Goal: Task Accomplishment & Management: Manage account settings

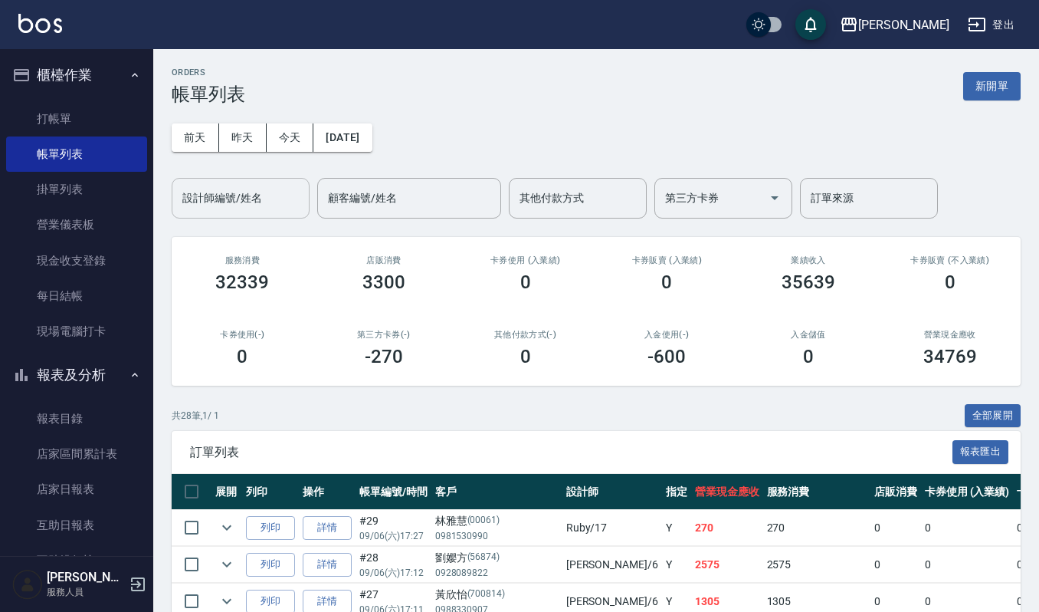
click at [228, 196] on input "設計師編號/姓名" at bounding box center [241, 198] width 124 height 27
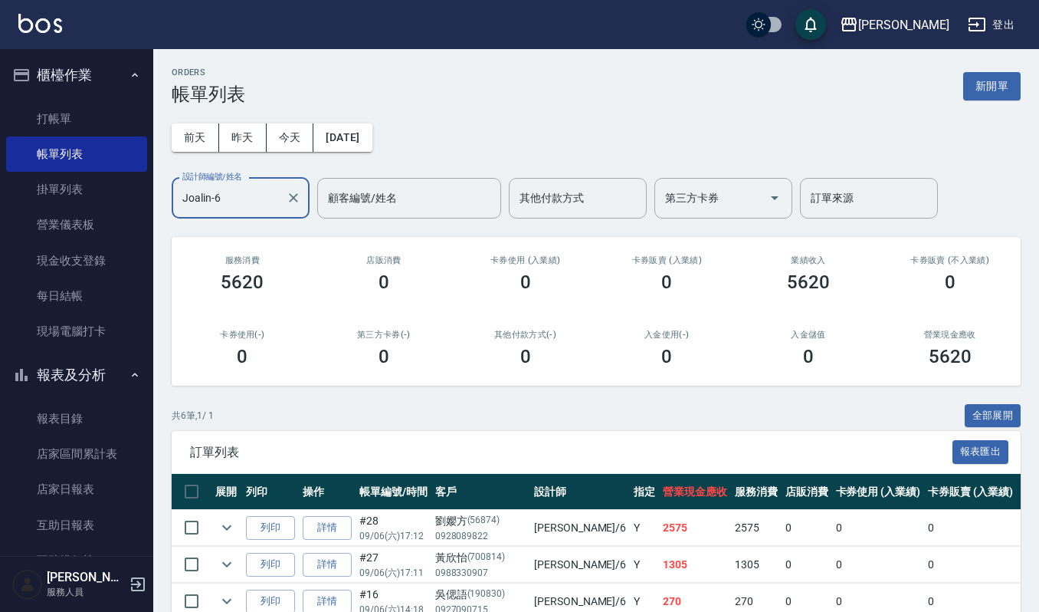
scroll to position [197, 0]
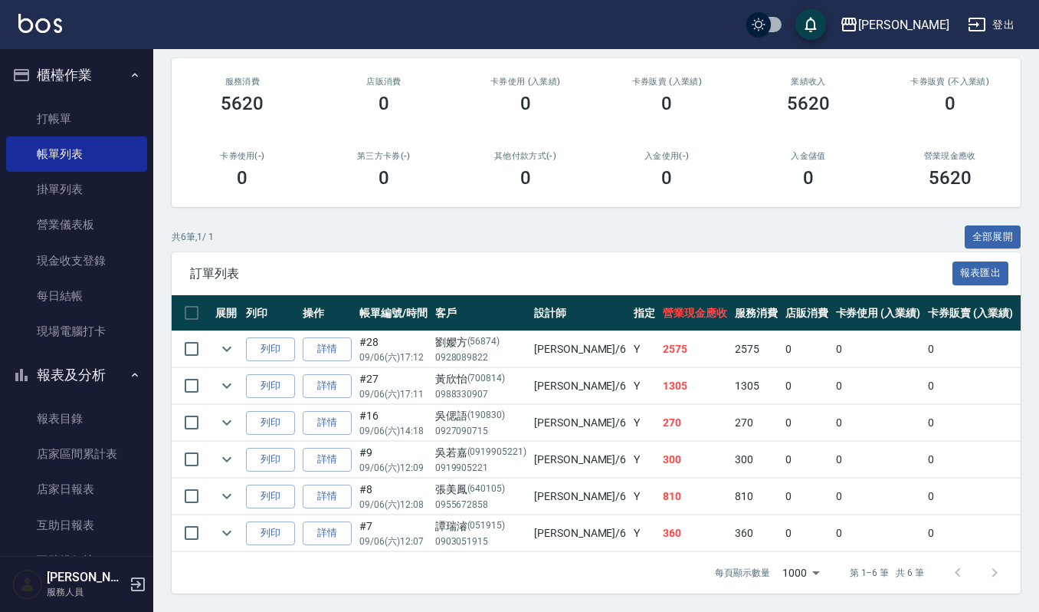
type input "Joalin-6"
click at [98, 77] on button "櫃檯作業" at bounding box center [76, 75] width 141 height 40
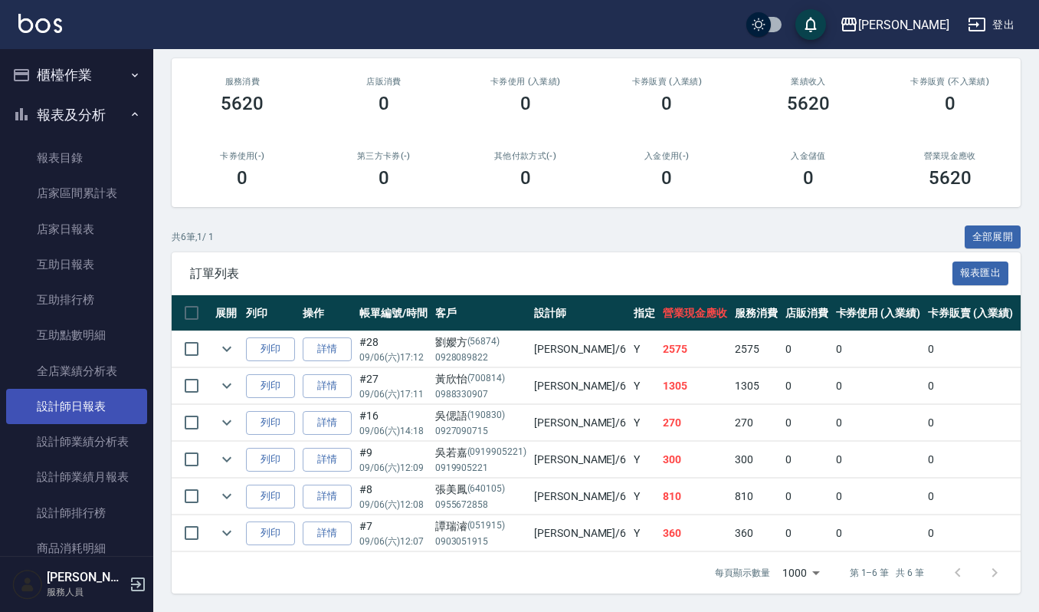
click at [98, 403] on link "設計師日報表" at bounding box center [76, 406] width 141 height 35
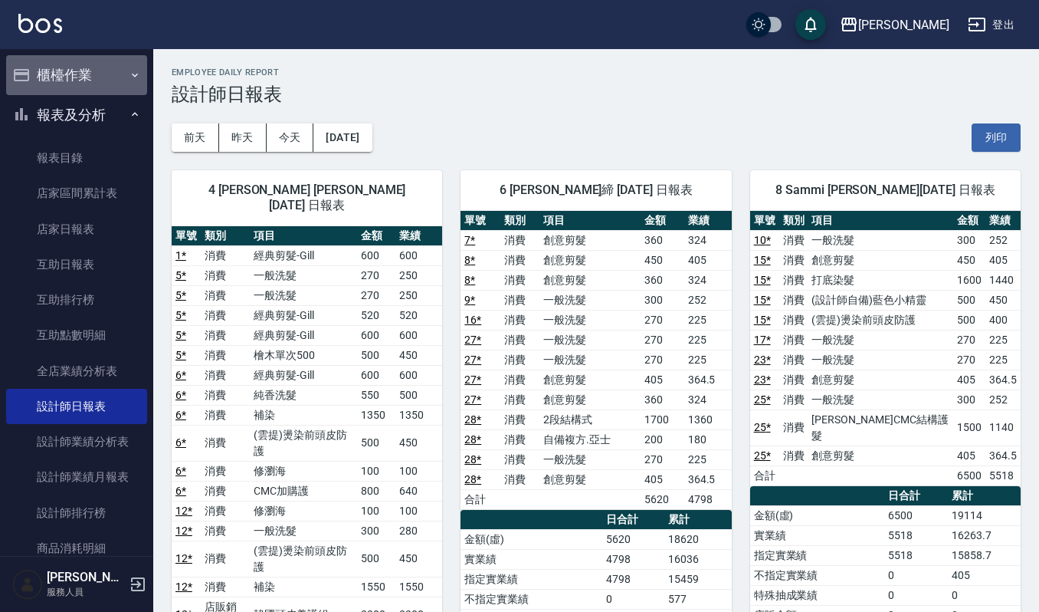
click at [107, 74] on button "櫃檯作業" at bounding box center [76, 75] width 141 height 40
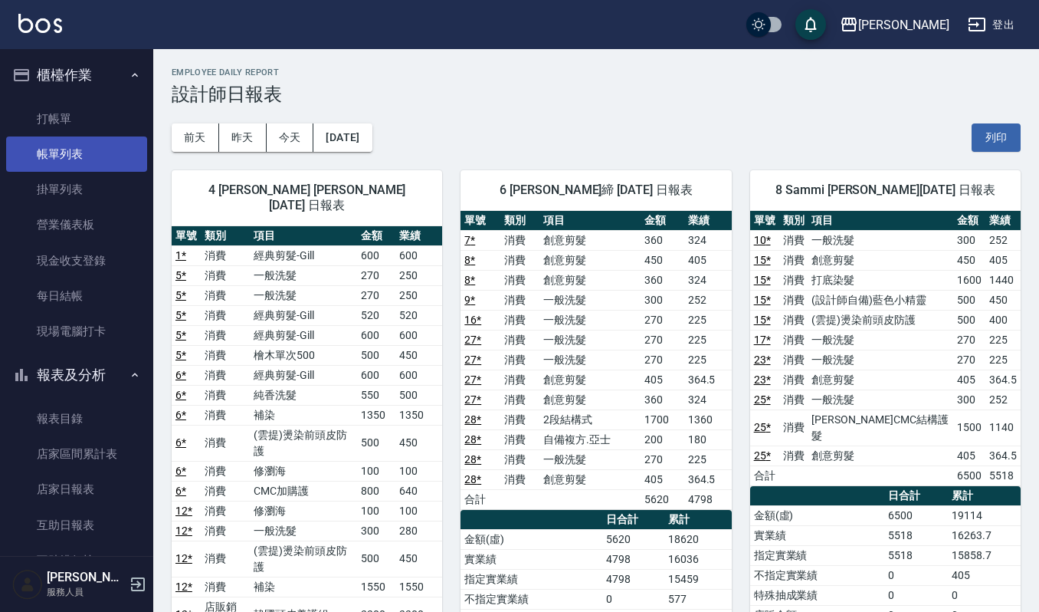
click at [86, 150] on link "帳單列表" at bounding box center [76, 153] width 141 height 35
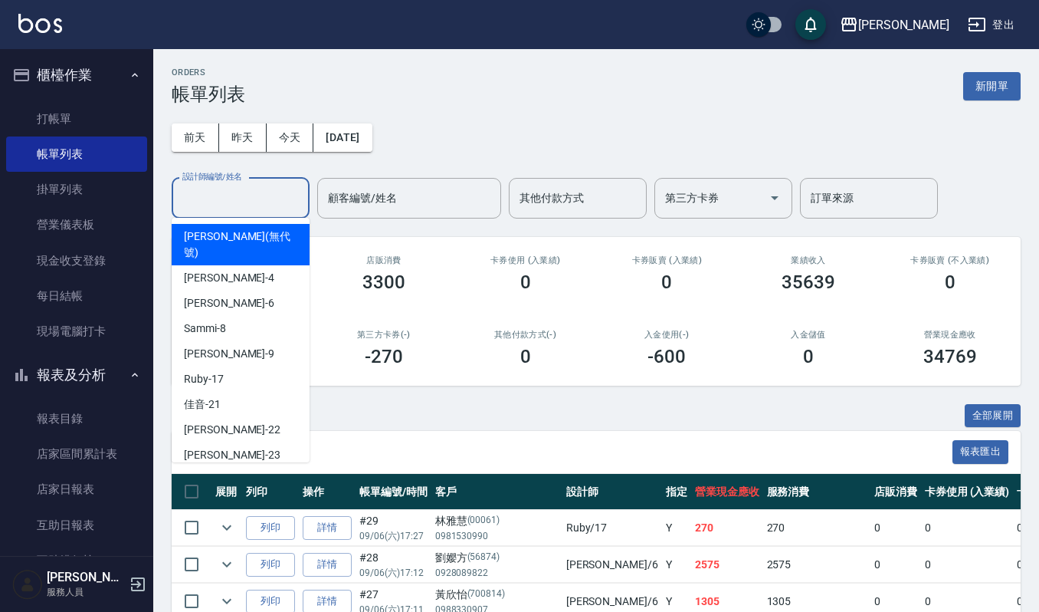
click at [280, 206] on input "設計師編號/姓名" at bounding box center [241, 198] width 124 height 27
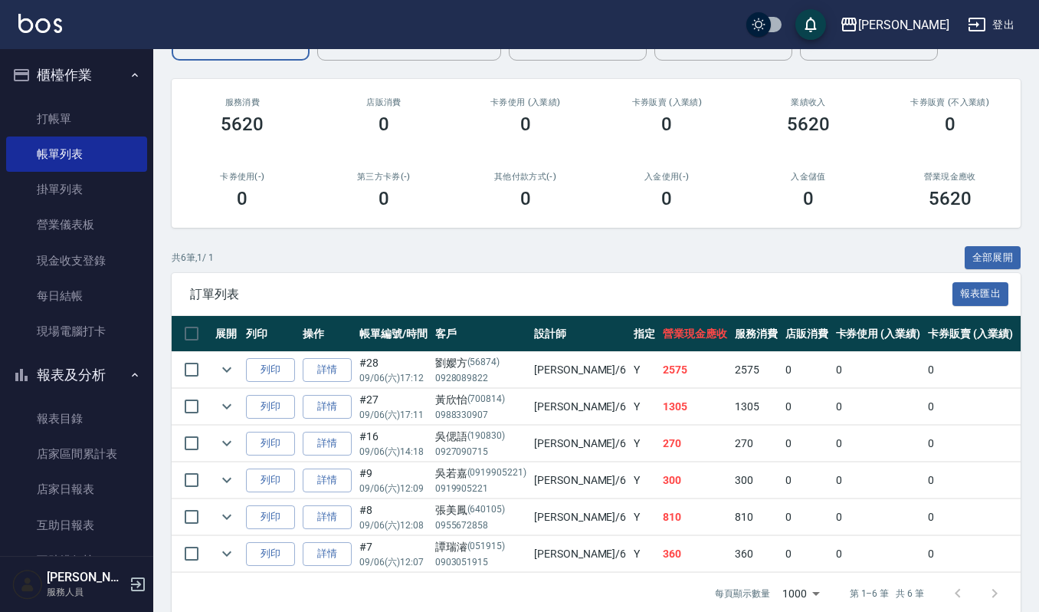
scroll to position [176, 0]
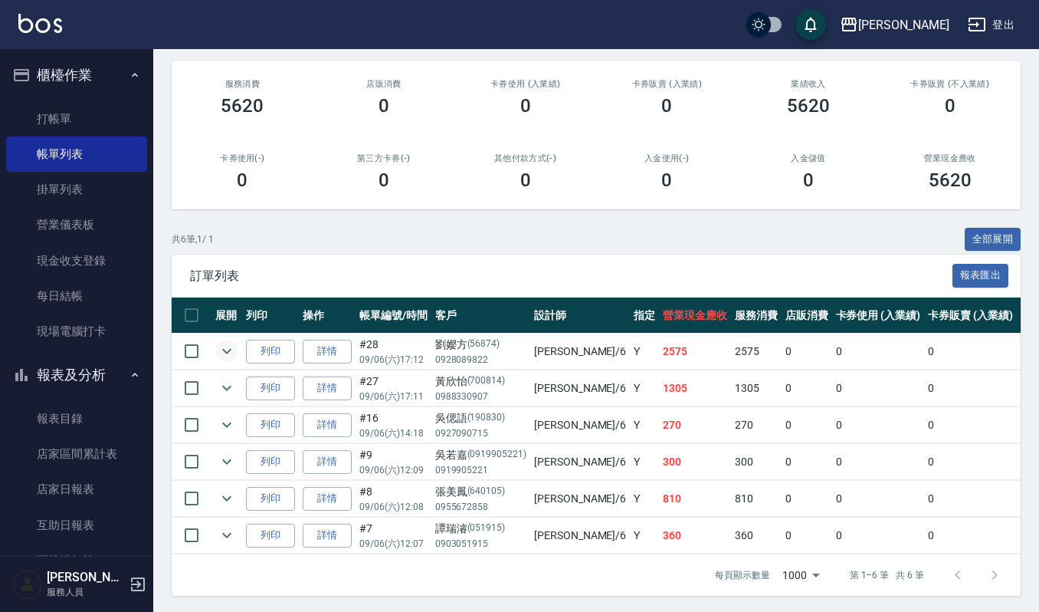
type input "Joalin-6"
click at [231, 359] on icon "expand row" at bounding box center [227, 351] width 18 height 18
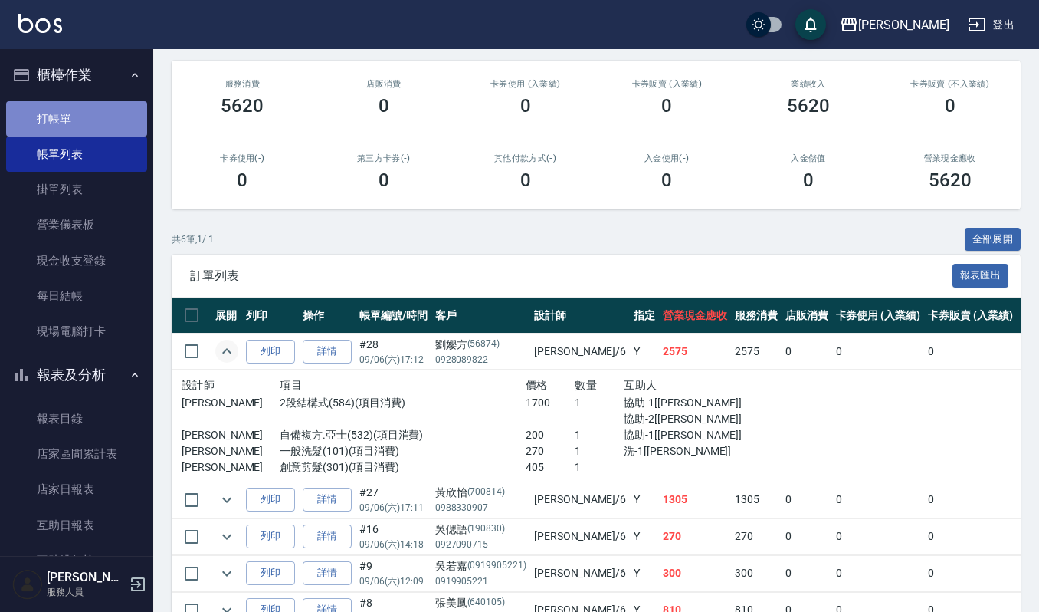
click at [102, 117] on link "打帳單" at bounding box center [76, 118] width 141 height 35
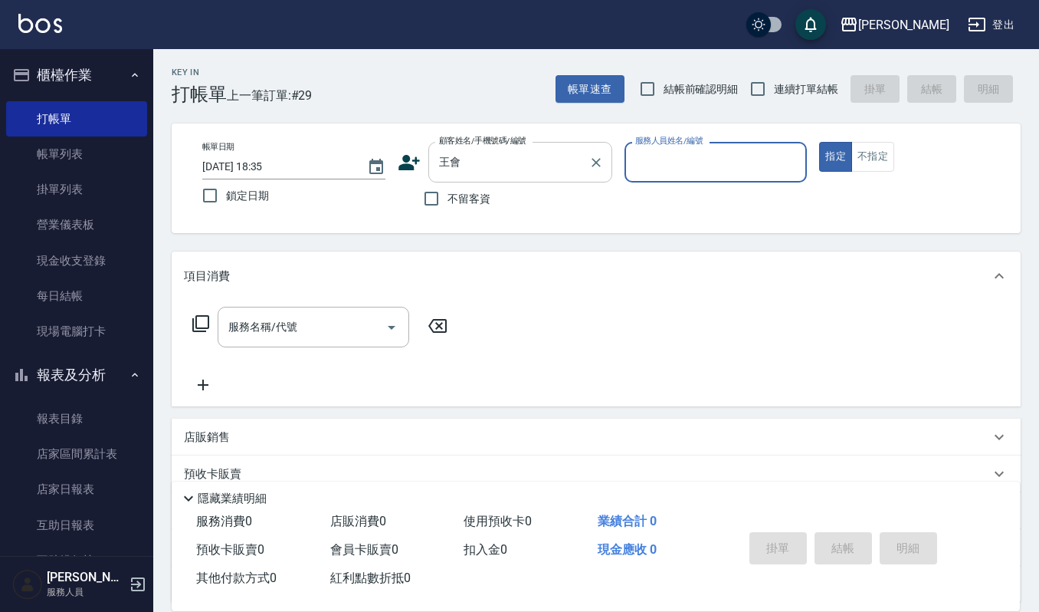
click at [491, 172] on input "王會" at bounding box center [508, 162] width 147 height 27
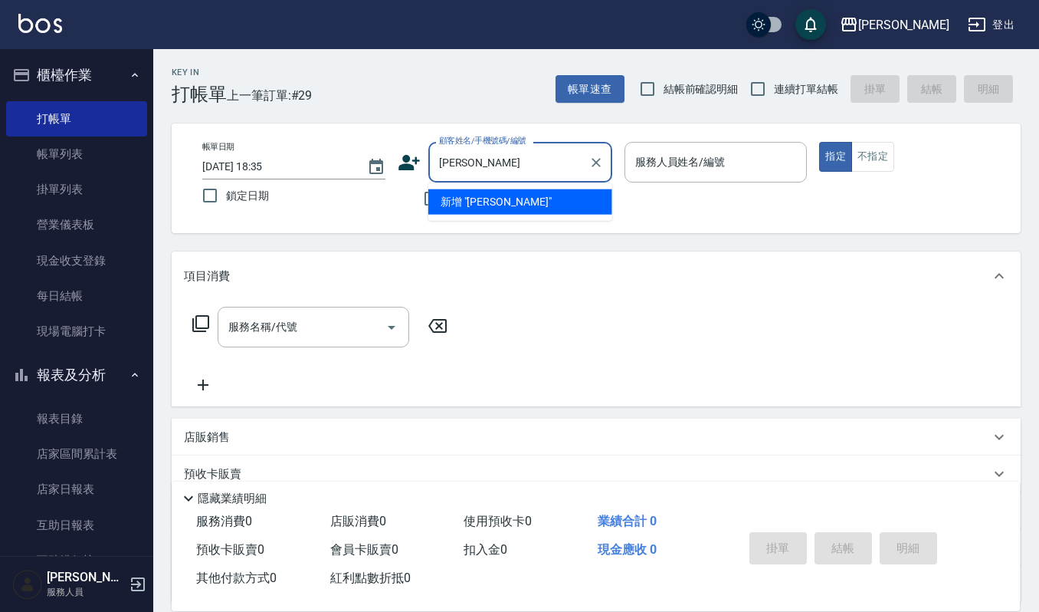
type input "王惠禎/0933226478/ VIP3308"
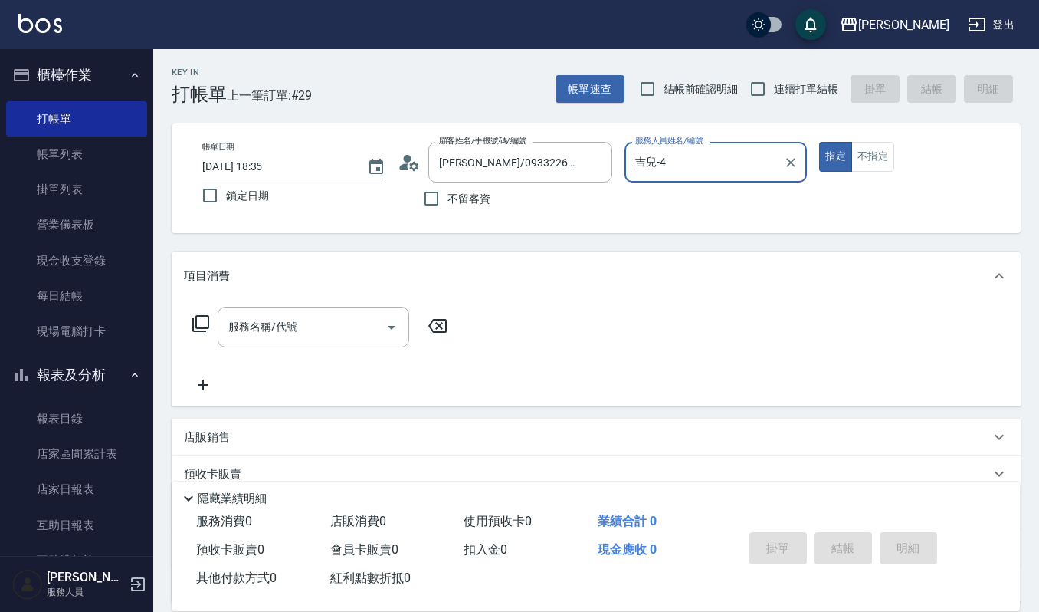
click at [622, 143] on div "帳單日期 2025/09/06 18:35 鎖定日期 顧客姓名/手機號碼/編號 王惠禎/0933226478/ VIP3308 顧客姓名/手機號碼/編號 不留…" at bounding box center [596, 178] width 812 height 73
drag, startPoint x: 724, startPoint y: 161, endPoint x: 710, endPoint y: 178, distance: 22.3
click at [723, 161] on input "吉兒-4" at bounding box center [705, 162] width 146 height 27
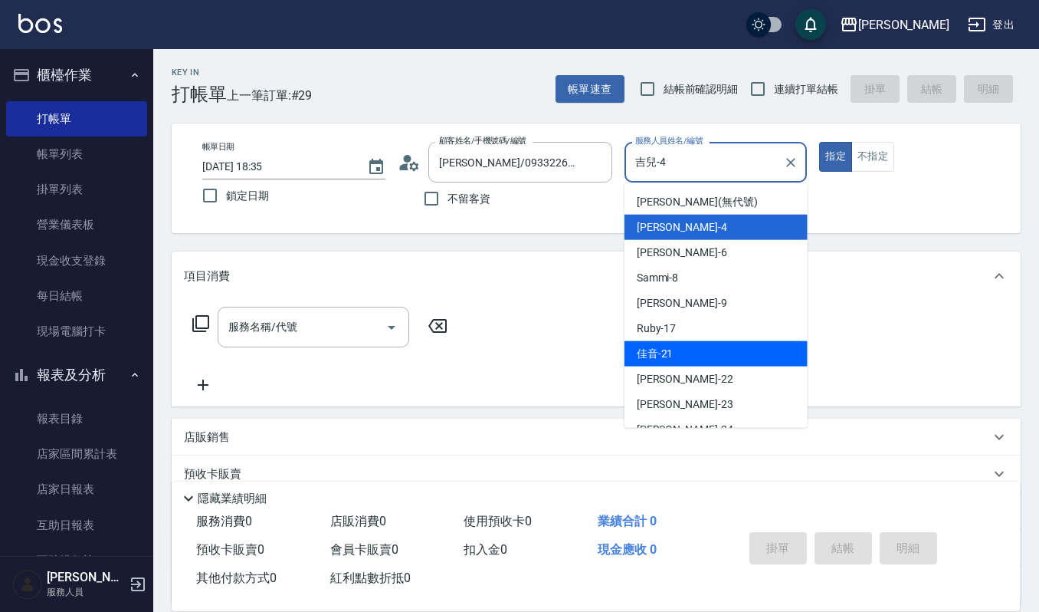
click at [674, 329] on span "Ruby -17" at bounding box center [657, 328] width 40 height 16
type input "Ruby-17"
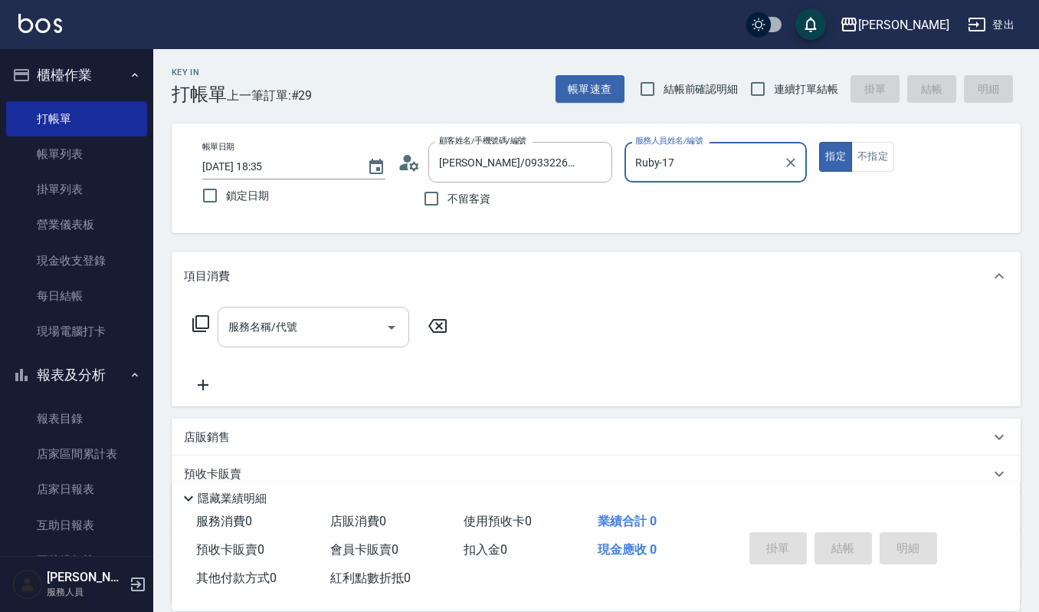
click at [357, 328] on input "服務名稱/代號" at bounding box center [302, 326] width 155 height 27
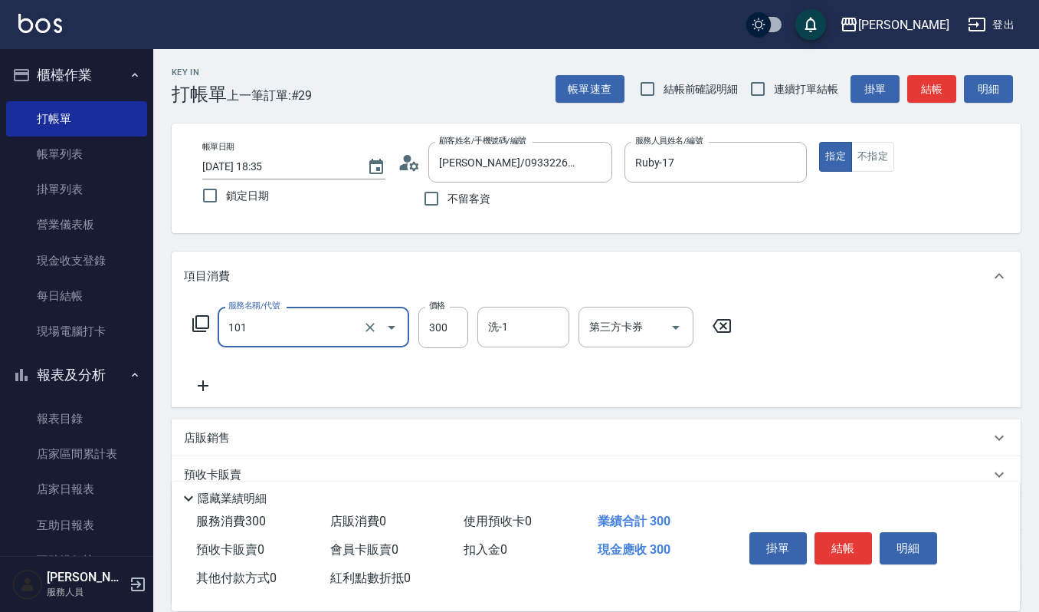
type input "一般洗髮(101)"
type input "270"
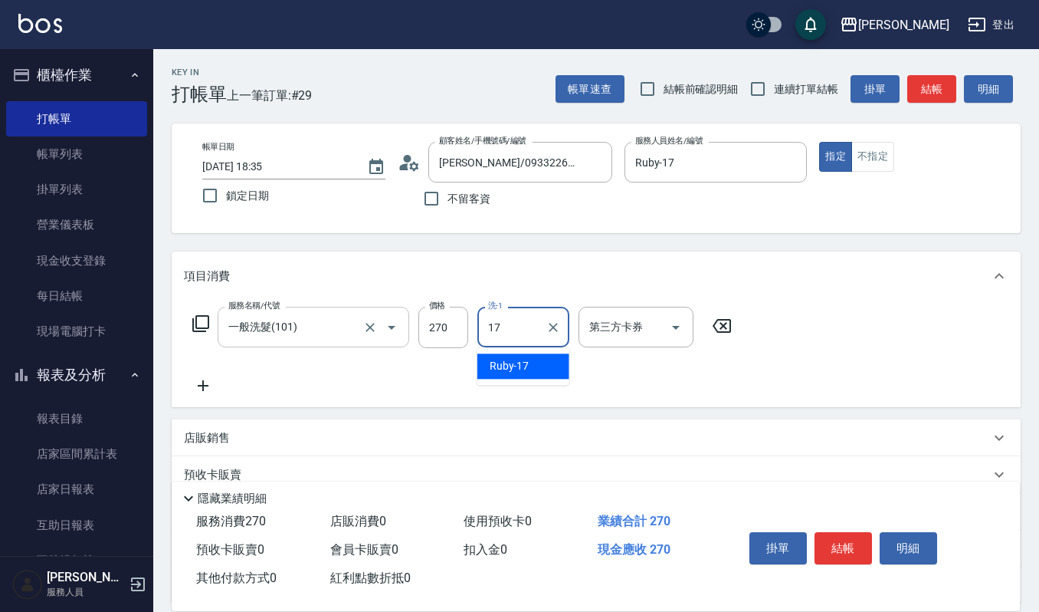
type input "Ruby-17"
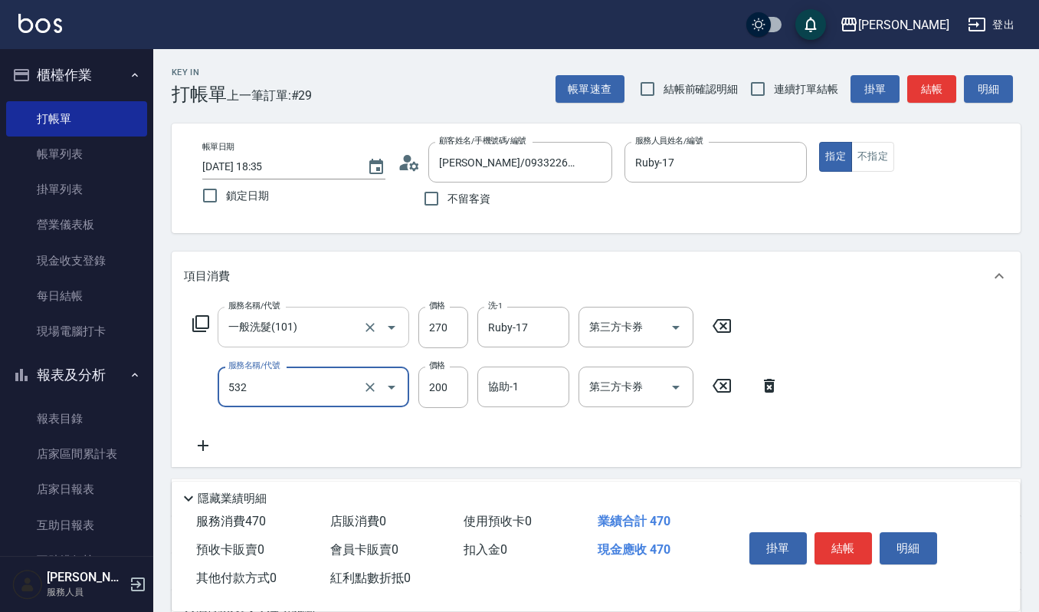
type input "自備複方.亞士(532)"
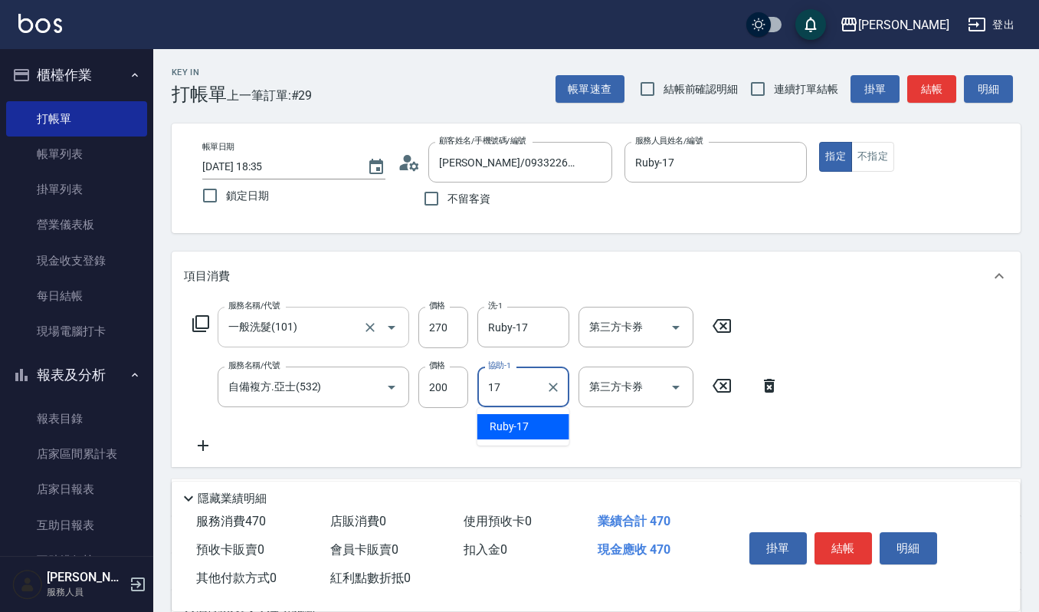
type input "Ruby-17"
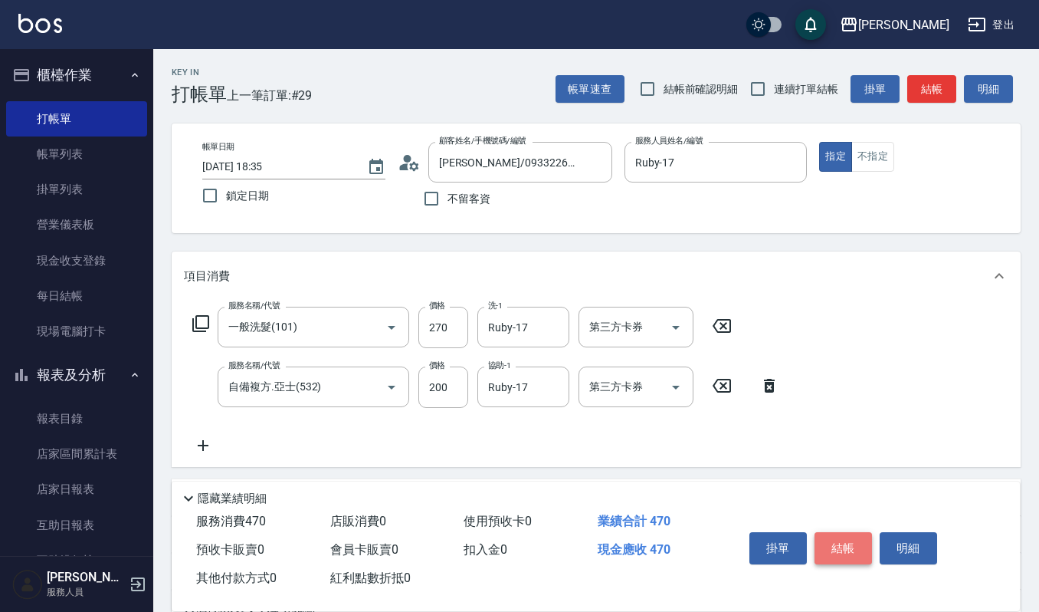
click at [844, 538] on button "結帳" at bounding box center [843, 548] width 57 height 32
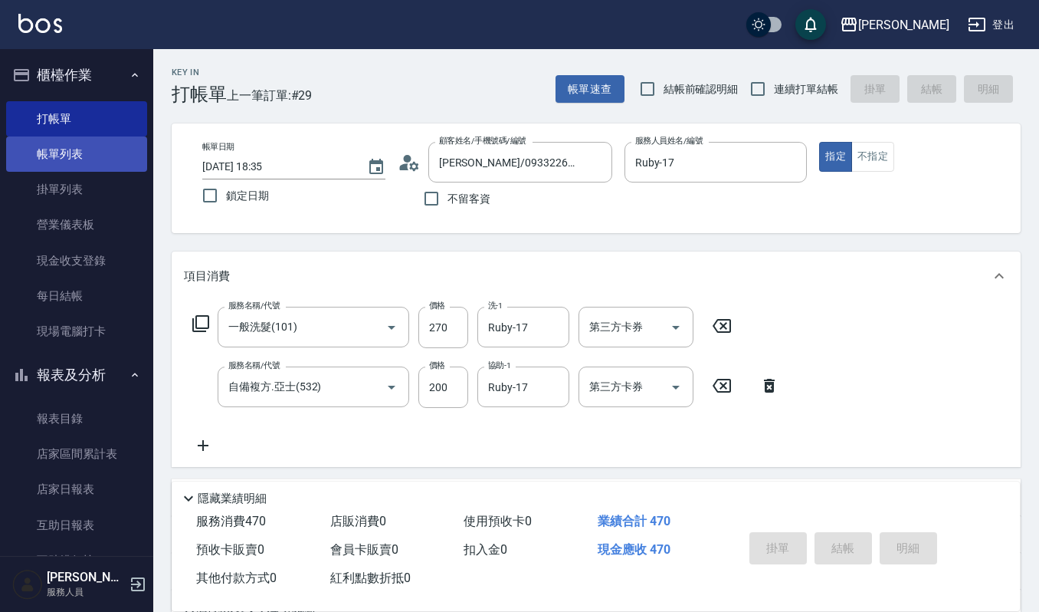
click at [93, 160] on link "帳單列表" at bounding box center [76, 153] width 141 height 35
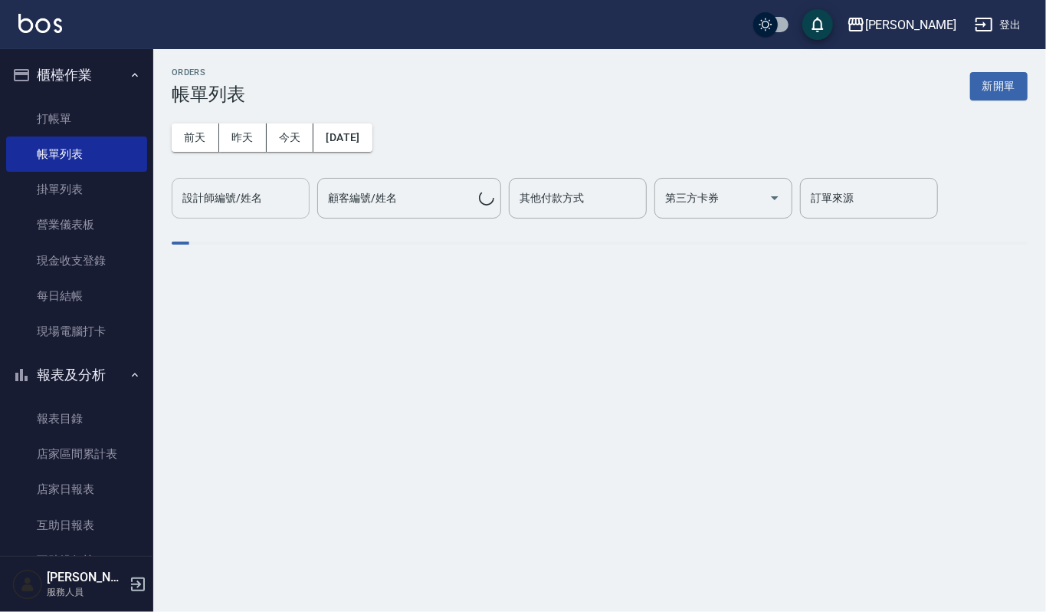
click at [247, 191] on div "設計師編號/姓名 設計師編號/姓名" at bounding box center [241, 198] width 138 height 41
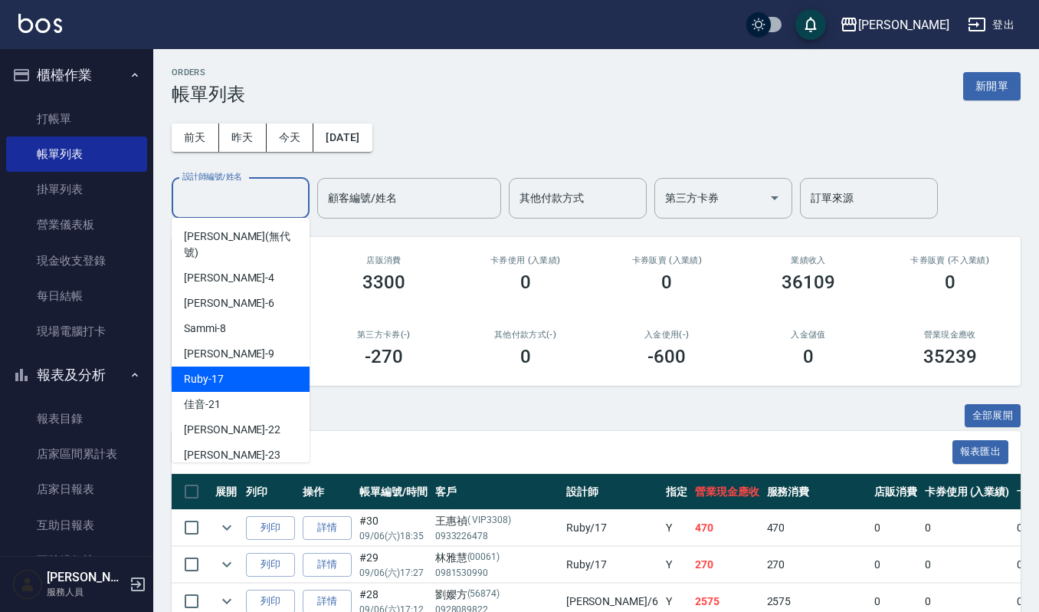
click at [215, 366] on div "Ruby -17" at bounding box center [241, 378] width 138 height 25
type input "Ruby-17"
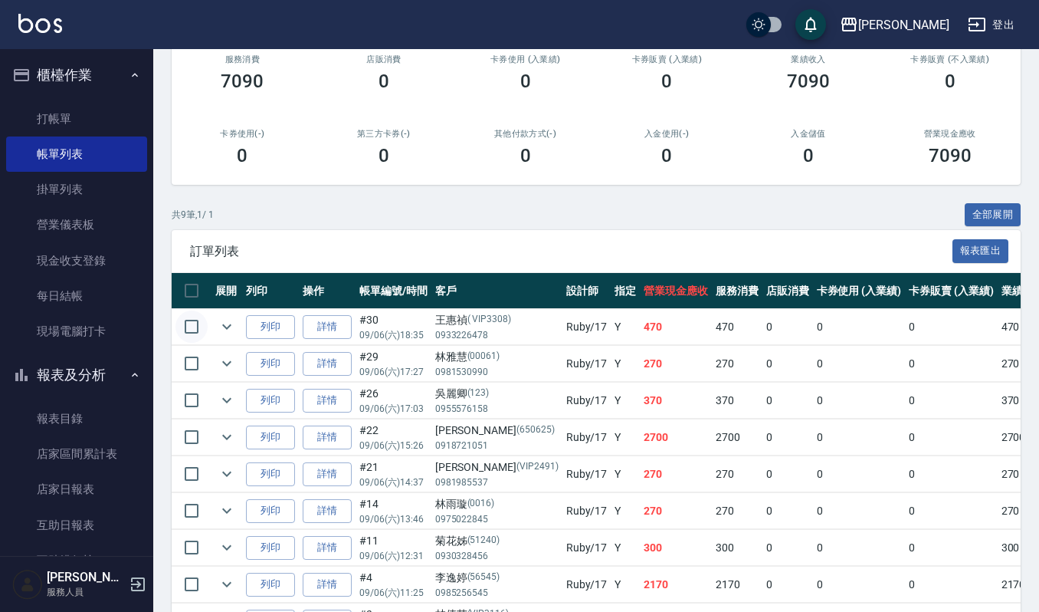
scroll to position [102, 0]
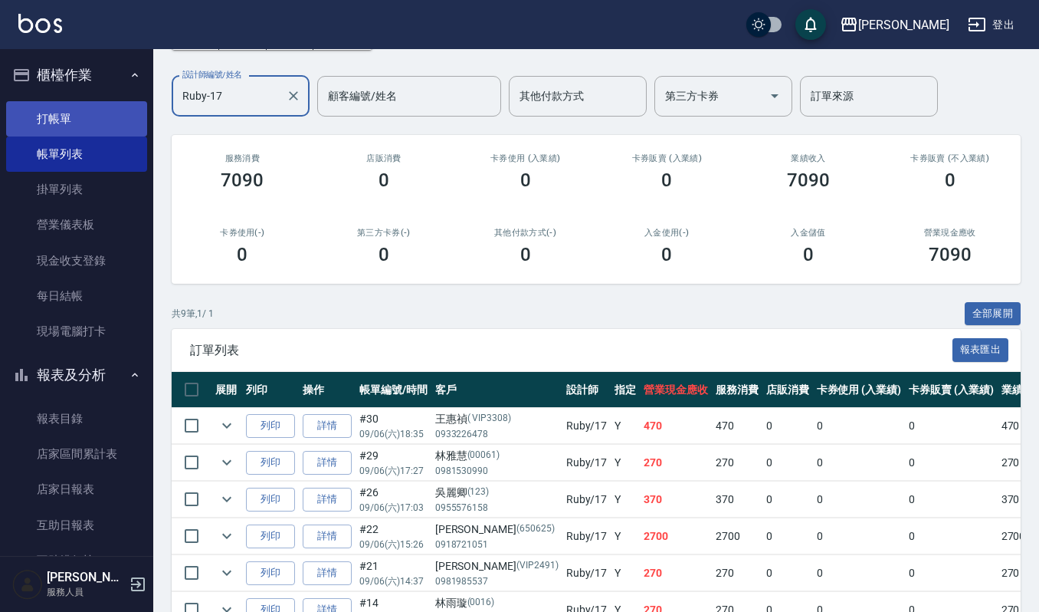
click at [50, 111] on link "打帳單" at bounding box center [76, 118] width 141 height 35
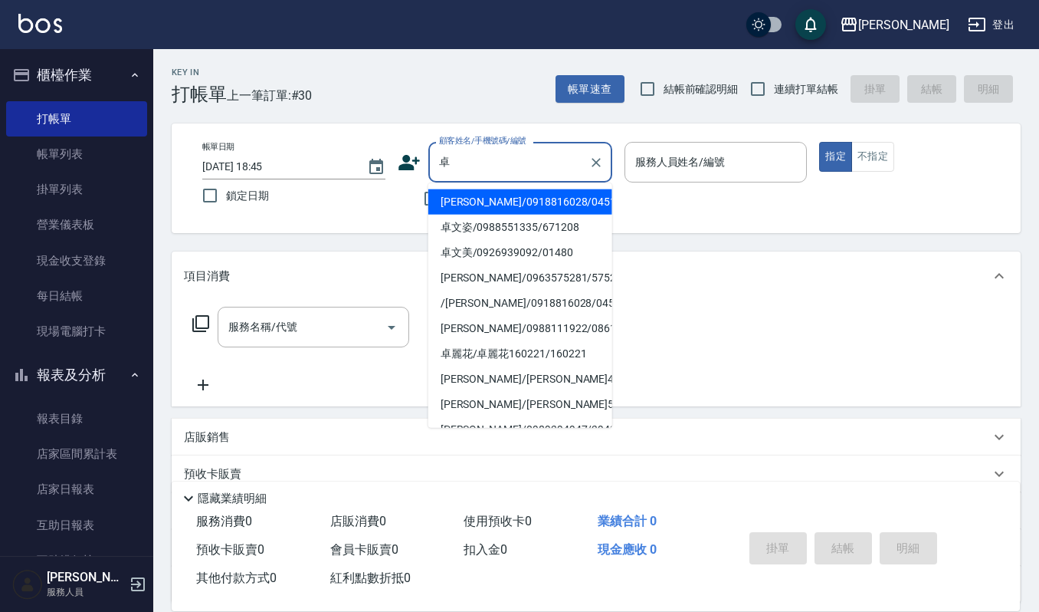
click at [506, 255] on li "卓文美/0926939092/01480" at bounding box center [520, 252] width 184 height 25
type input "卓文美/0926939092/01480"
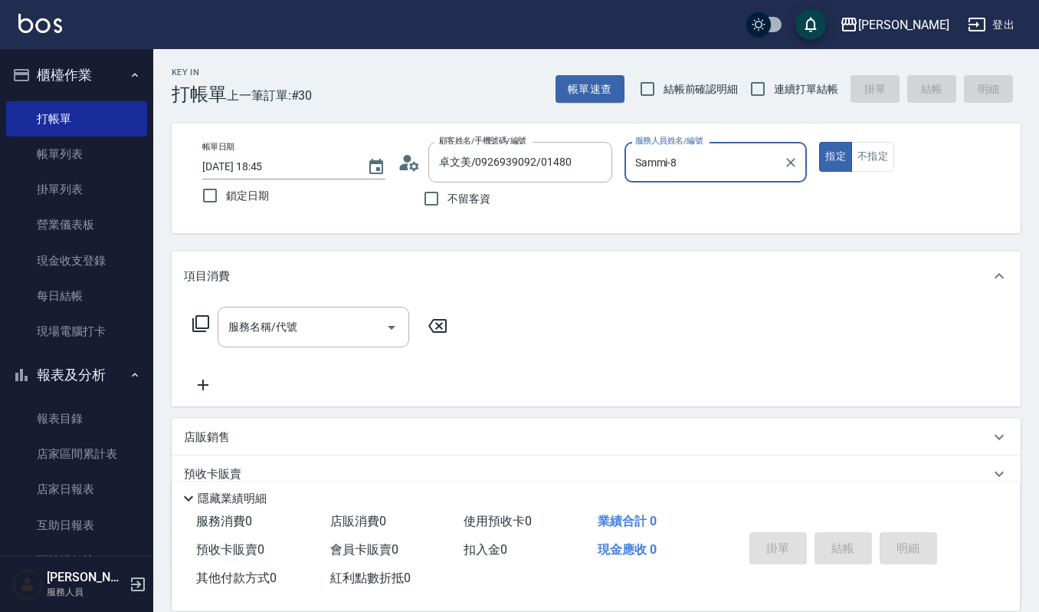
type input "Sammi-8"
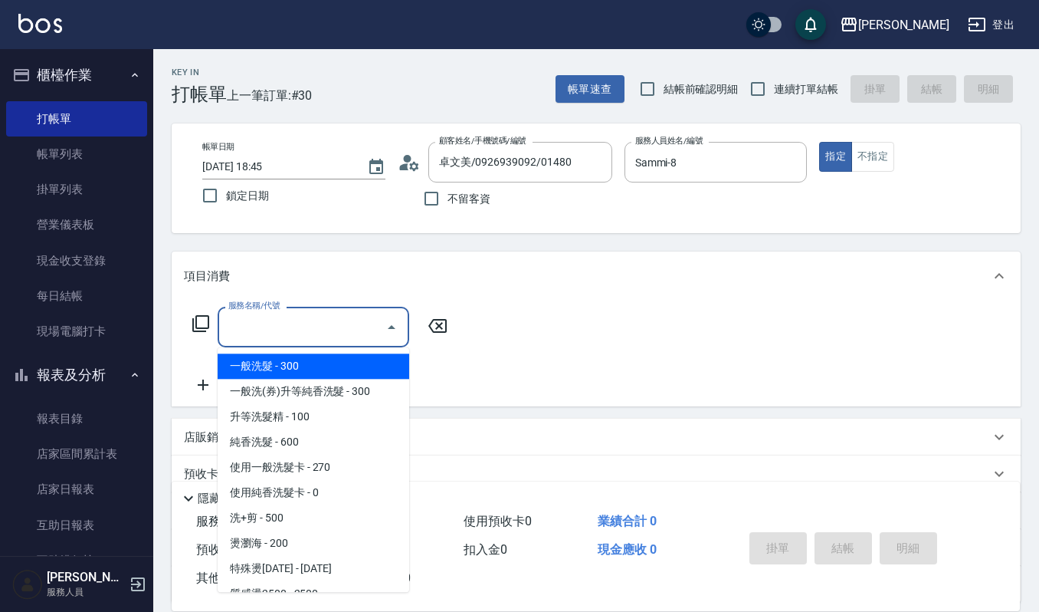
click at [328, 333] on input "服務名稱/代號" at bounding box center [302, 326] width 155 height 27
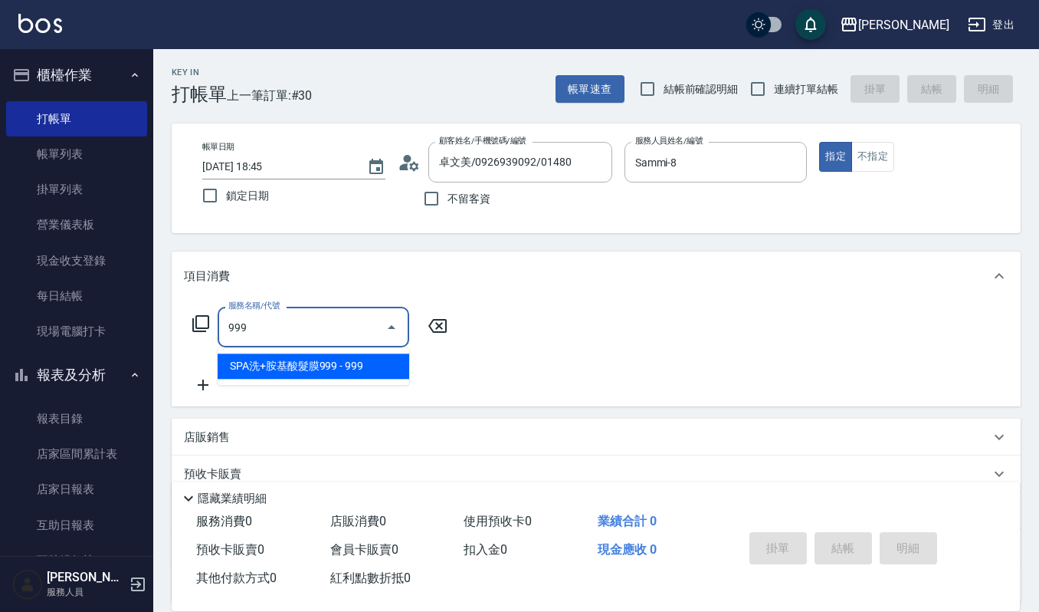
click at [347, 366] on span "SPA洗+胺基酸髮膜999 - 999" at bounding box center [314, 365] width 192 height 25
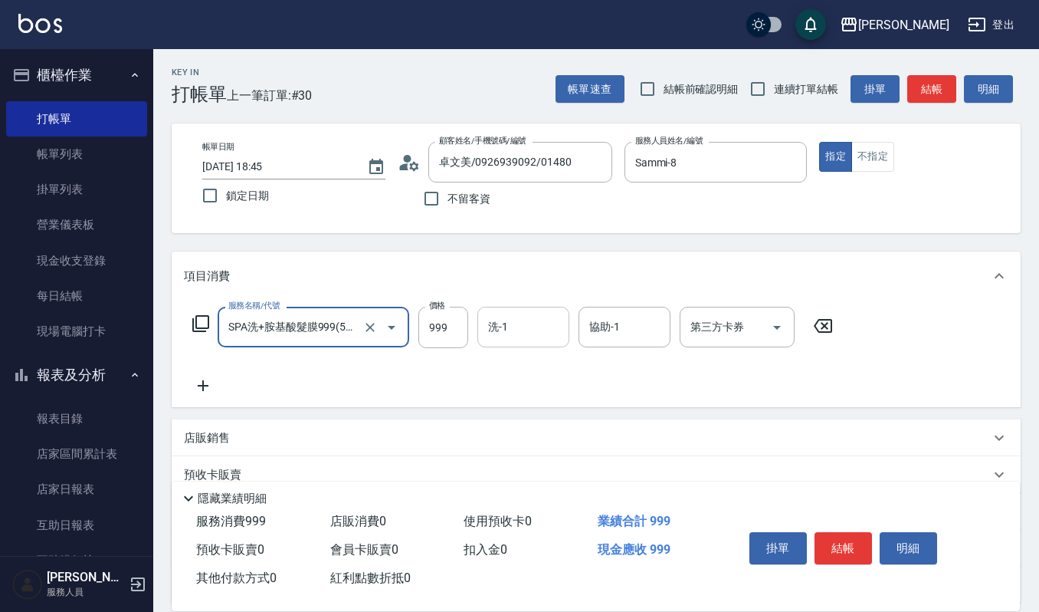
type input "SPA洗+胺基酸髮膜999(529)"
click at [489, 331] on input "洗-1" at bounding box center [523, 326] width 78 height 27
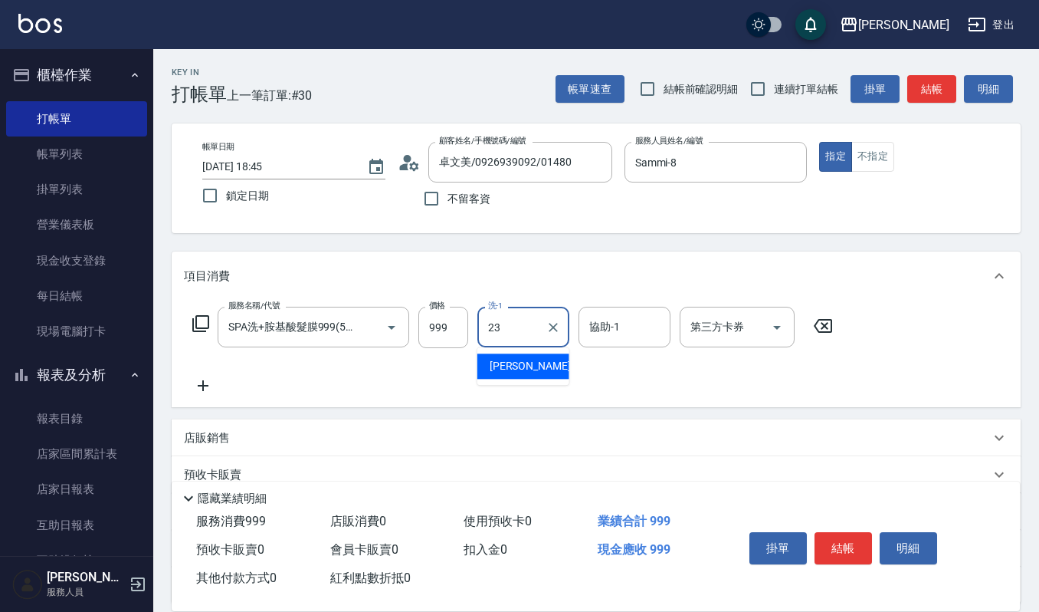
type input "郁涵-23"
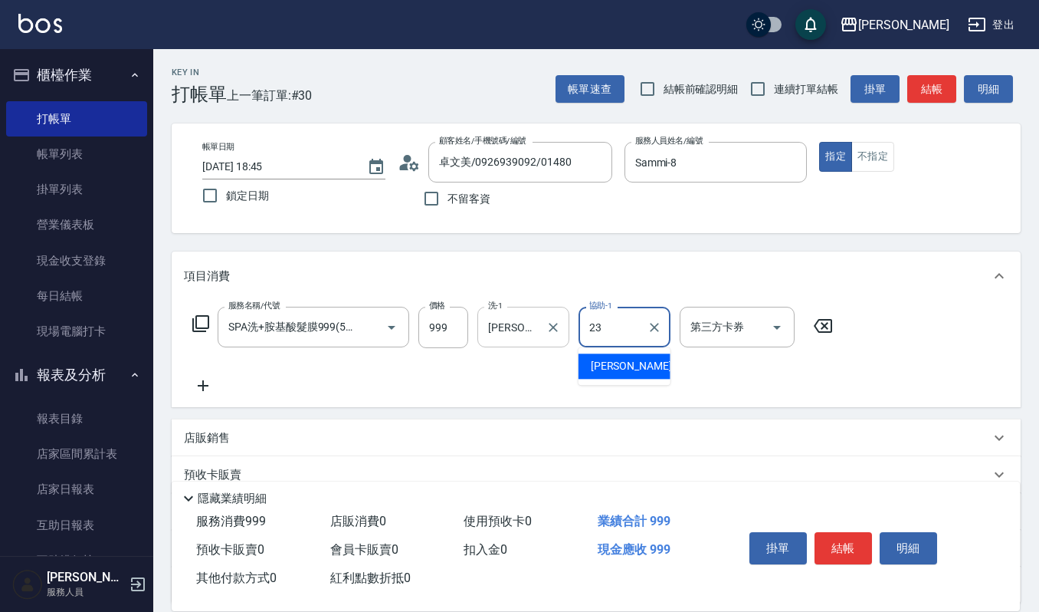
type input "郁涵-23"
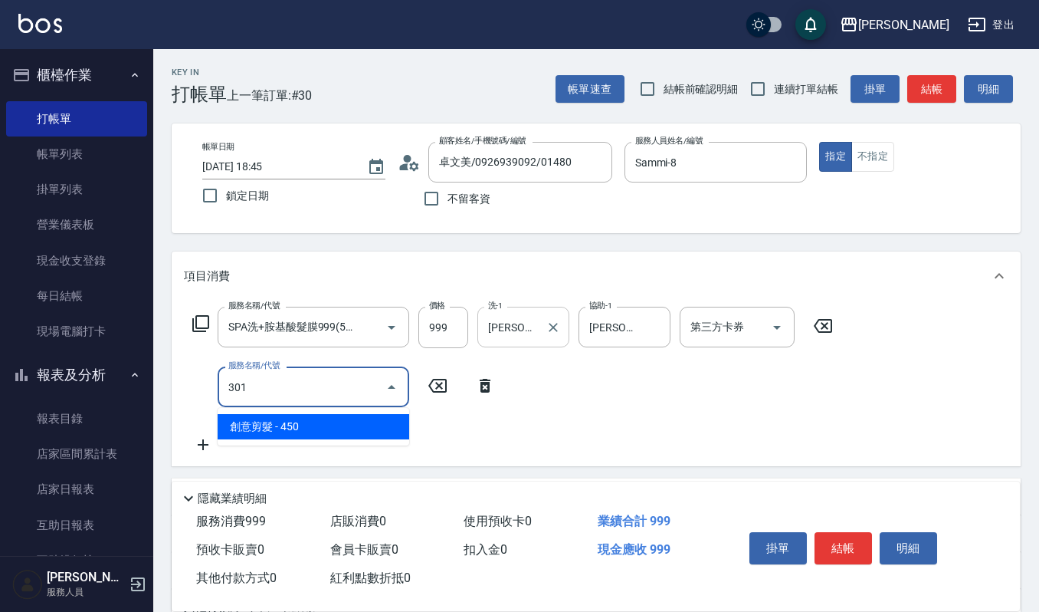
type input "創意剪髮(301)"
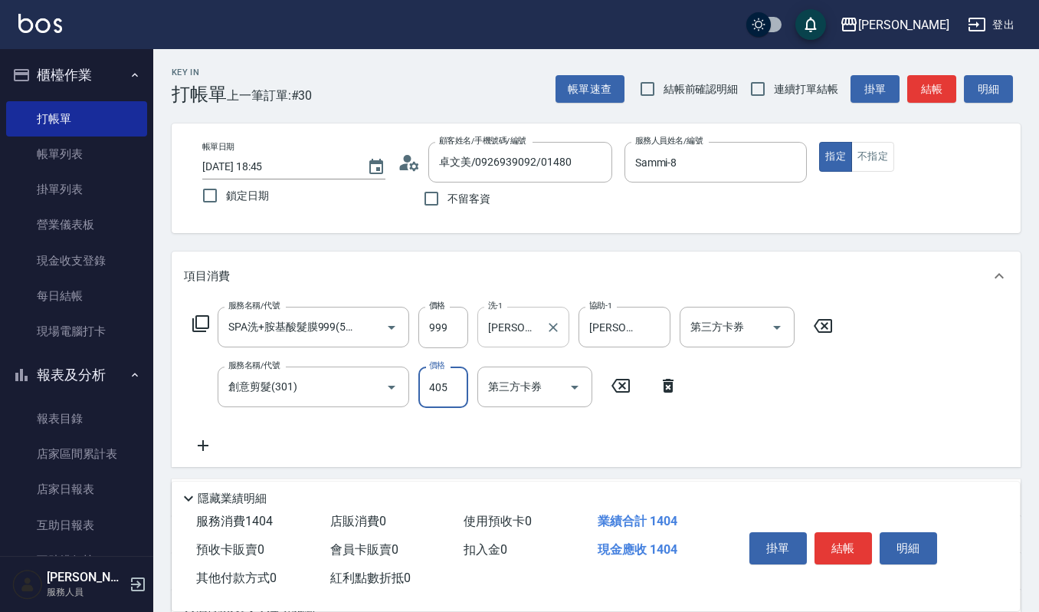
type input "405"
click at [899, 541] on button "明細" at bounding box center [908, 548] width 57 height 32
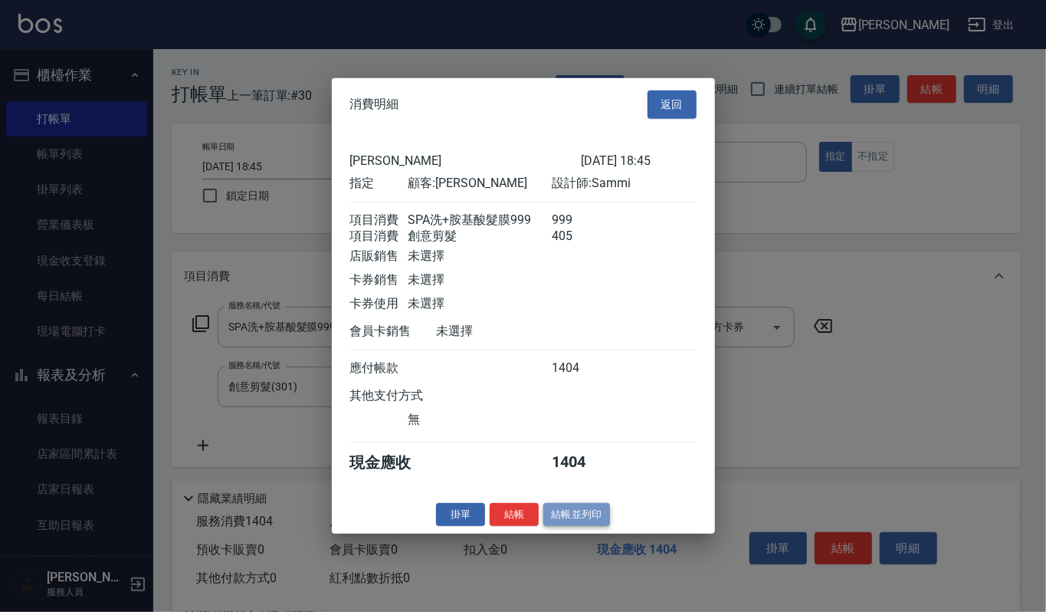
click at [566, 522] on button "結帳並列印" at bounding box center [576, 514] width 67 height 24
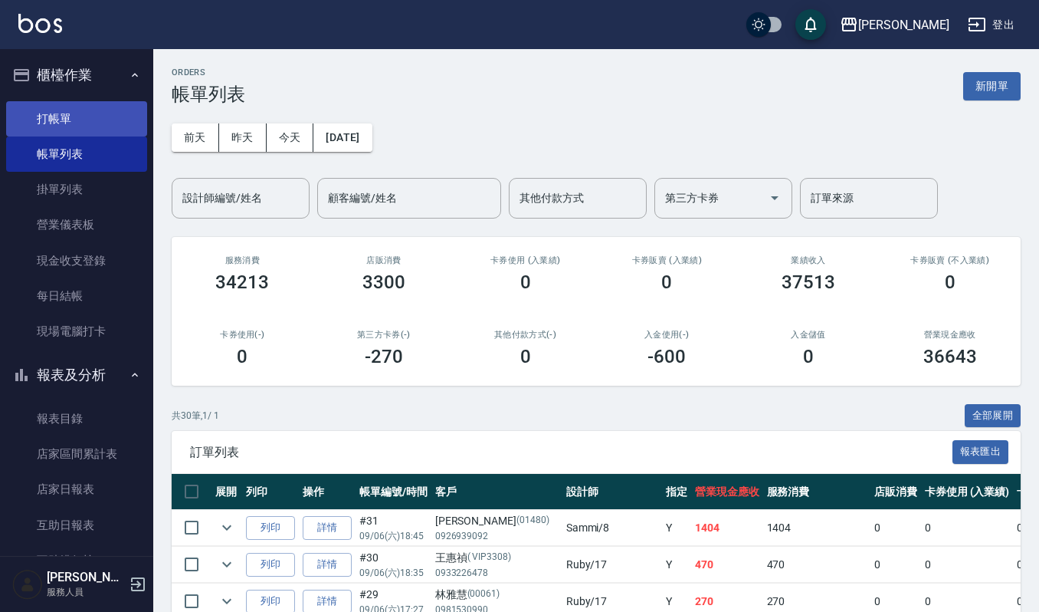
click at [67, 123] on link "打帳單" at bounding box center [76, 118] width 141 height 35
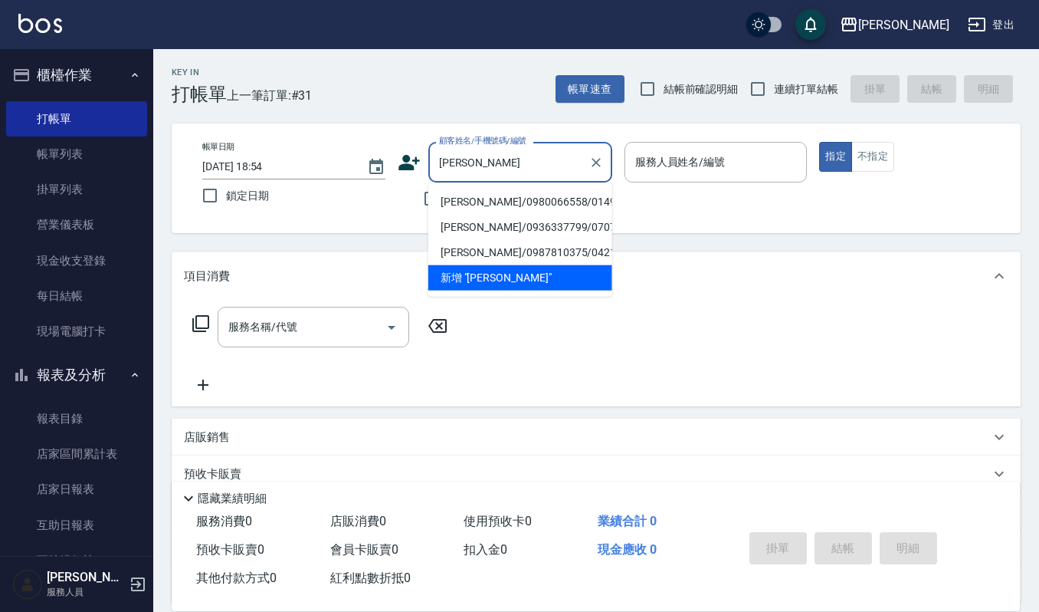
type input "江珮郡/0980066558/01499"
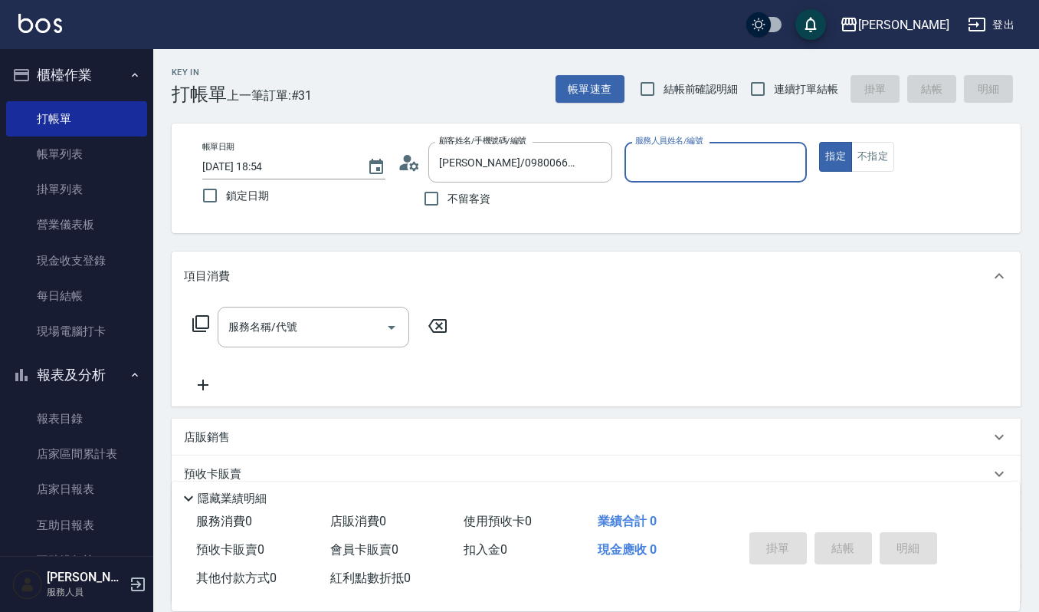
type input "Ruby-17"
click at [819, 142] on button "指定" at bounding box center [835, 157] width 33 height 30
type button "true"
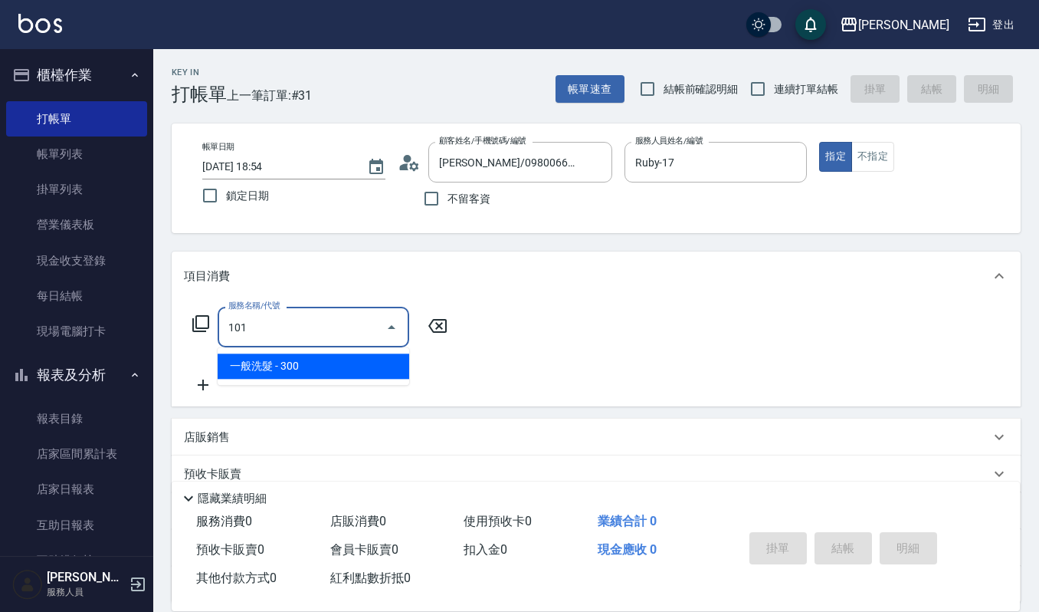
type input "一般洗髮(101)"
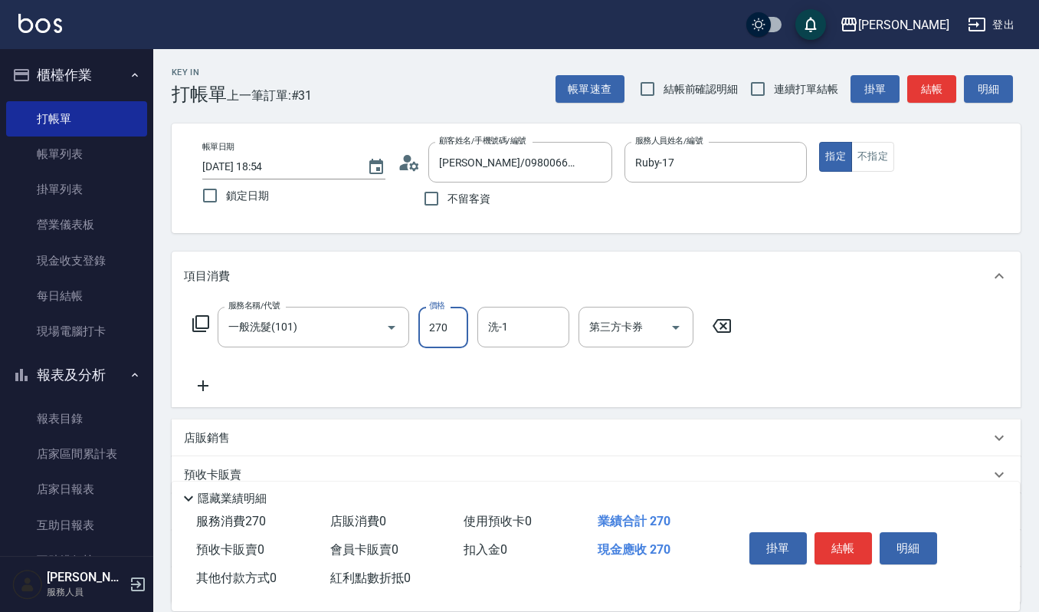
type input "270"
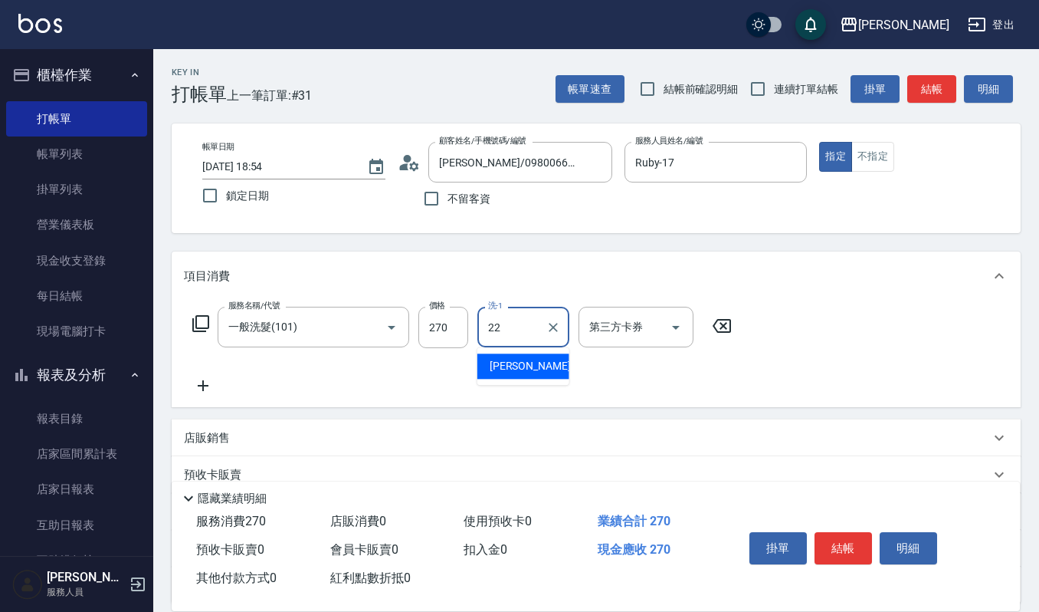
type input "宜芳-22"
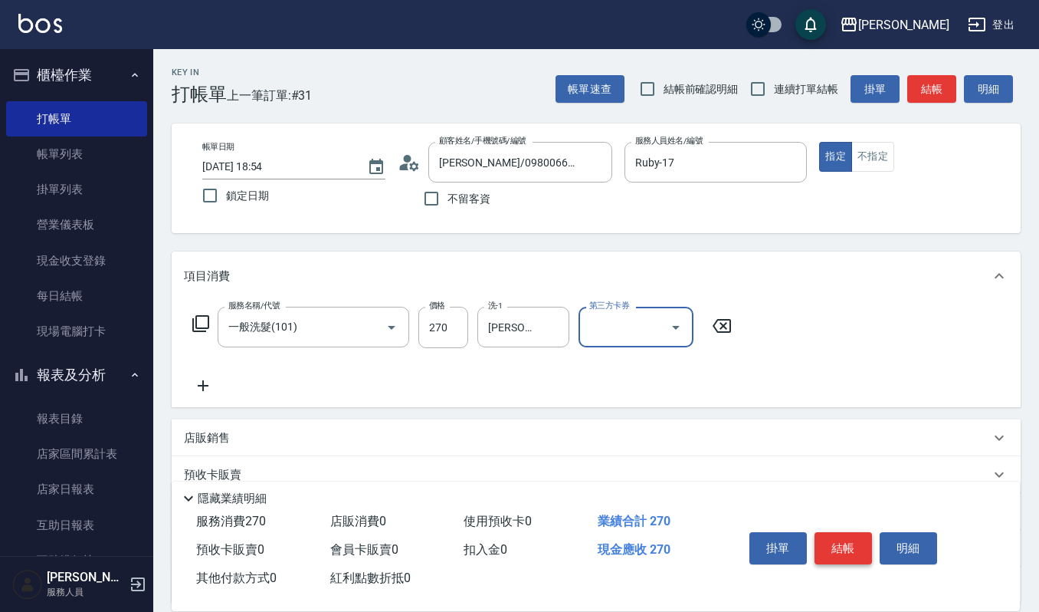
click at [832, 544] on button "結帳" at bounding box center [843, 548] width 57 height 32
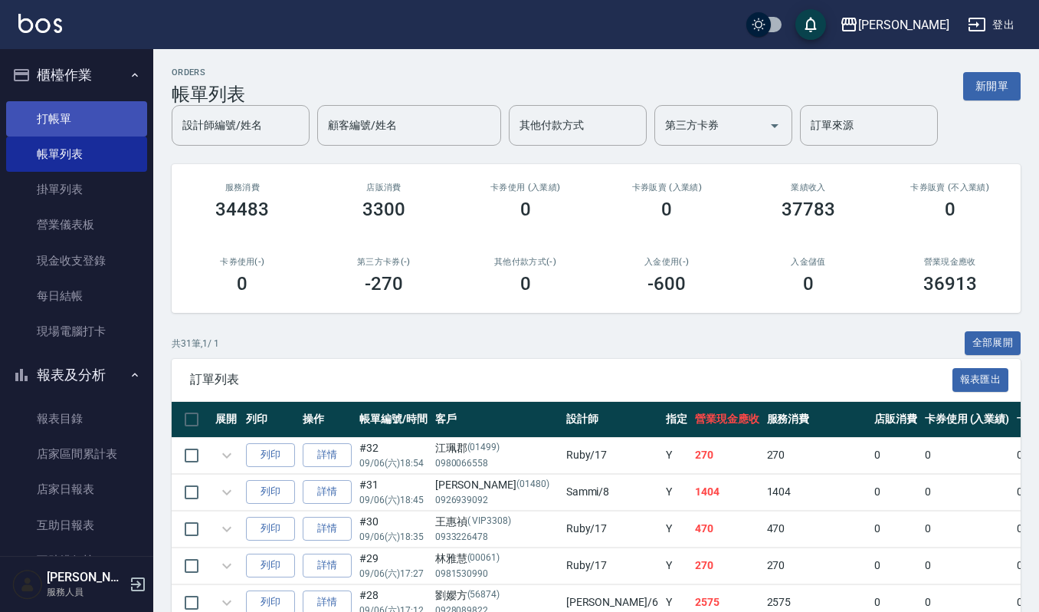
click at [49, 113] on link "打帳單" at bounding box center [76, 118] width 141 height 35
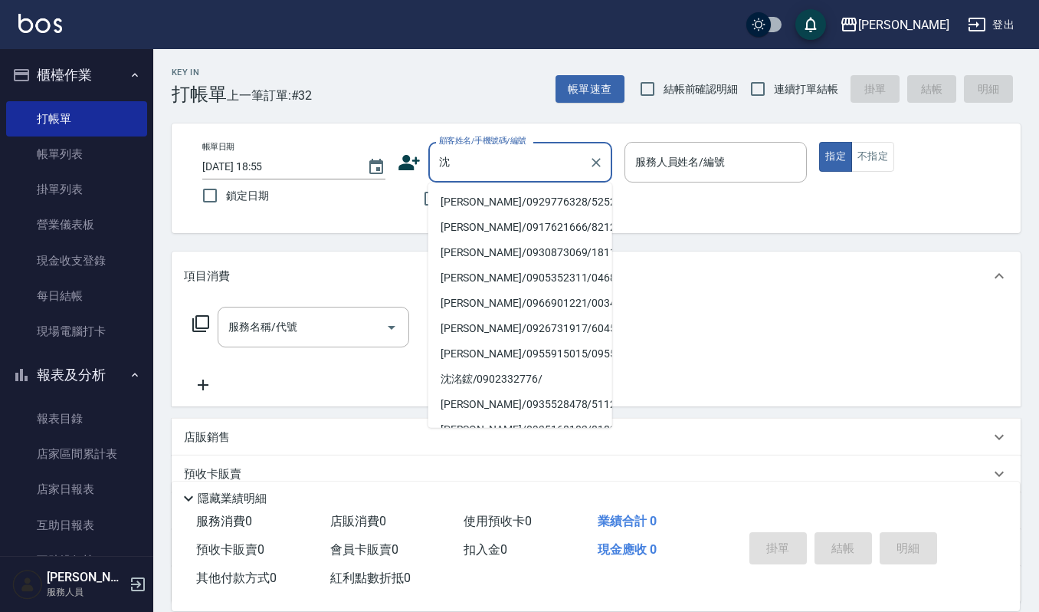
type input "沈品均/0929776328/525221"
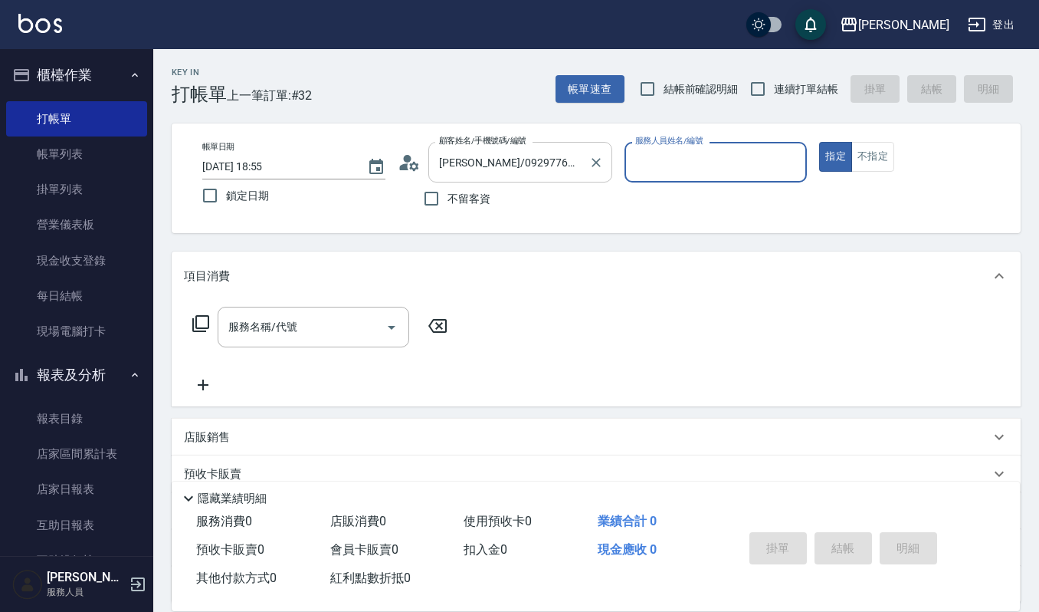
type input "Ivy艾薇-9"
click at [819, 142] on button "指定" at bounding box center [835, 157] width 33 height 30
type button "true"
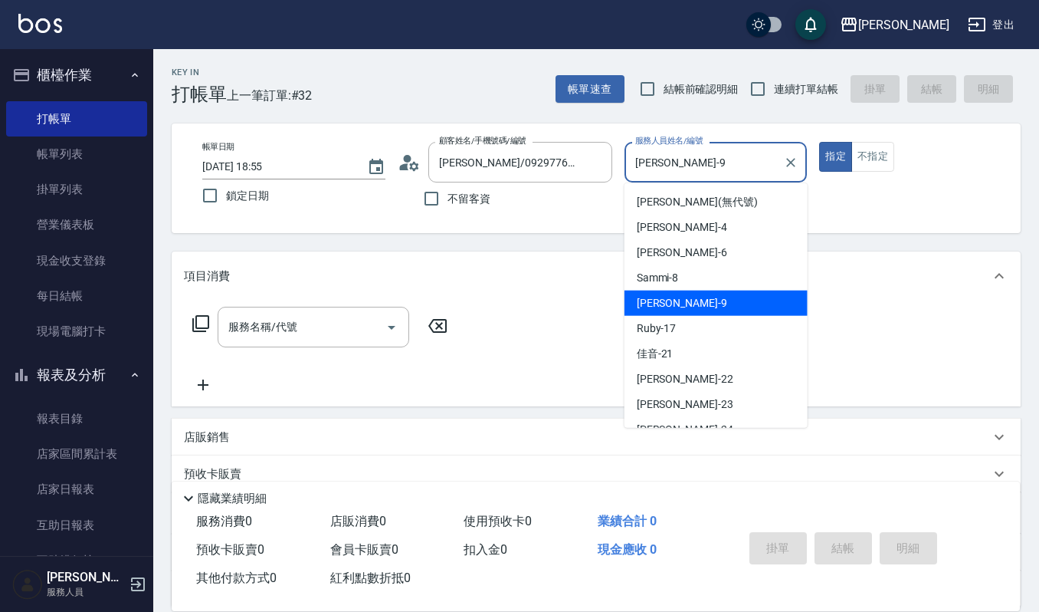
click at [727, 170] on input "Ivy艾薇-9" at bounding box center [705, 162] width 146 height 27
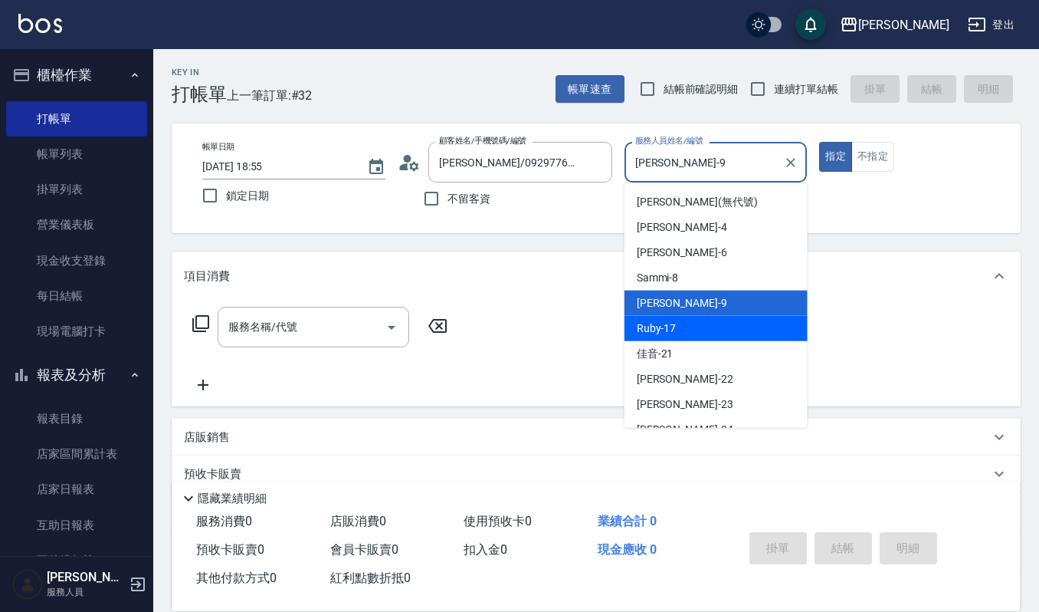
click at [712, 319] on div "Ruby -17" at bounding box center [716, 328] width 183 height 25
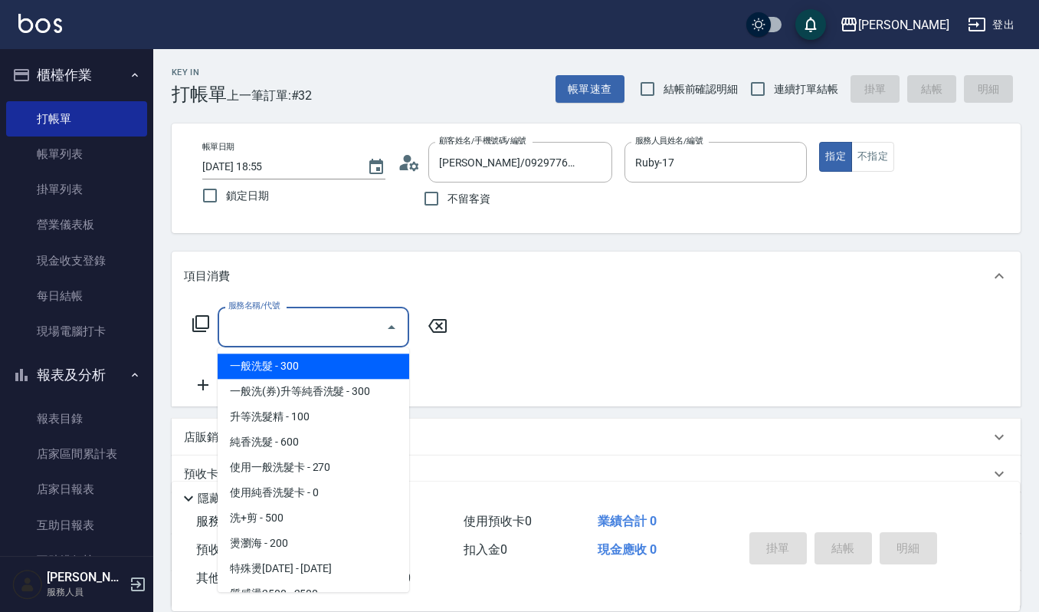
click at [356, 329] on input "服務名稱/代號" at bounding box center [302, 326] width 155 height 27
click at [706, 158] on input "Ruby-17" at bounding box center [705, 162] width 146 height 27
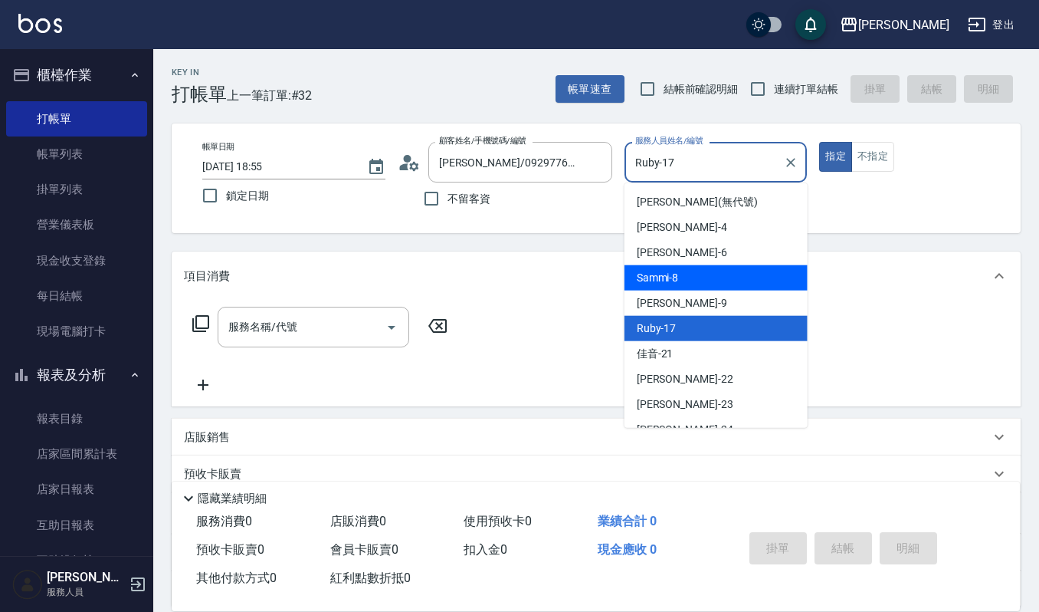
click at [688, 282] on div "Sammi -8" at bounding box center [716, 277] width 183 height 25
type input "Sammi-8"
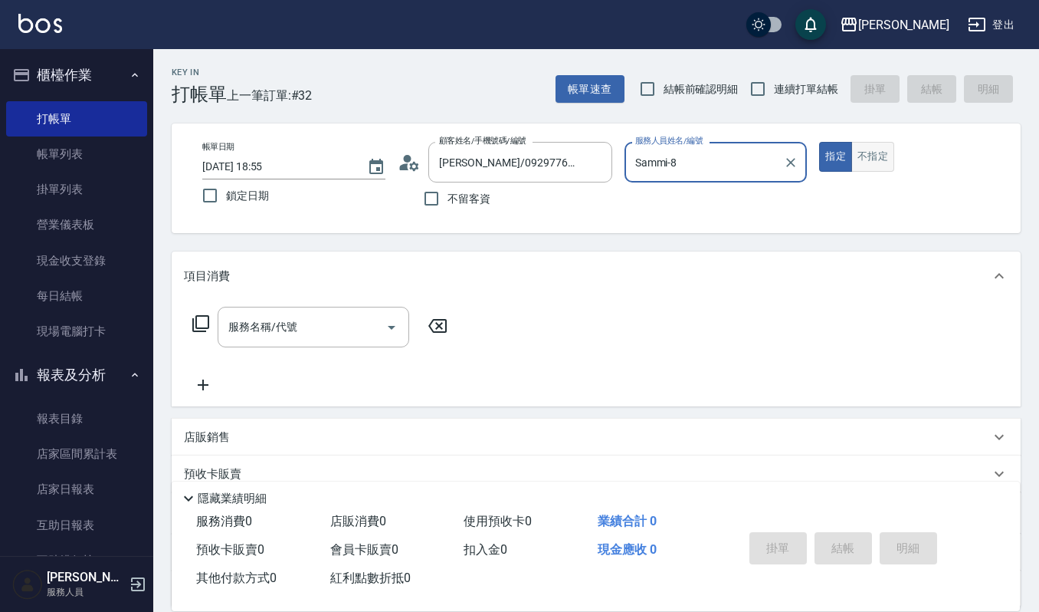
click at [872, 157] on button "不指定" at bounding box center [872, 157] width 43 height 30
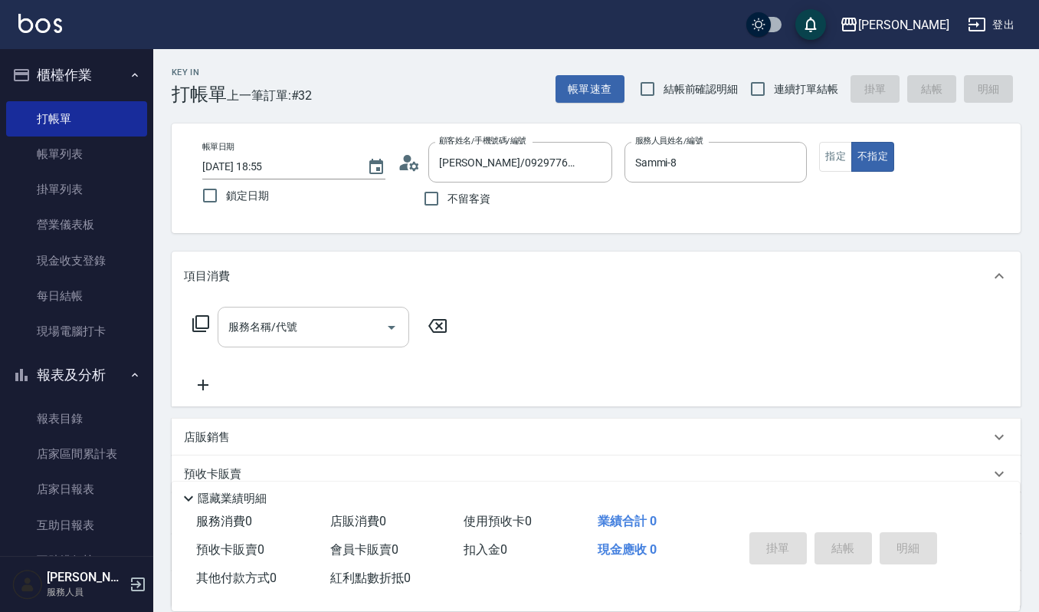
drag, startPoint x: 323, startPoint y: 323, endPoint x: 415, endPoint y: 320, distance: 91.3
click at [326, 323] on input "服務名稱/代號" at bounding box center [302, 326] width 155 height 27
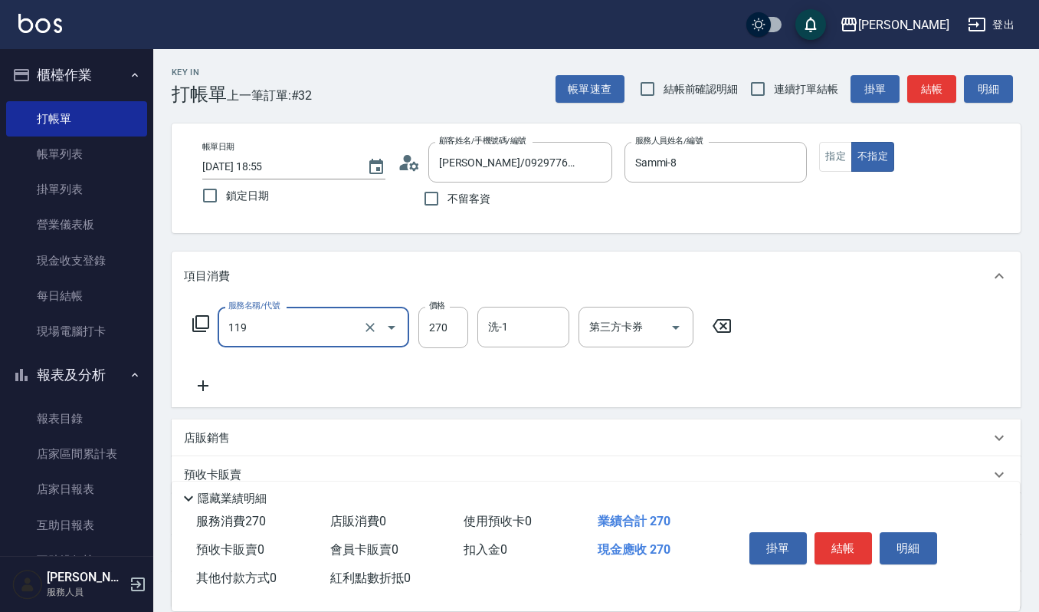
type input "使用一般洗髮卡(119)"
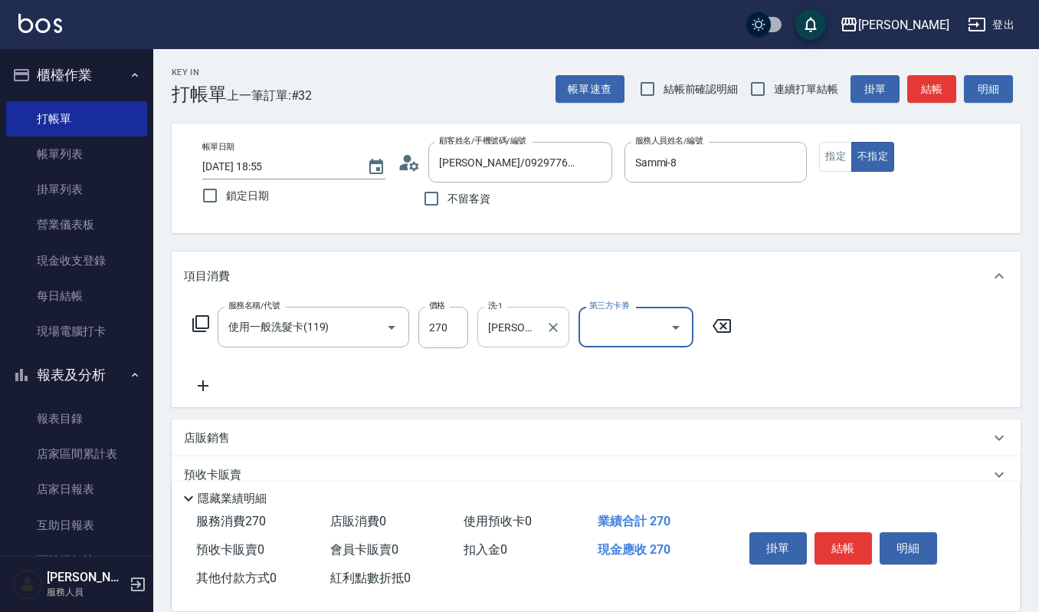
click at [527, 329] on input "郁涵-23" at bounding box center [511, 326] width 55 height 27
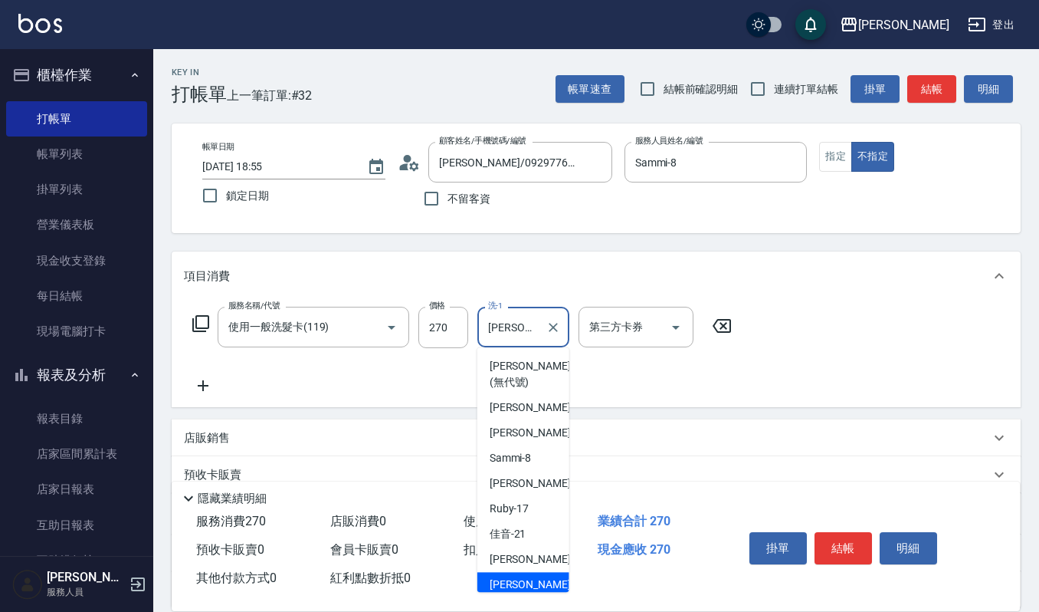
scroll to position [5, 0]
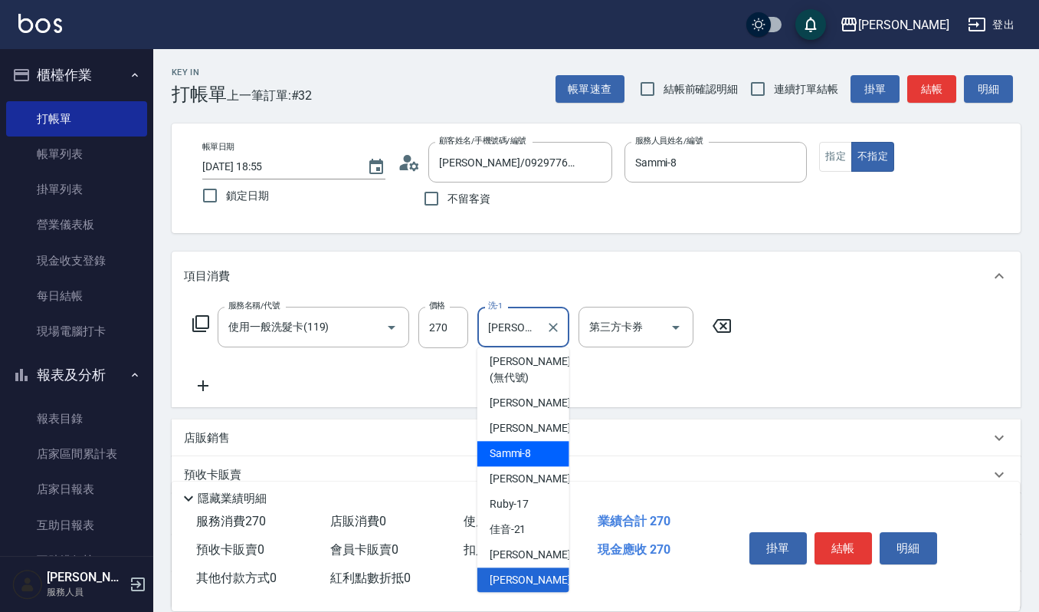
click at [543, 455] on div "Sammi -8" at bounding box center [523, 453] width 92 height 25
type input "Sammi-8"
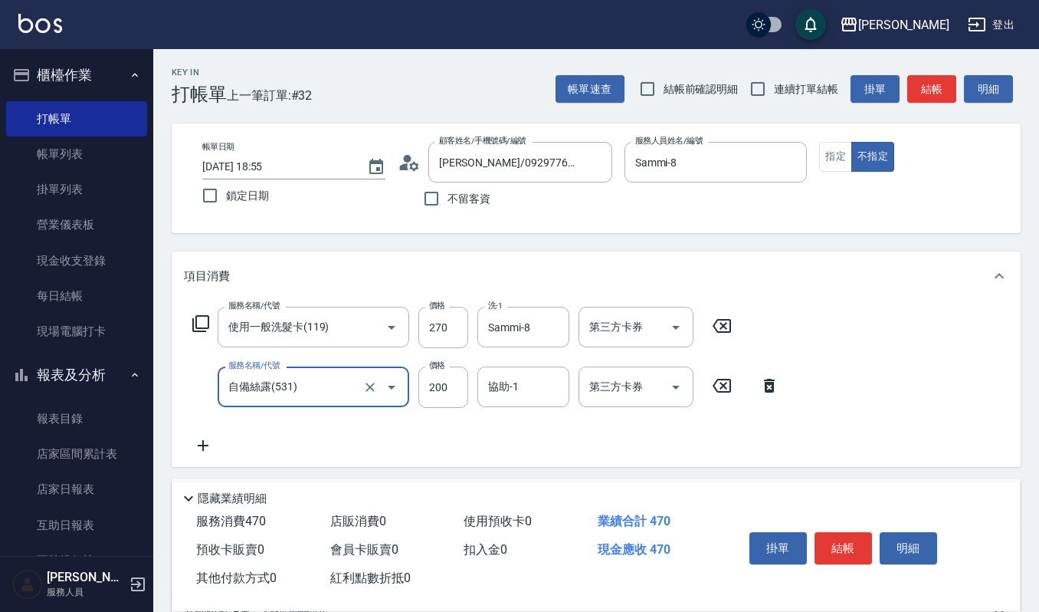
type input "自備絲露(531)"
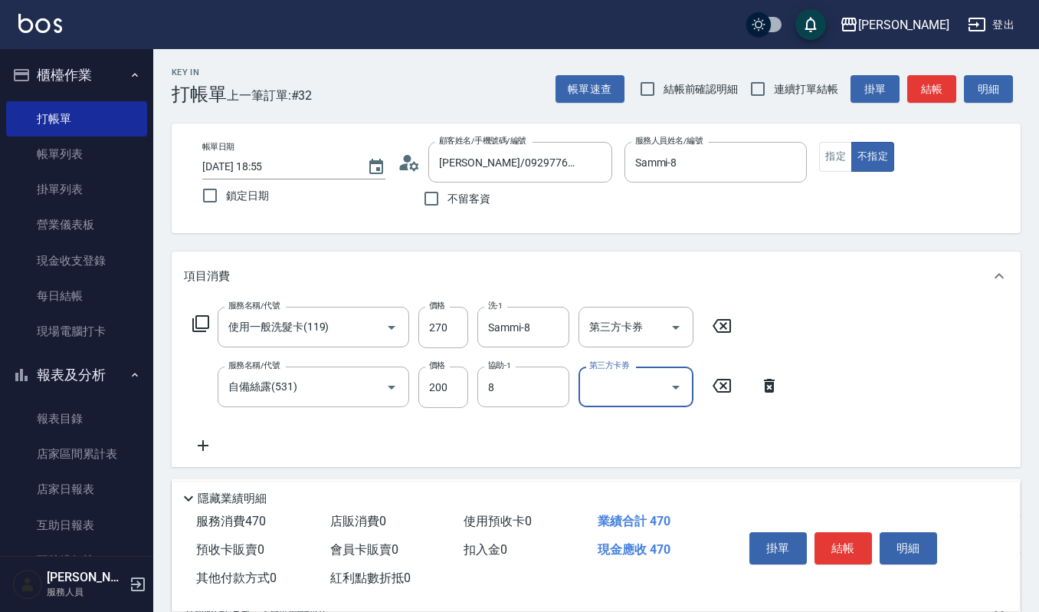
type input "Sammi-8"
click at [681, 332] on icon "Open" at bounding box center [676, 327] width 18 height 18
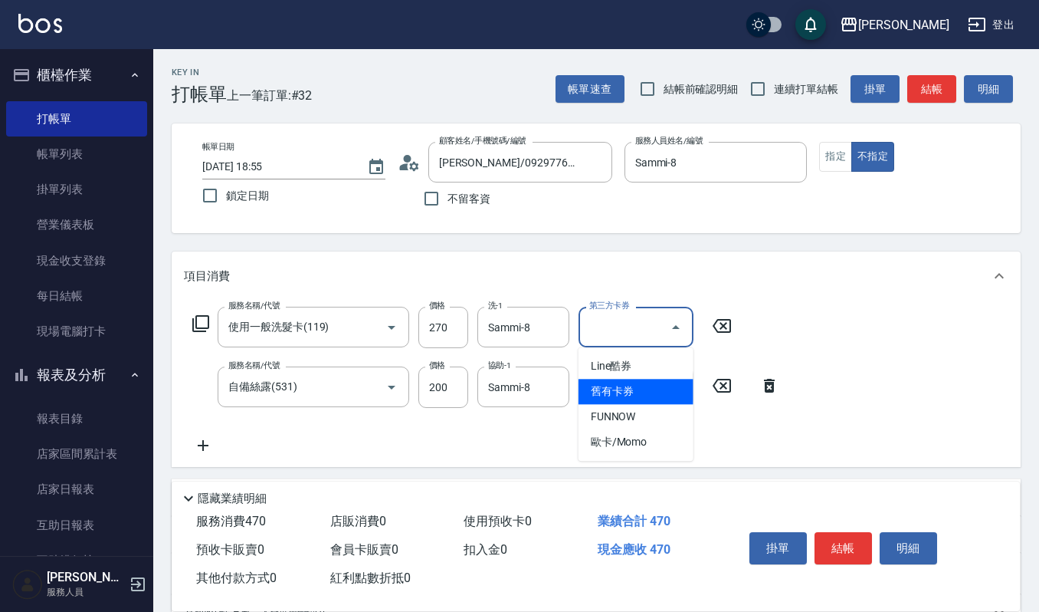
click at [613, 387] on span "舊有卡券" at bounding box center [636, 391] width 115 height 25
type input "舊有卡券"
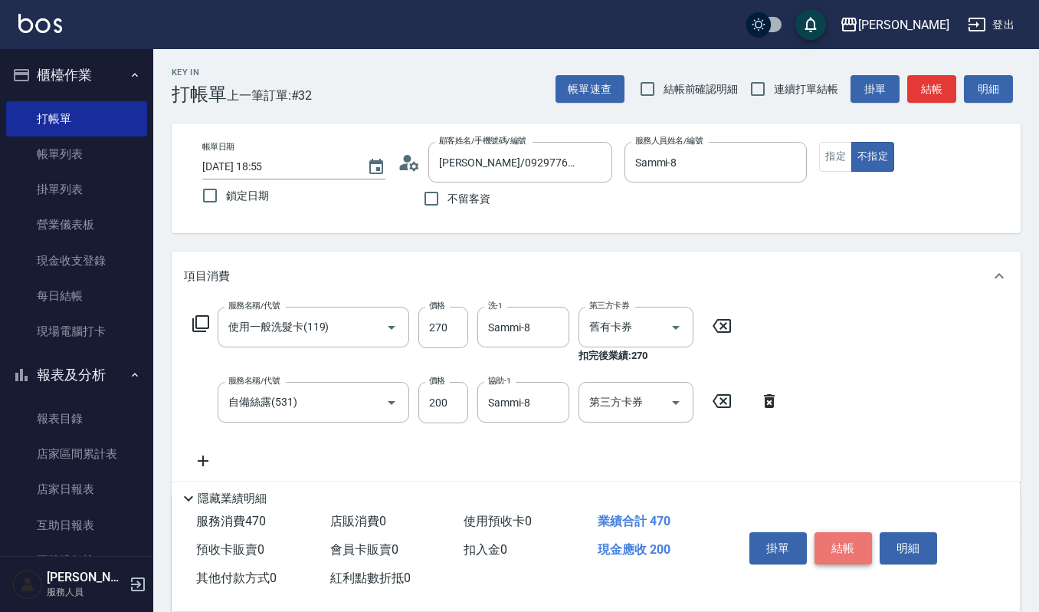
click at [857, 552] on button "結帳" at bounding box center [843, 548] width 57 height 32
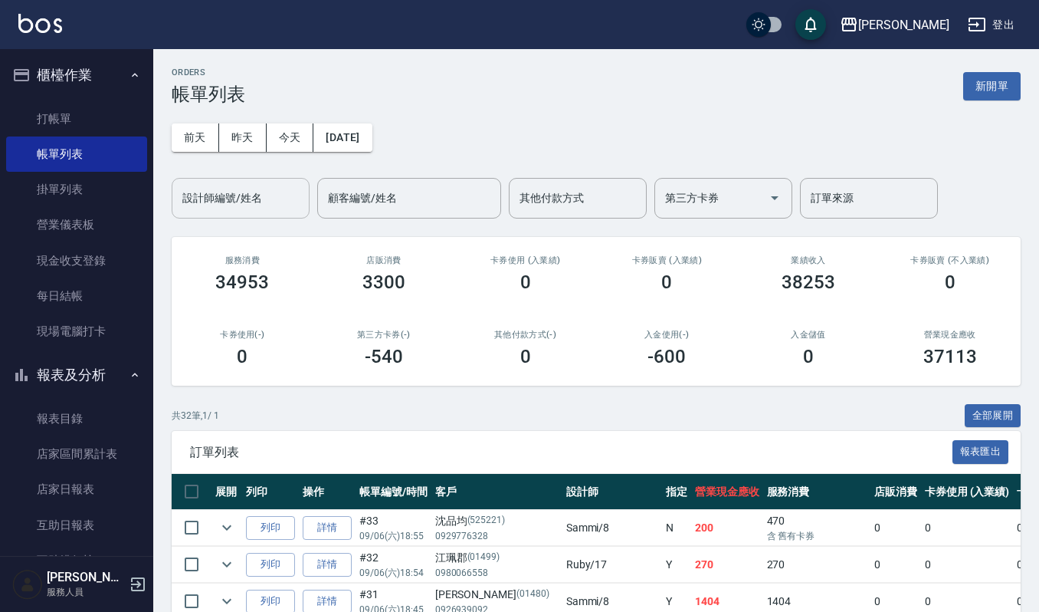
drag, startPoint x: 247, startPoint y: 196, endPoint x: 252, endPoint y: 212, distance: 16.2
click at [247, 196] on input "設計師編號/姓名" at bounding box center [241, 198] width 124 height 27
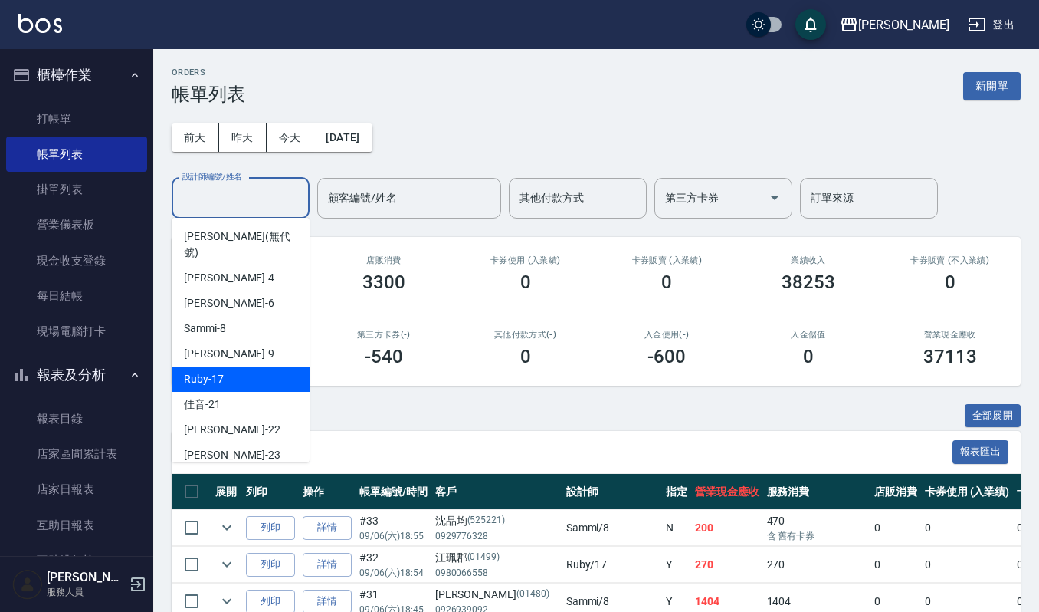
click at [267, 366] on div "Ruby -17" at bounding box center [241, 378] width 138 height 25
type input "Ruby-17"
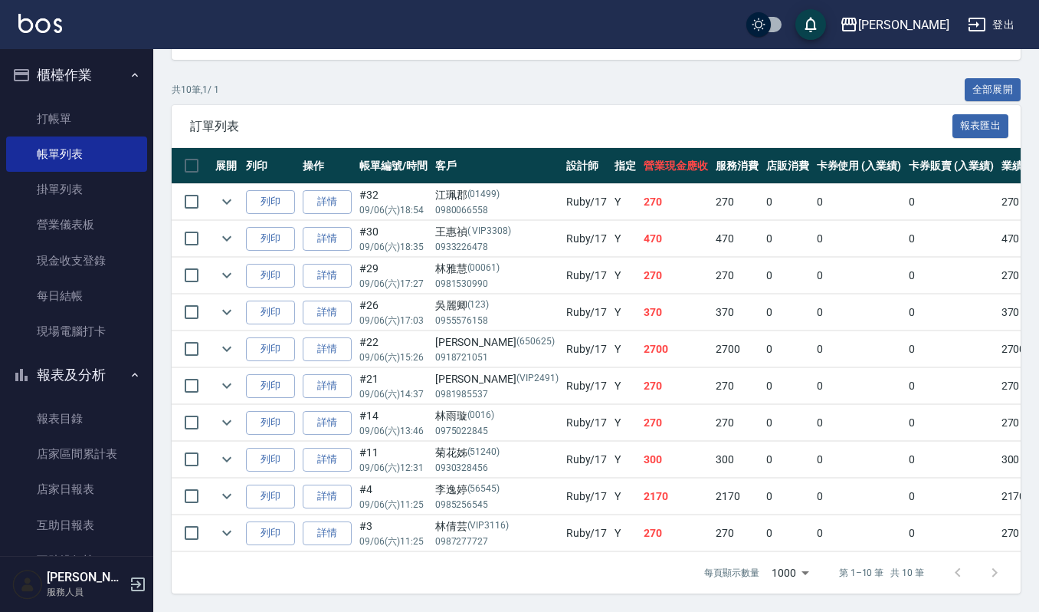
scroll to position [346, 0]
click at [93, 123] on link "打帳單" at bounding box center [76, 118] width 141 height 35
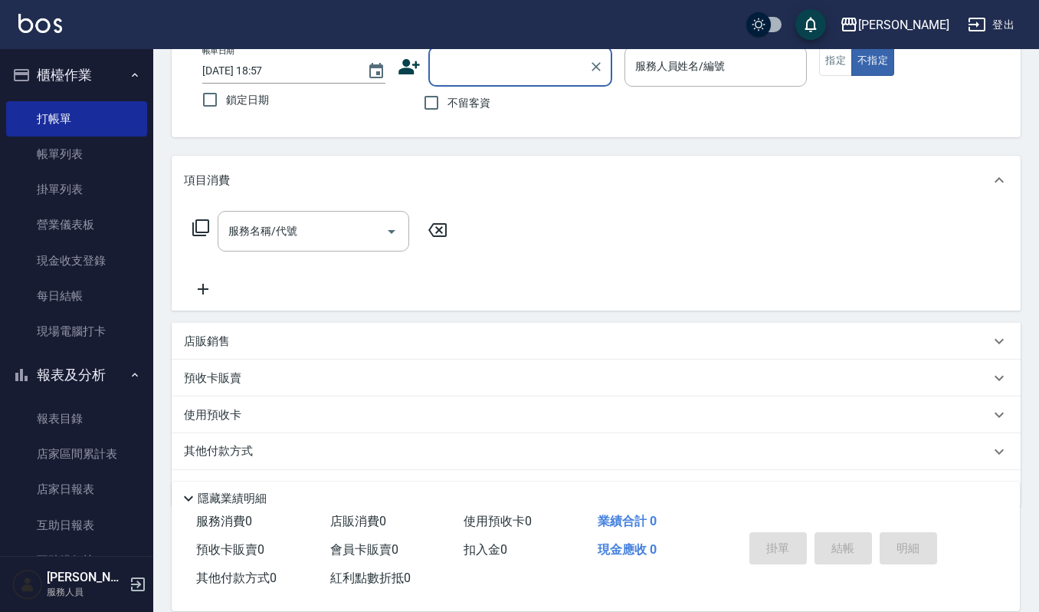
scroll to position [135, 0]
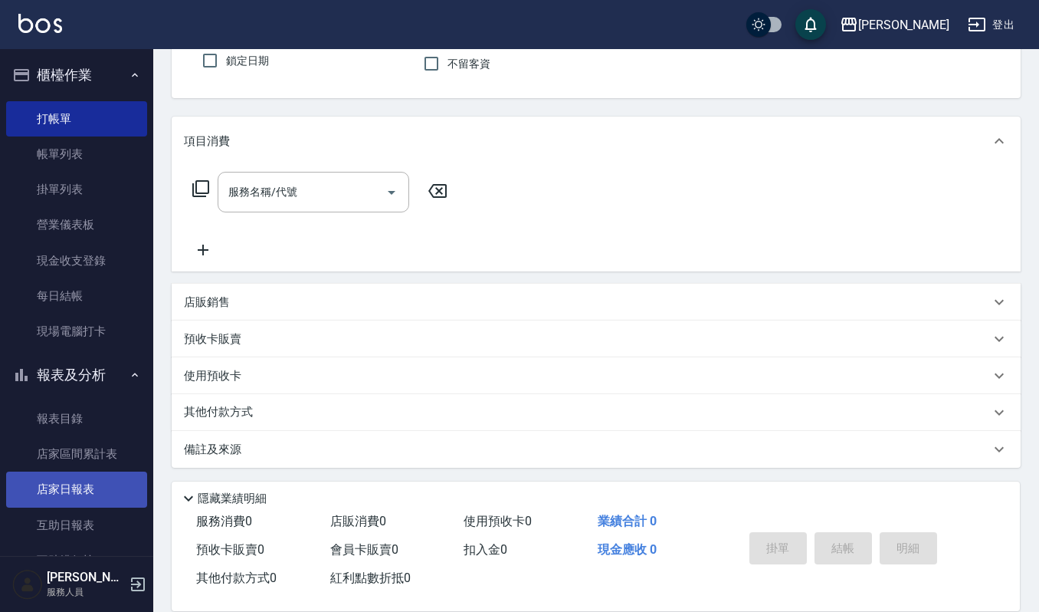
drag, startPoint x: 1045, startPoint y: 123, endPoint x: 93, endPoint y: 489, distance: 1019.9
click at [93, 489] on link "店家日報表" at bounding box center [76, 488] width 141 height 35
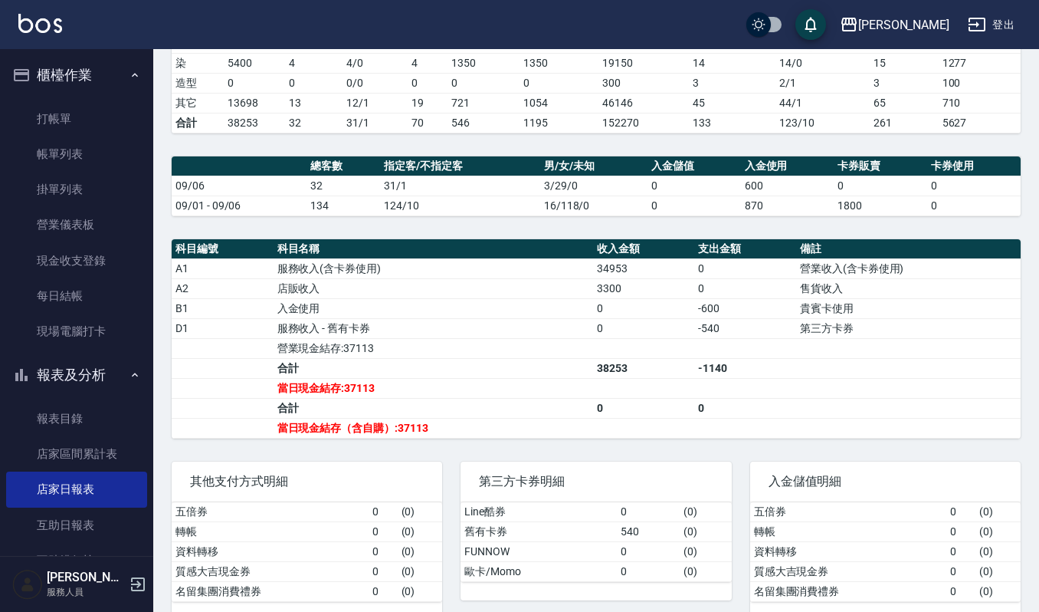
scroll to position [307, 0]
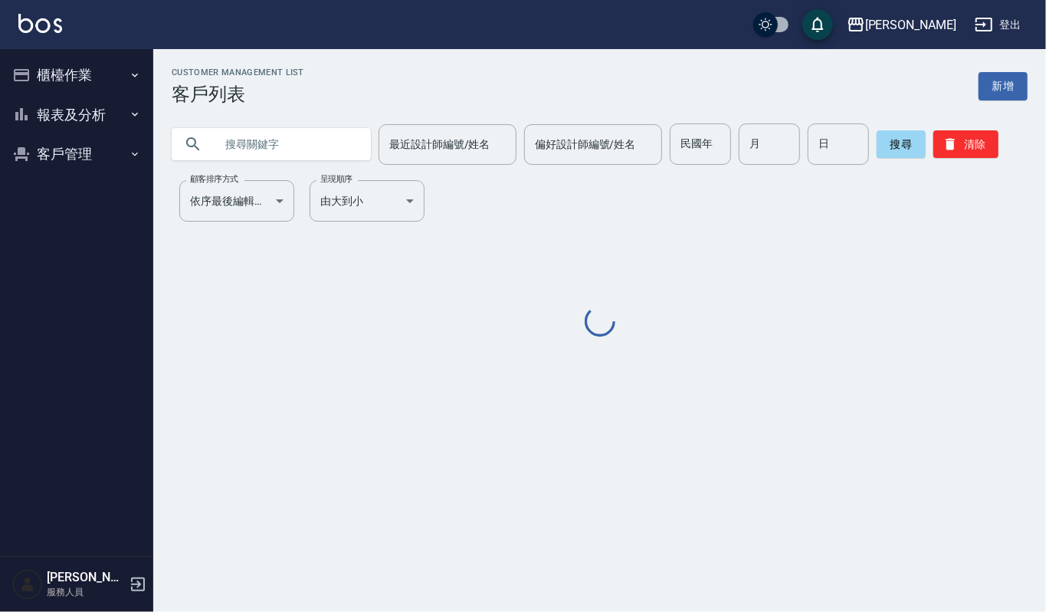
click at [203, 149] on div at bounding box center [271, 144] width 199 height 32
click at [228, 147] on input "text" at bounding box center [287, 143] width 144 height 41
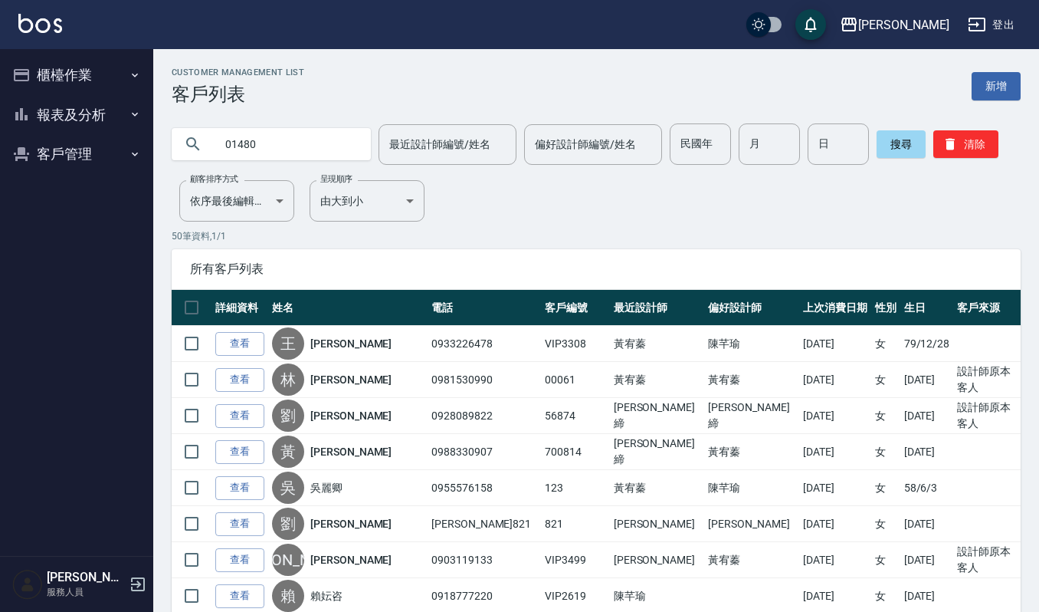
type input "01480"
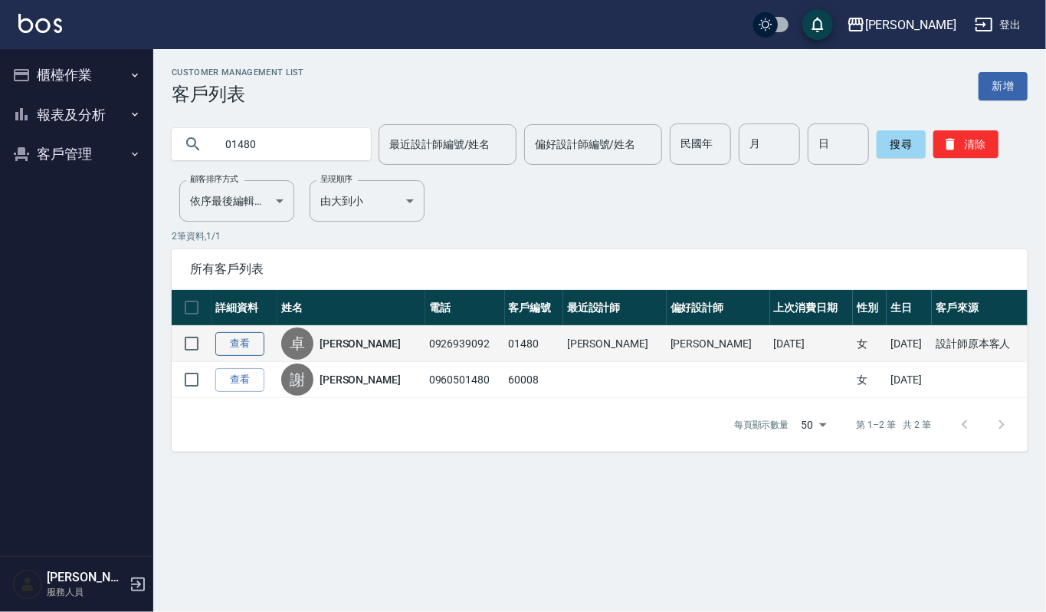
click at [238, 348] on link "查看" at bounding box center [239, 344] width 49 height 24
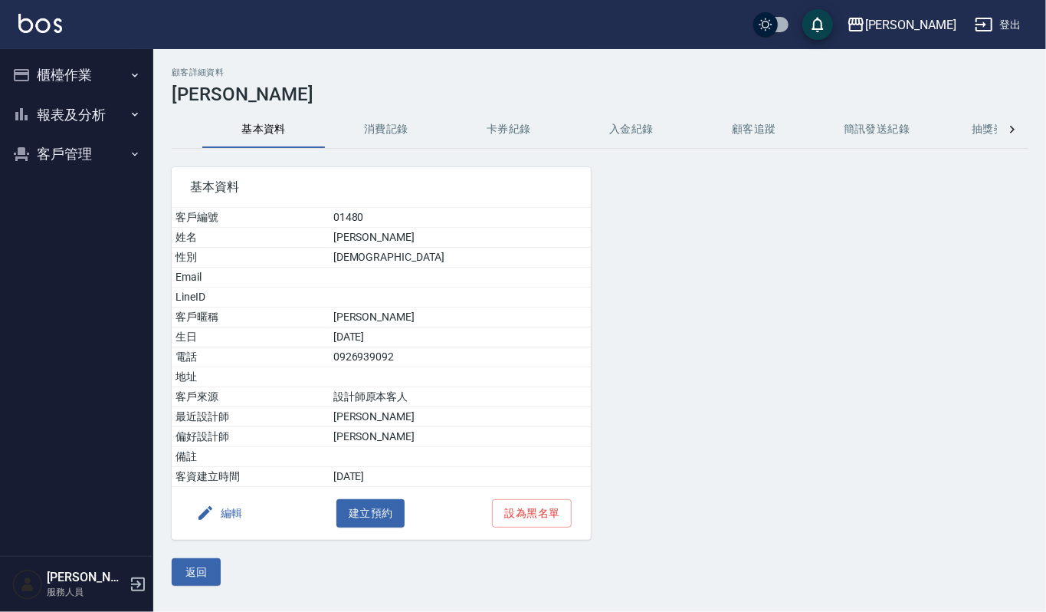
click at [412, 136] on button "消費記錄" at bounding box center [386, 129] width 123 height 37
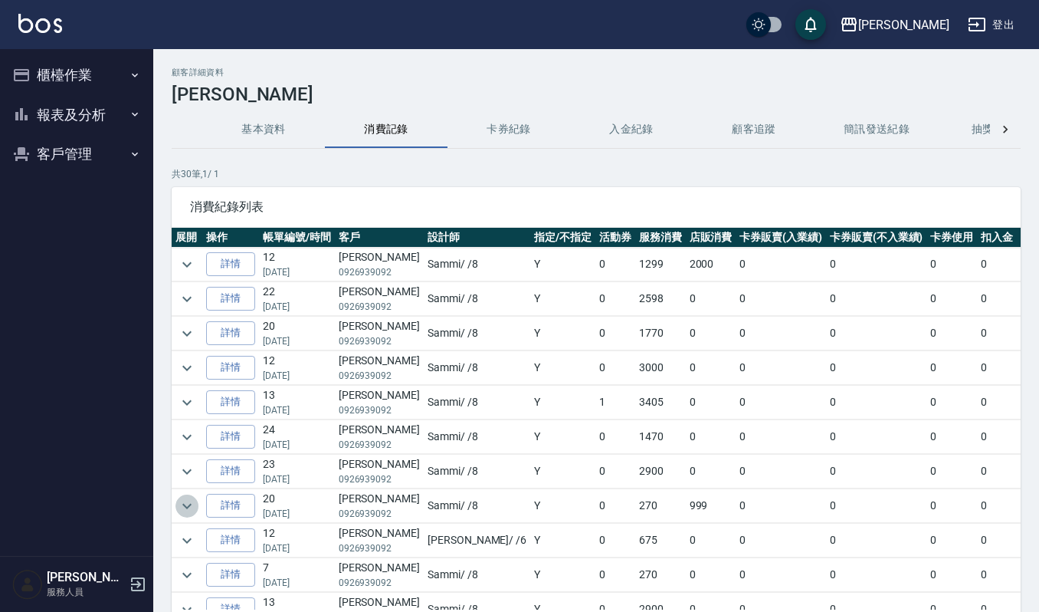
click at [182, 507] on icon "expand row" at bounding box center [187, 506] width 18 height 18
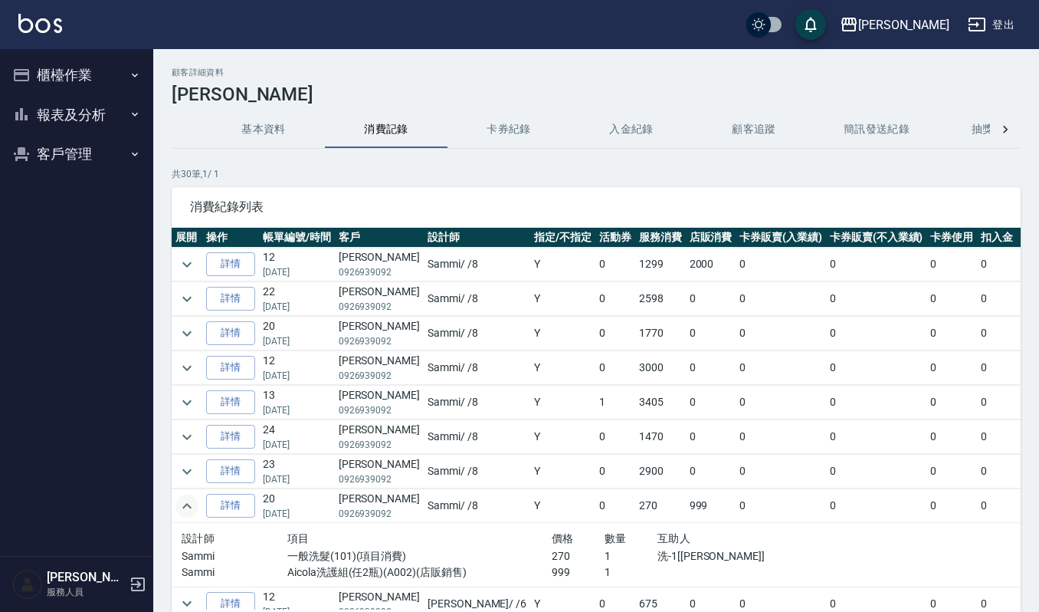
scroll to position [102, 0]
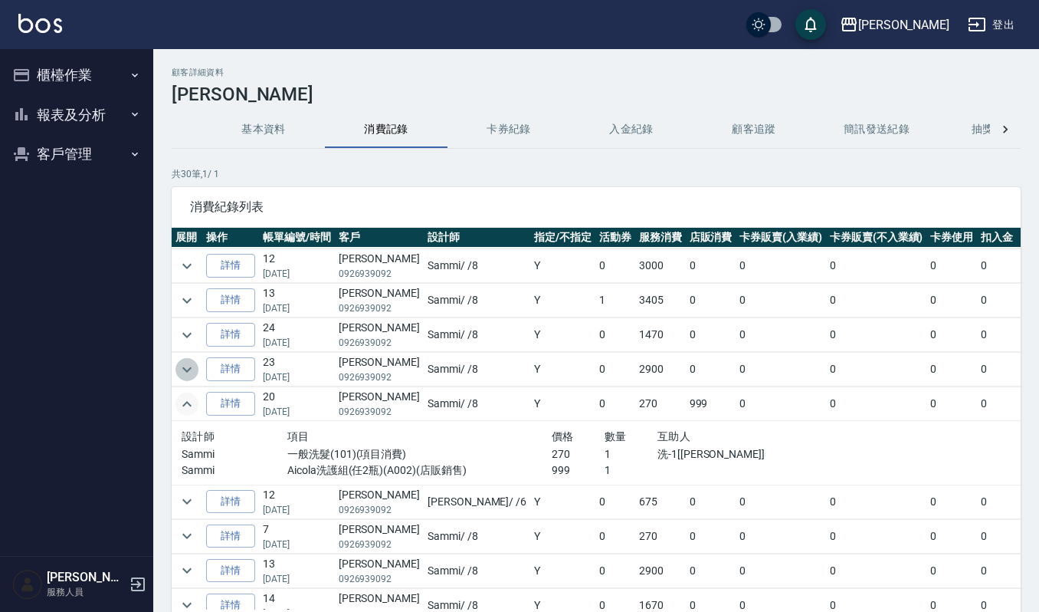
click at [185, 366] on icon "expand row" at bounding box center [187, 369] width 18 height 18
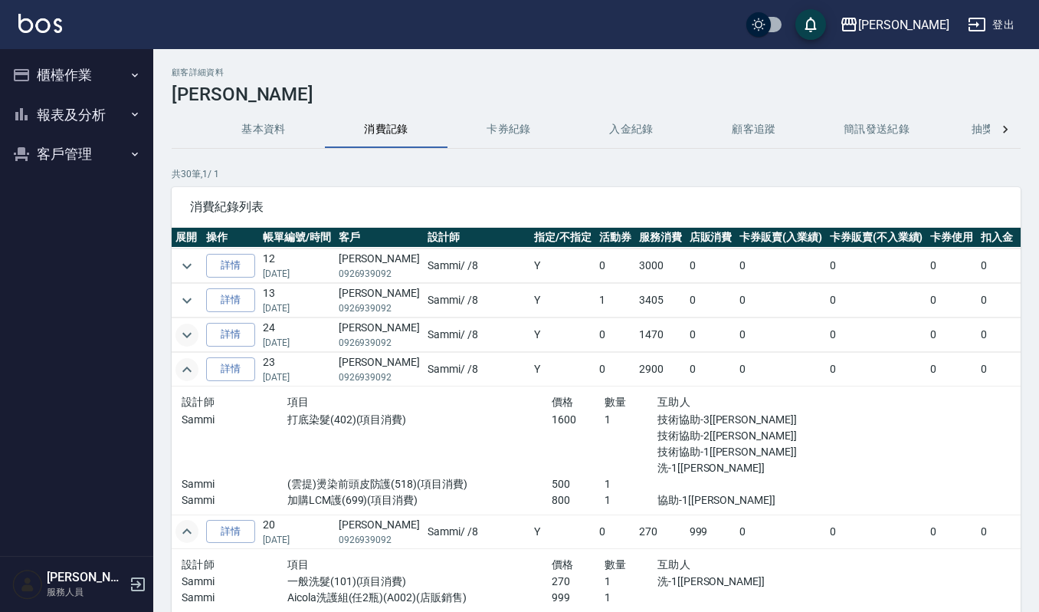
click at [179, 336] on icon "expand row" at bounding box center [187, 335] width 18 height 18
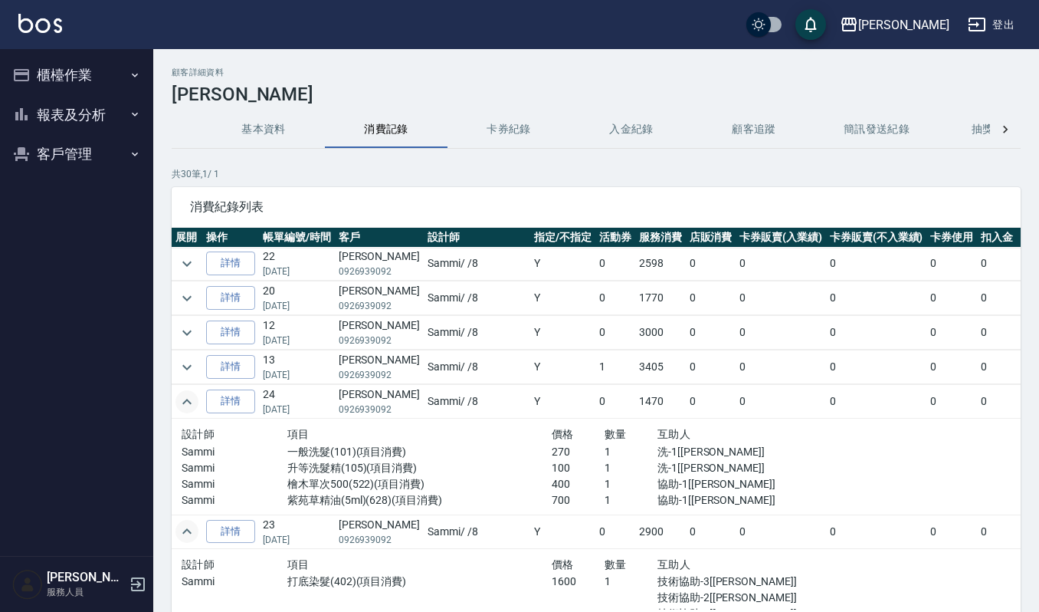
scroll to position [0, 0]
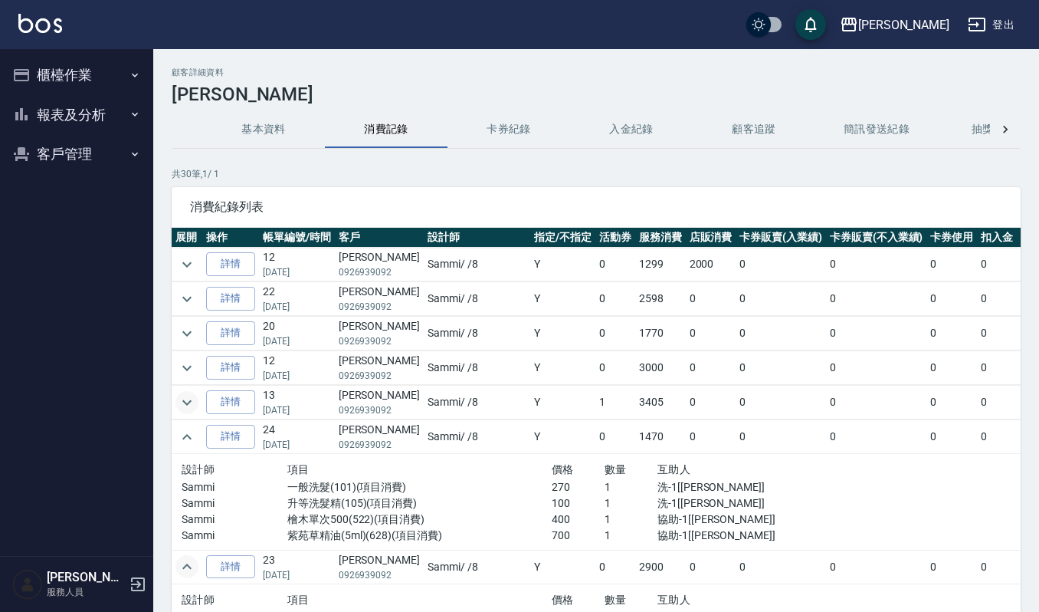
click at [189, 405] on icon "expand row" at bounding box center [186, 401] width 9 height 5
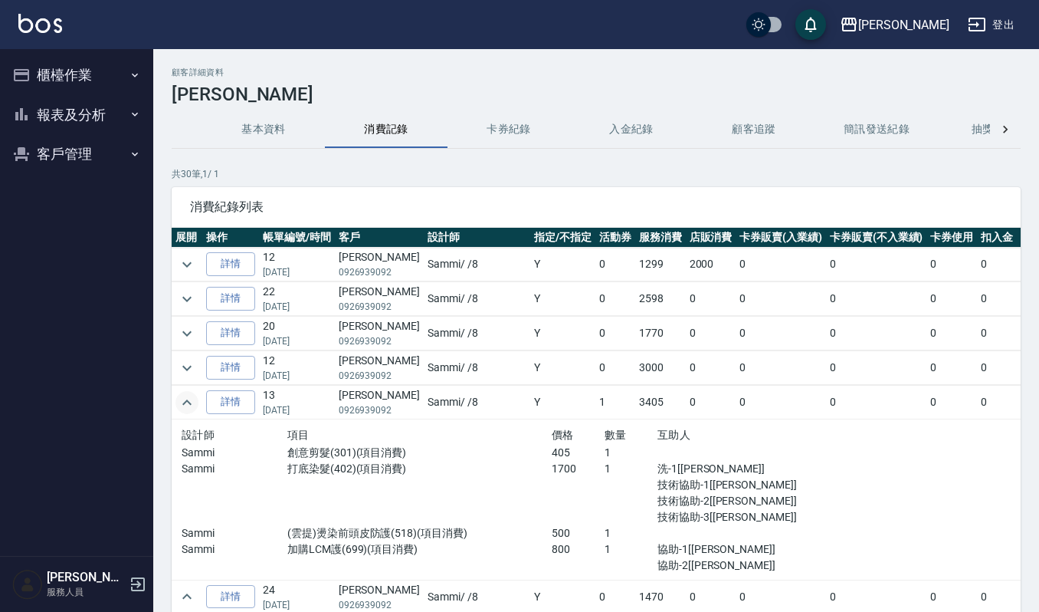
click at [115, 154] on button "客戶管理" at bounding box center [76, 154] width 141 height 40
click at [97, 78] on button "櫃檯作業" at bounding box center [76, 75] width 141 height 40
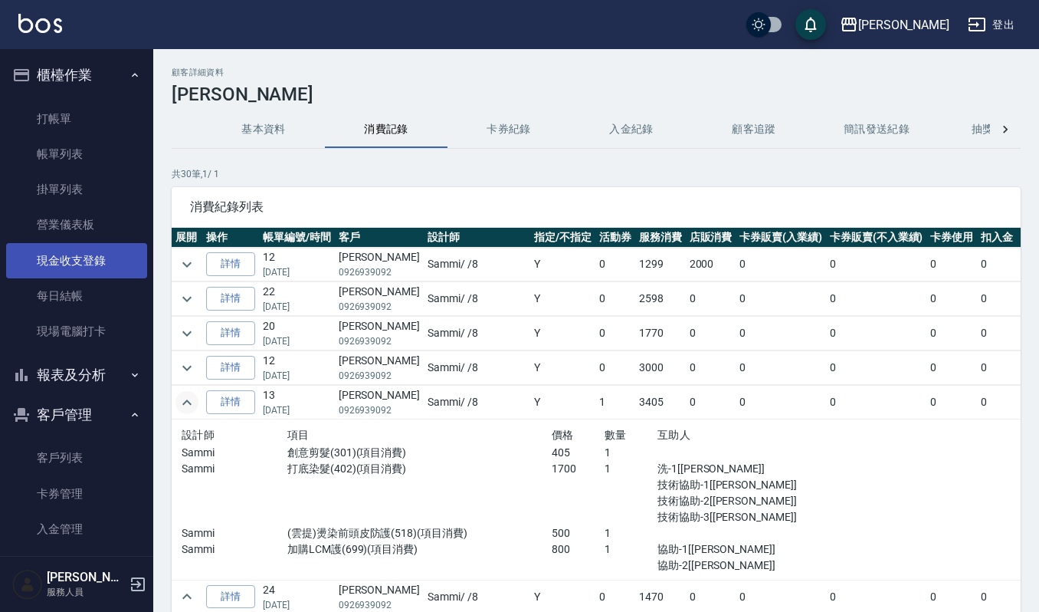
click at [107, 268] on link "現金收支登錄" at bounding box center [76, 260] width 141 height 35
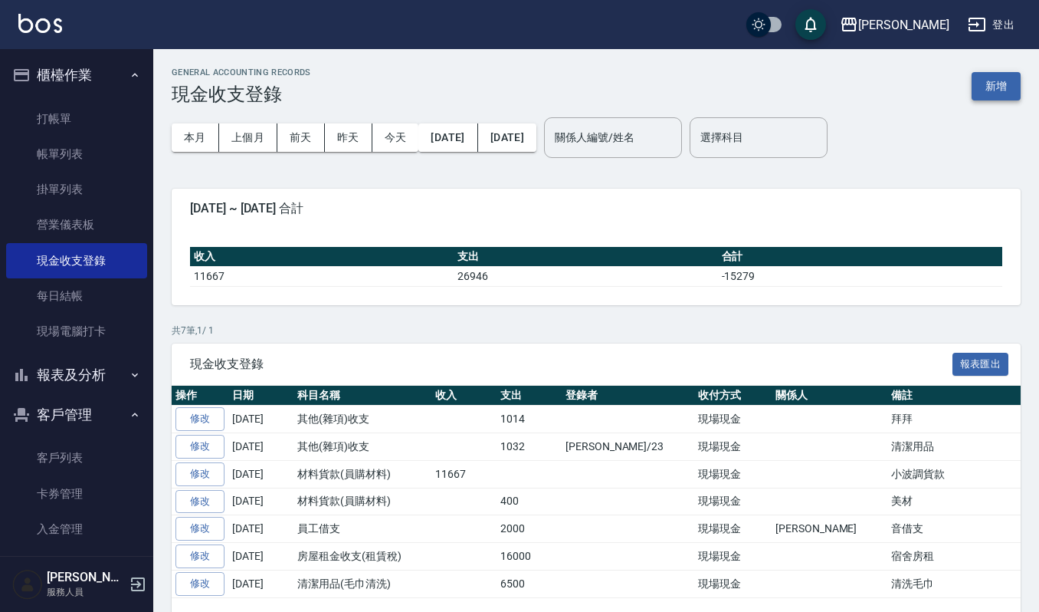
click at [992, 84] on button "新增" at bounding box center [996, 86] width 49 height 28
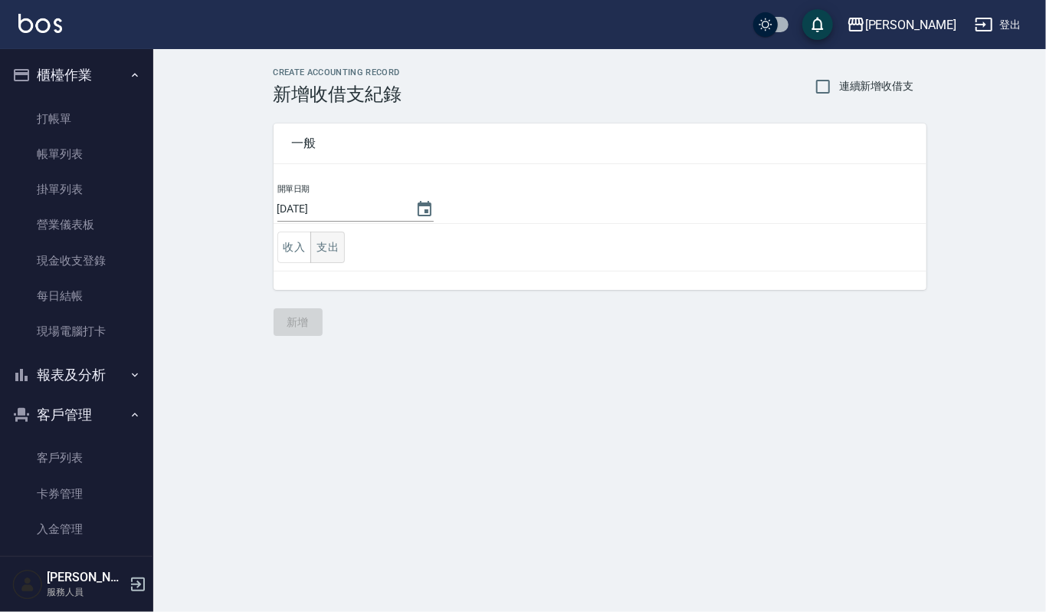
click at [342, 245] on button "支出" at bounding box center [327, 246] width 34 height 31
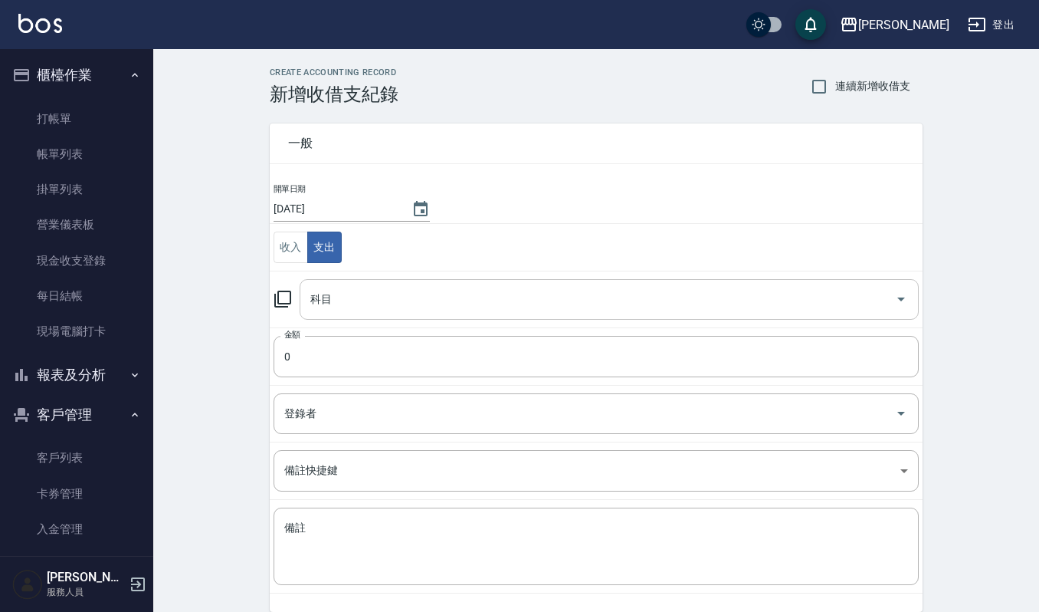
click at [326, 305] on input "科目" at bounding box center [598, 299] width 582 height 27
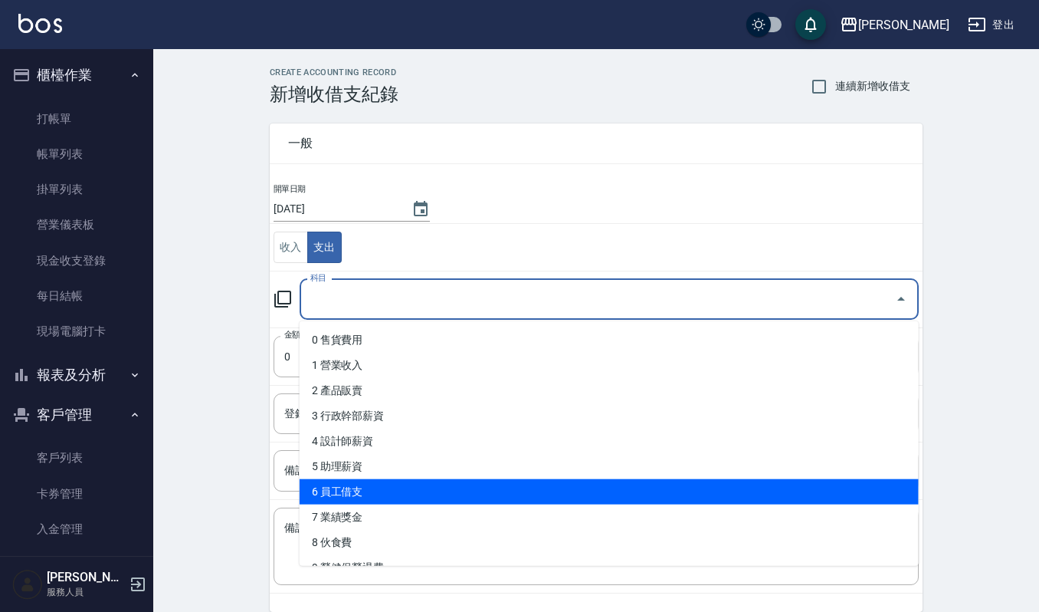
click at [333, 490] on li "6 員工借支" at bounding box center [609, 491] width 619 height 25
type input "6 員工借支"
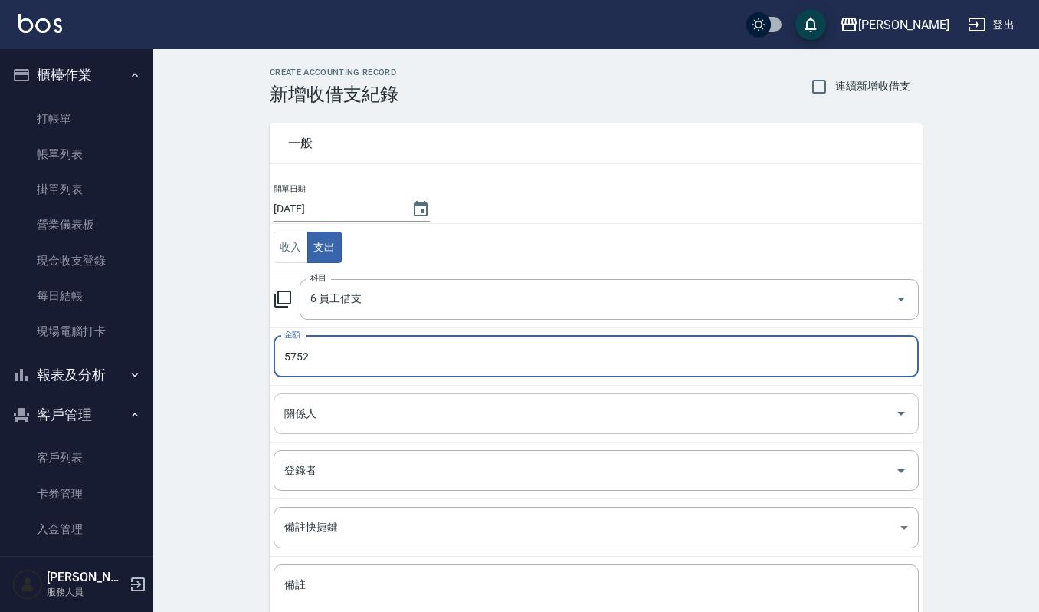
type input "5752"
click at [368, 427] on input "關係人" at bounding box center [584, 413] width 609 height 27
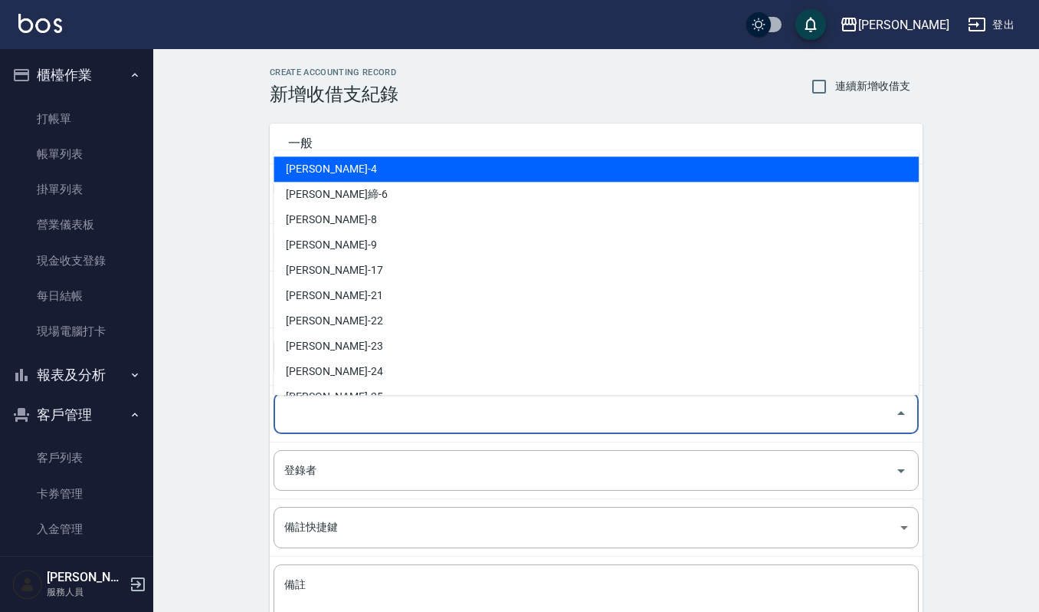
click at [353, 178] on li "陳芊瑜-4" at bounding box center [596, 168] width 645 height 25
type input "陳芊瑜-4"
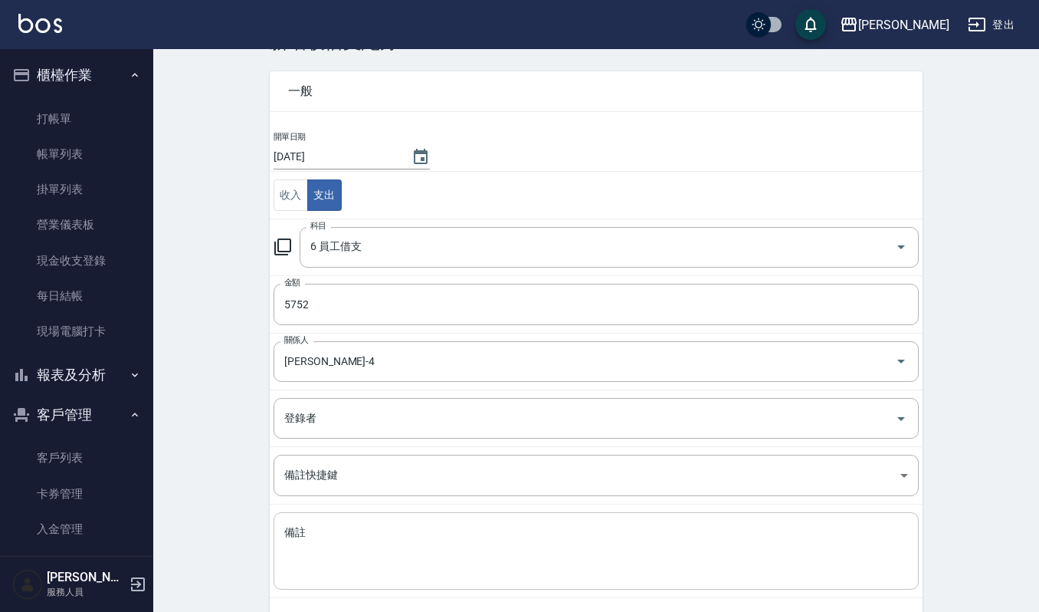
scroll to position [102, 0]
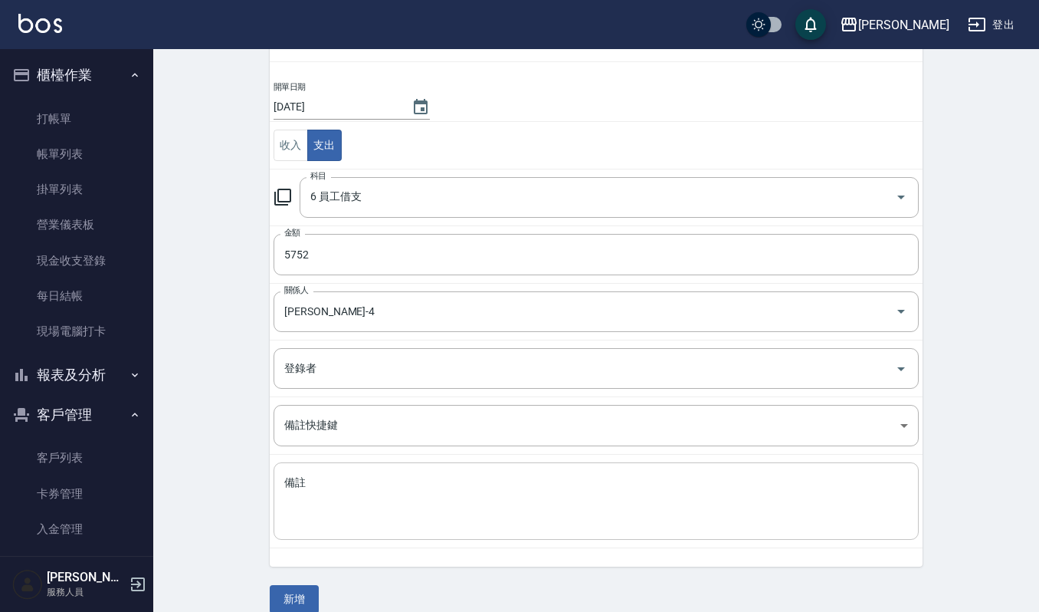
click at [377, 513] on textarea "備註" at bounding box center [596, 501] width 624 height 52
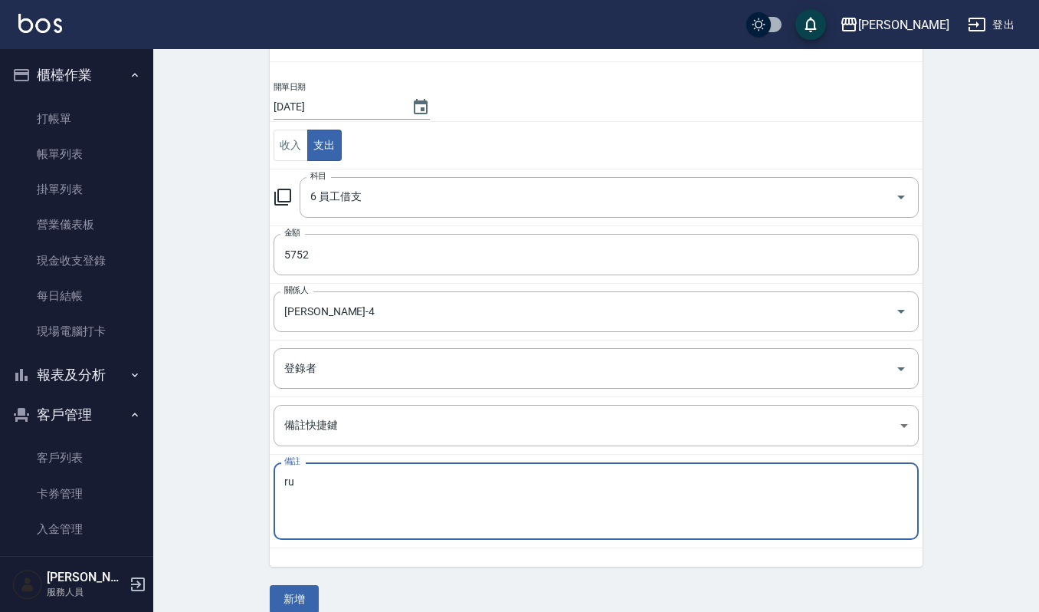
type textarea "r"
type textarea "吉借支"
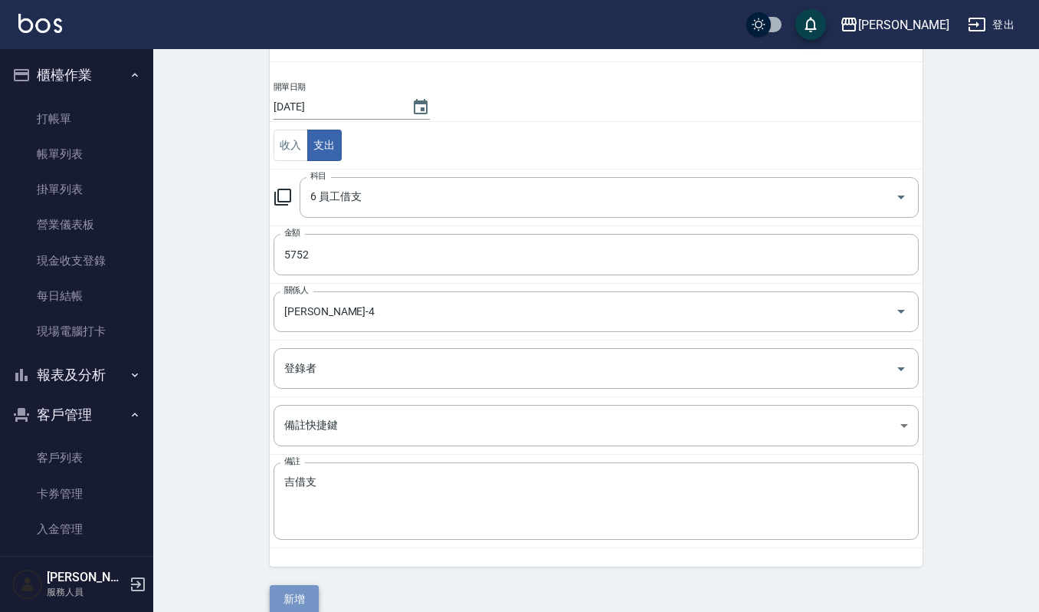
click at [302, 592] on button "新增" at bounding box center [294, 599] width 49 height 28
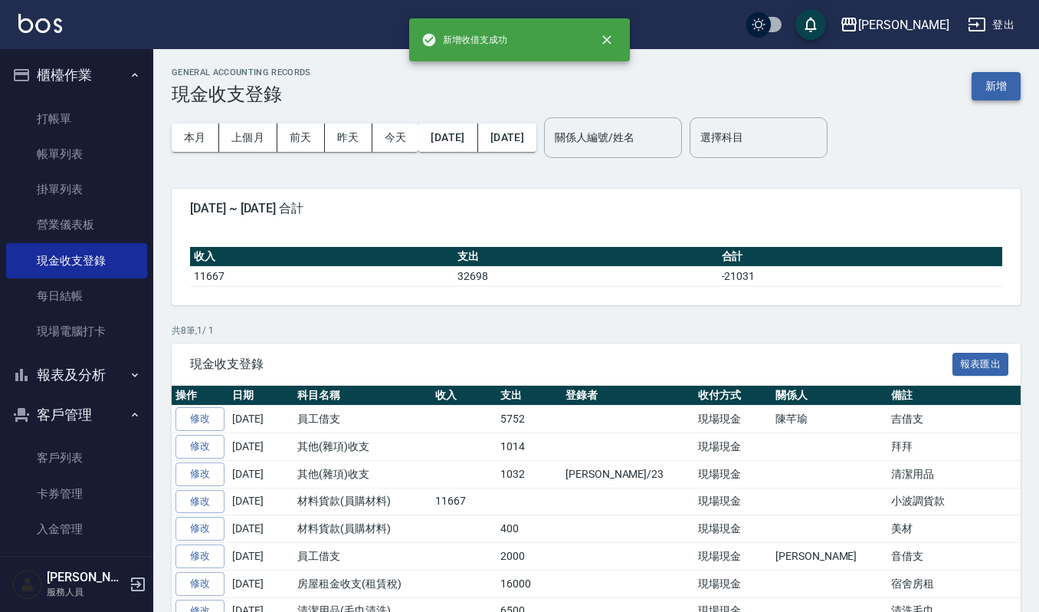
click at [991, 84] on button "新增" at bounding box center [996, 86] width 49 height 28
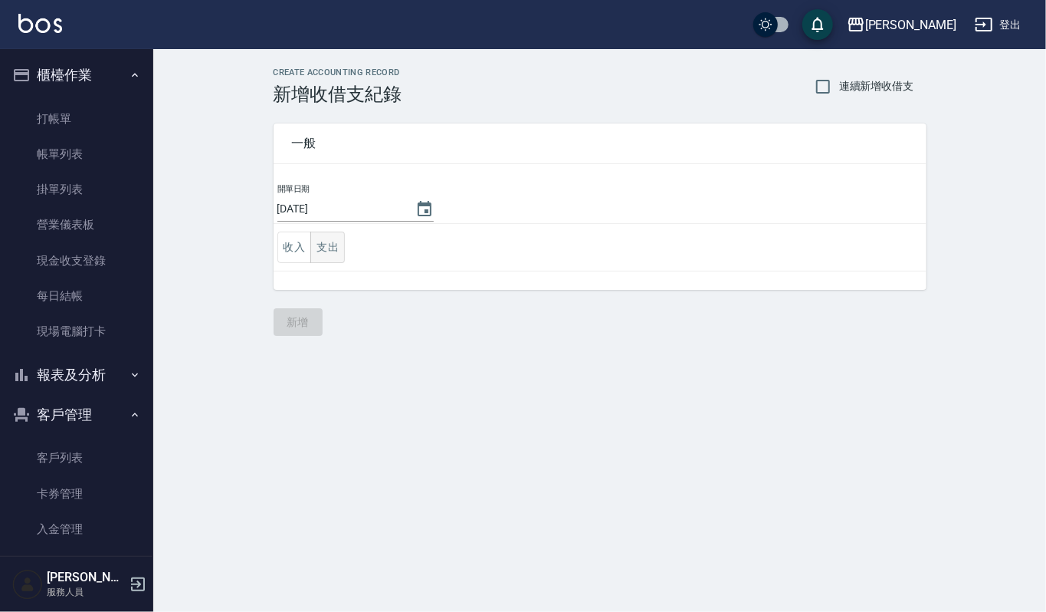
click at [319, 238] on button "支出" at bounding box center [327, 246] width 34 height 31
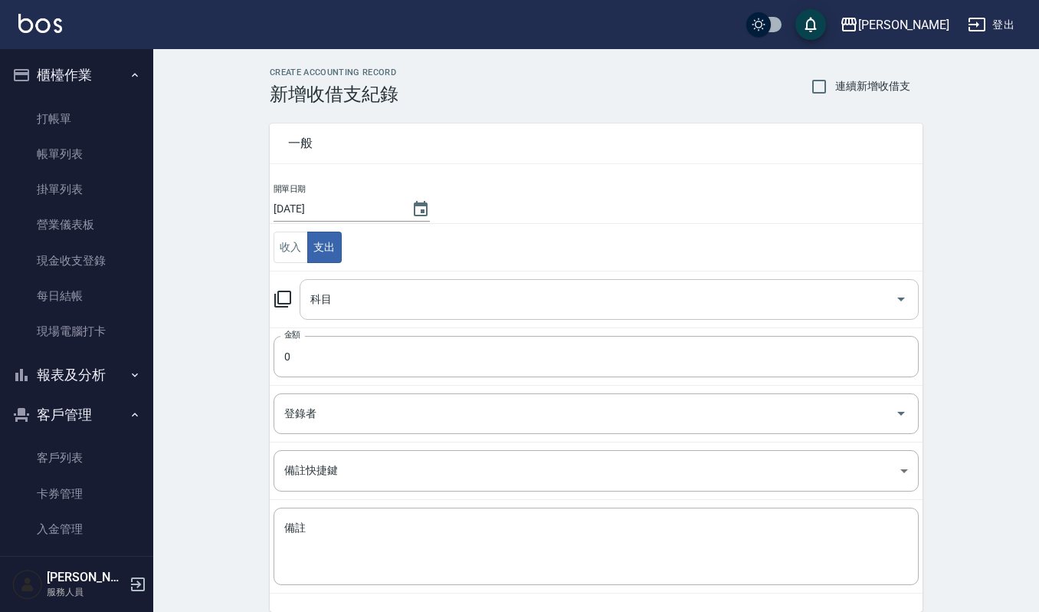
click at [341, 307] on input "科目" at bounding box center [598, 299] width 582 height 27
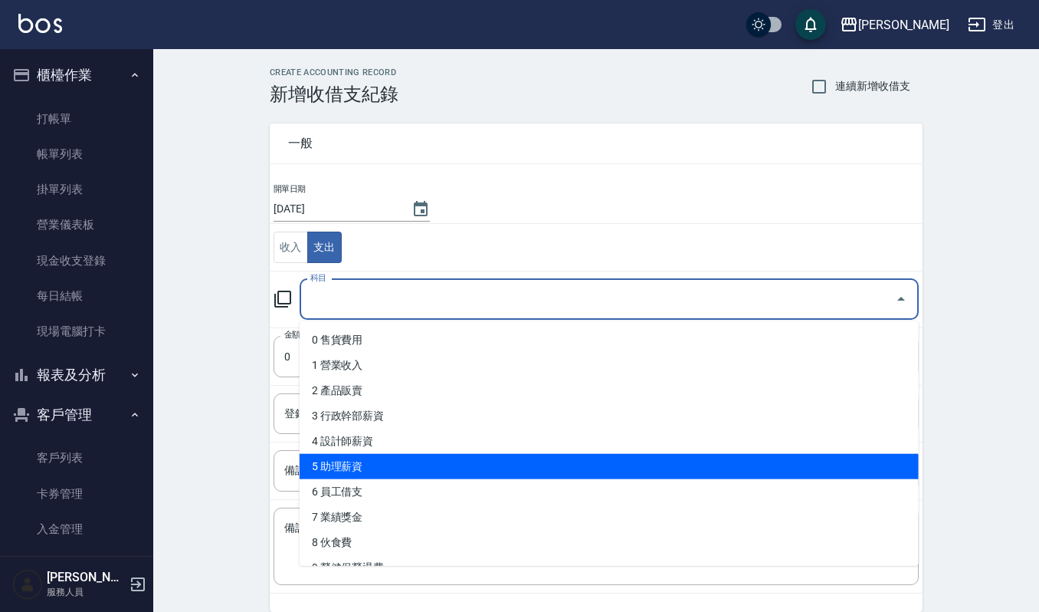
click at [340, 477] on li "5 助理薪資" at bounding box center [609, 466] width 619 height 25
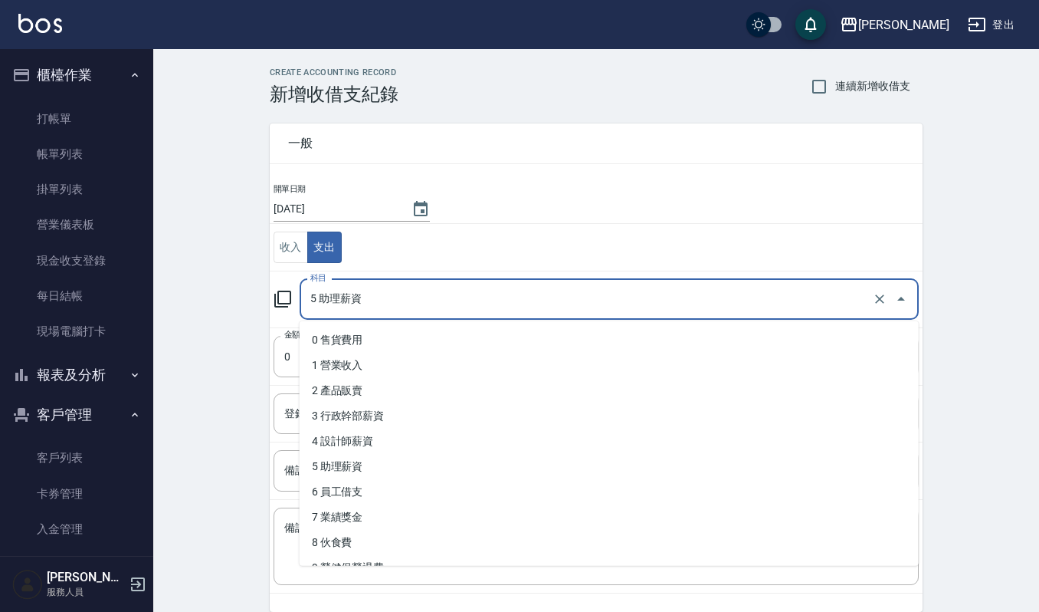
click at [382, 310] on input "5 助理薪資" at bounding box center [588, 299] width 563 height 27
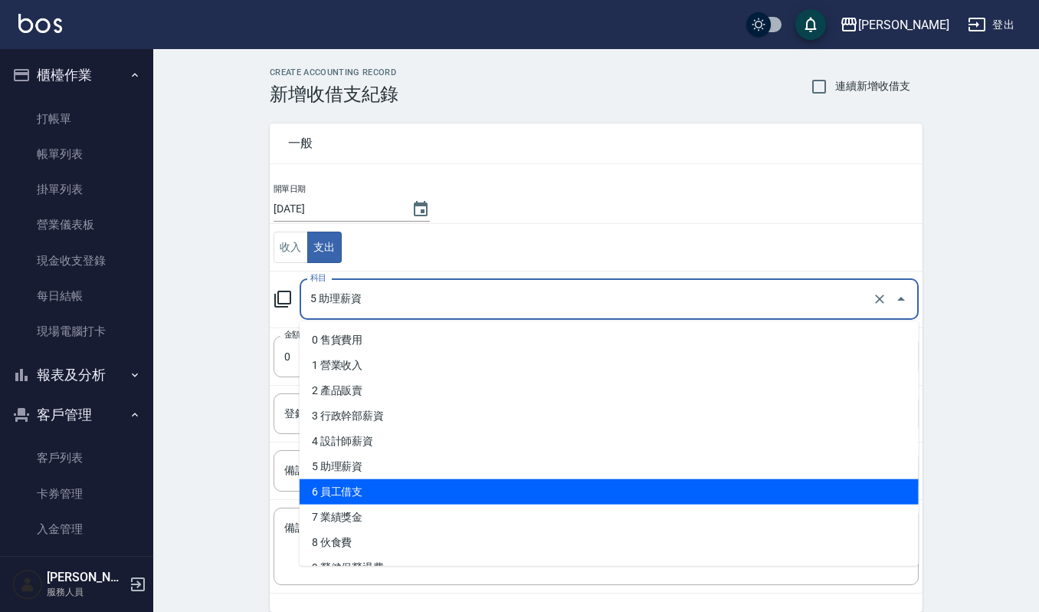
click at [376, 492] on li "6 員工借支" at bounding box center [609, 491] width 619 height 25
type input "6 員工借支"
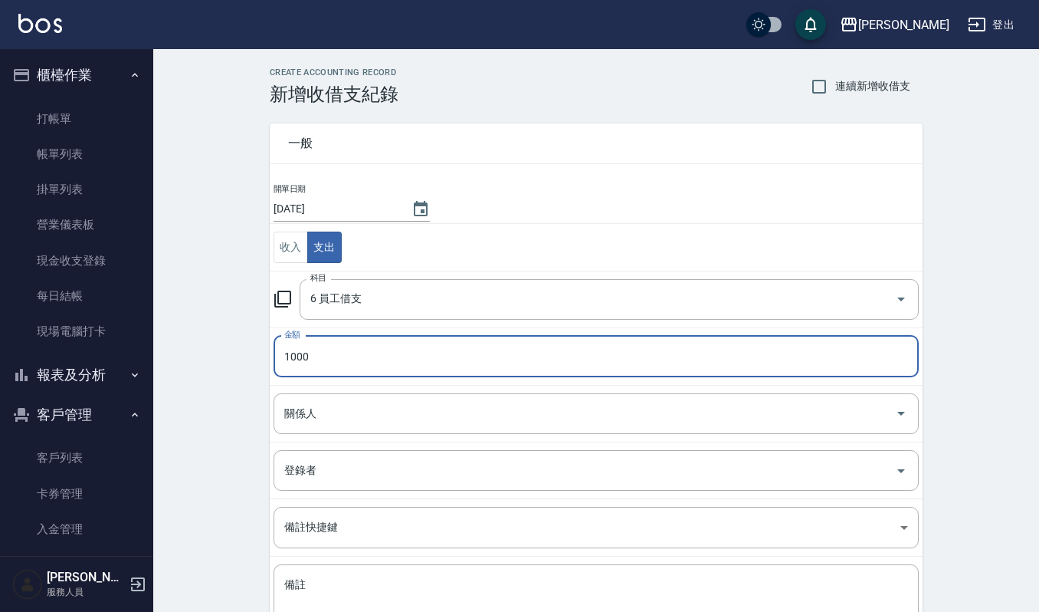
type input "1000"
click at [368, 436] on td "關係人 關係人" at bounding box center [596, 413] width 653 height 57
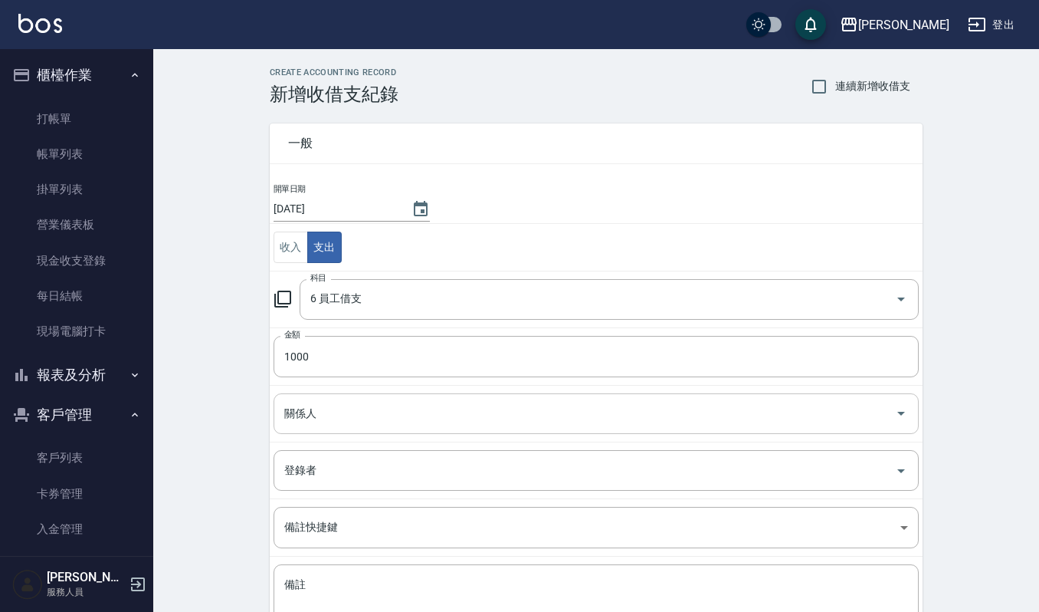
click at [366, 418] on input "關係人" at bounding box center [584, 413] width 609 height 27
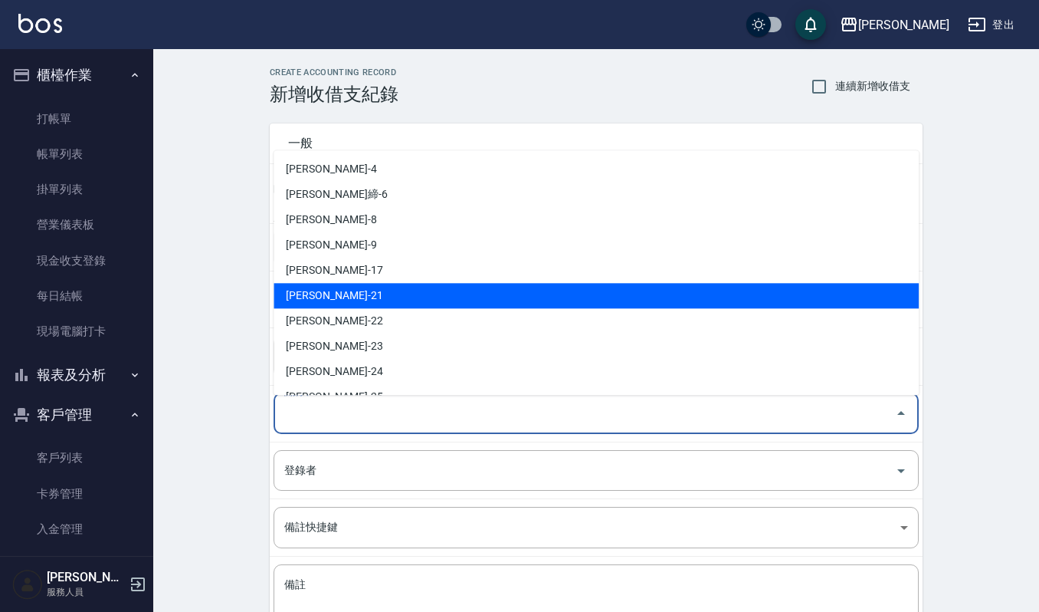
click at [326, 292] on li "謝佳音-21" at bounding box center [596, 295] width 645 height 25
type input "謝佳音-21"
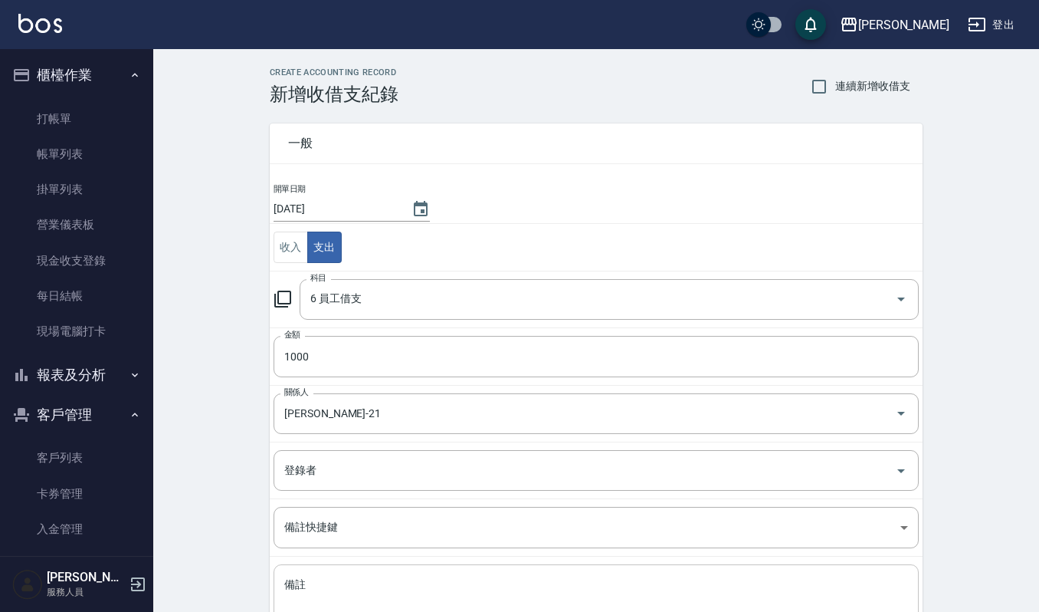
click at [366, 572] on div "x 備註" at bounding box center [596, 602] width 645 height 77
type textarea "u"
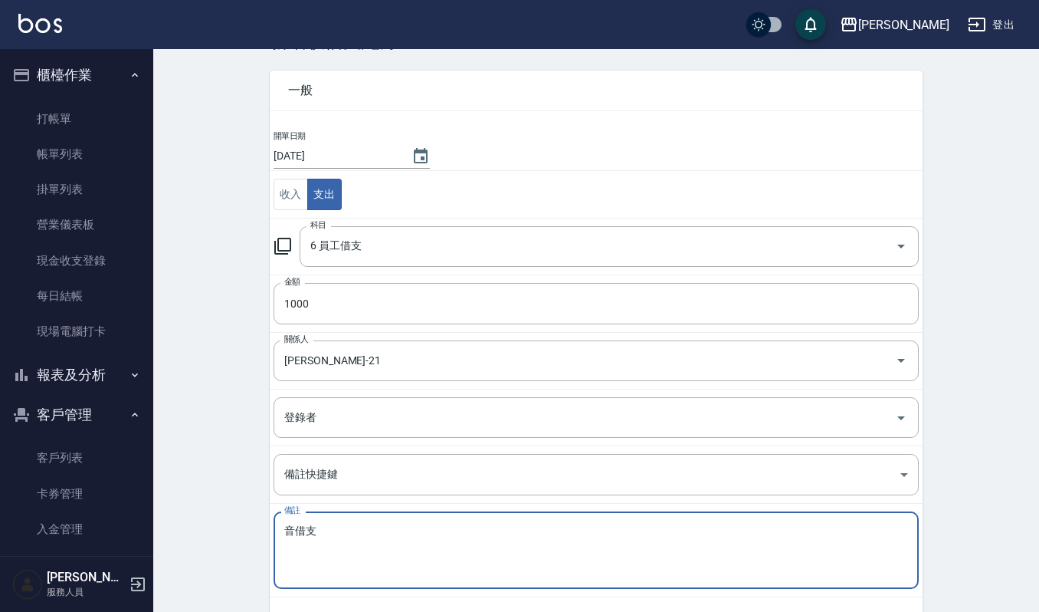
scroll to position [123, 0]
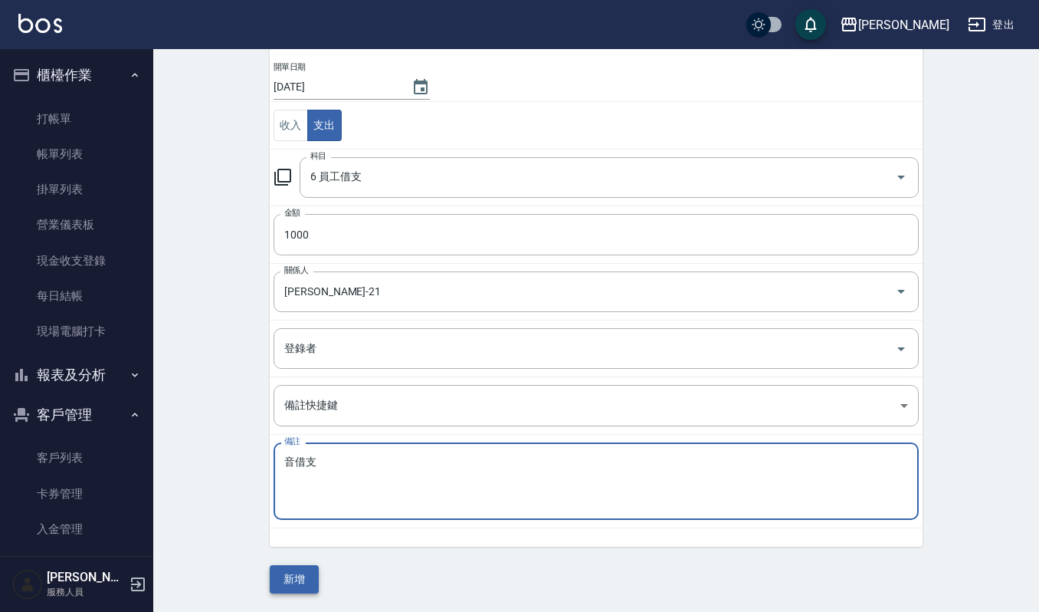
type textarea "音借支"
click at [298, 593] on button "新增" at bounding box center [294, 579] width 49 height 28
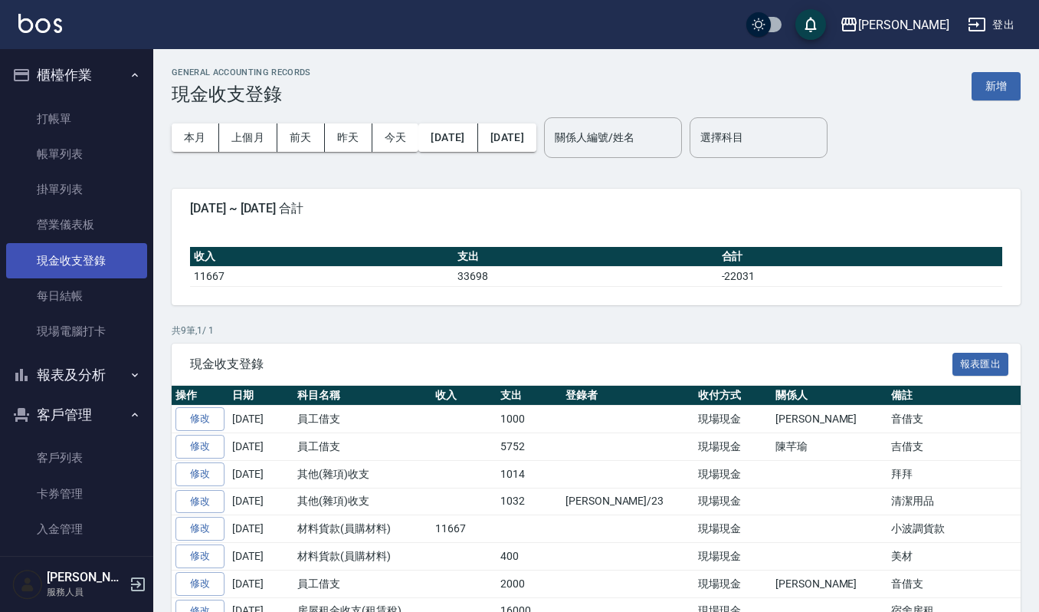
click at [44, 264] on link "現金收支登錄" at bounding box center [76, 260] width 141 height 35
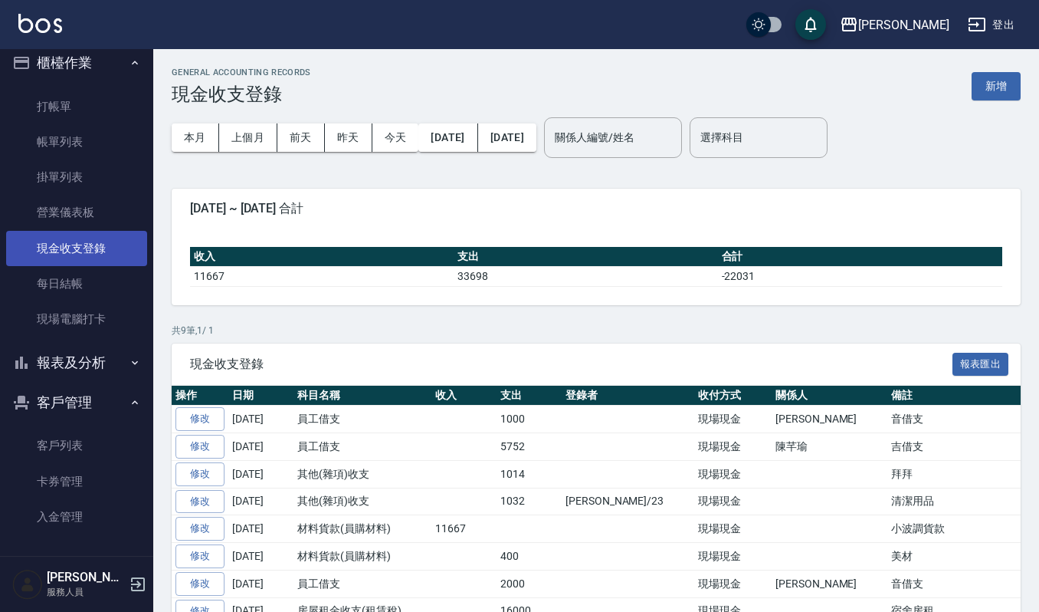
scroll to position [15, 0]
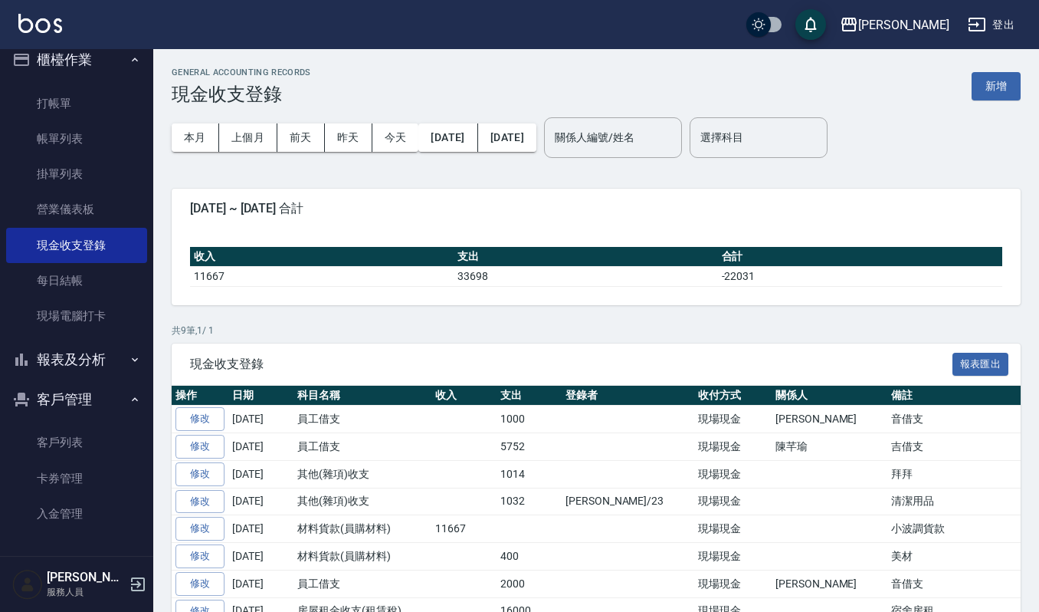
click at [74, 366] on button "報表及分析" at bounding box center [76, 360] width 141 height 40
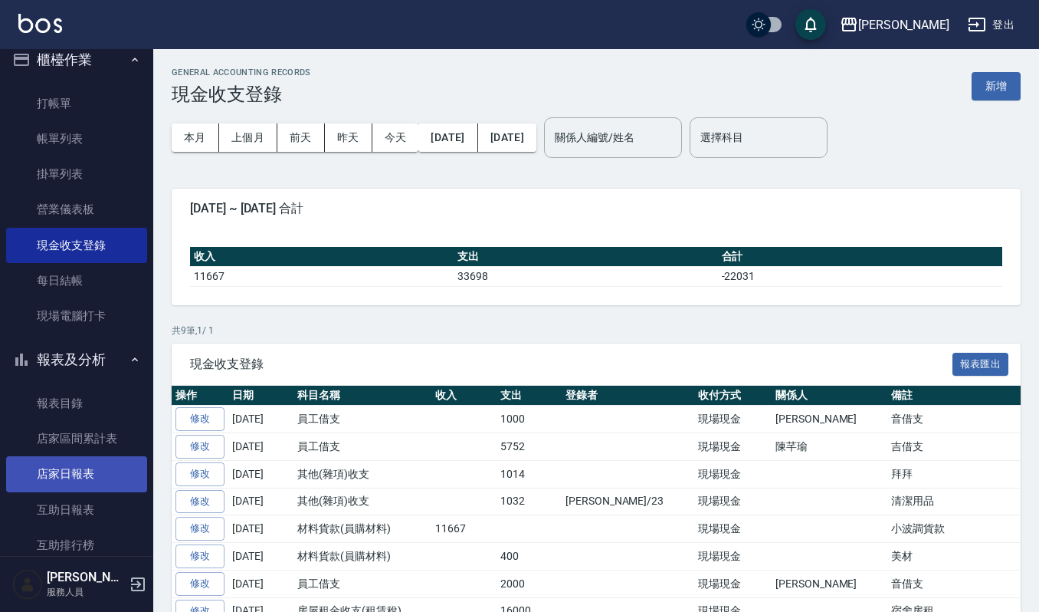
click at [105, 480] on link "店家日報表" at bounding box center [76, 473] width 141 height 35
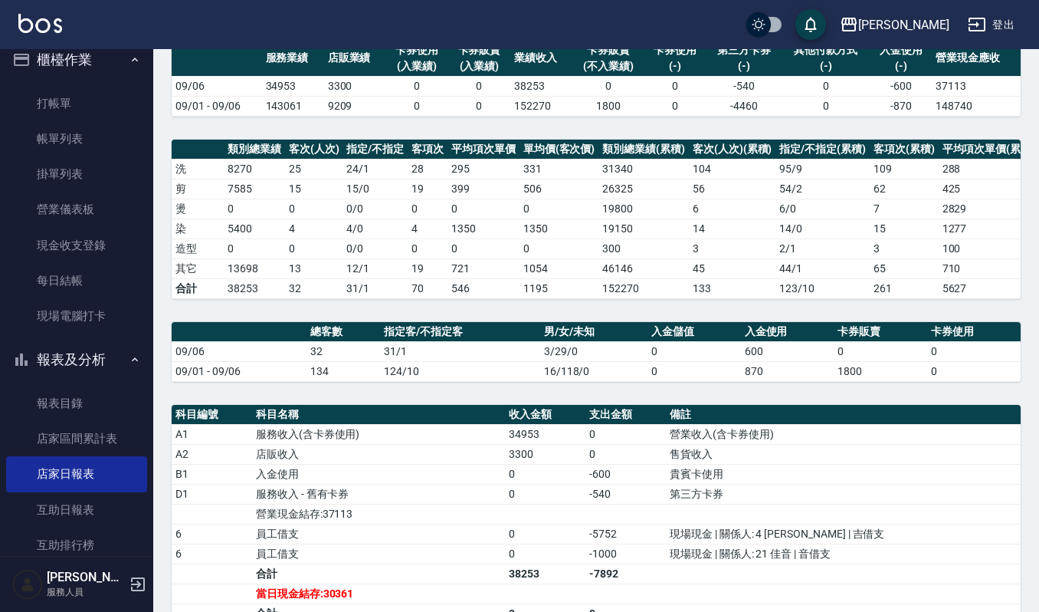
scroll to position [307, 0]
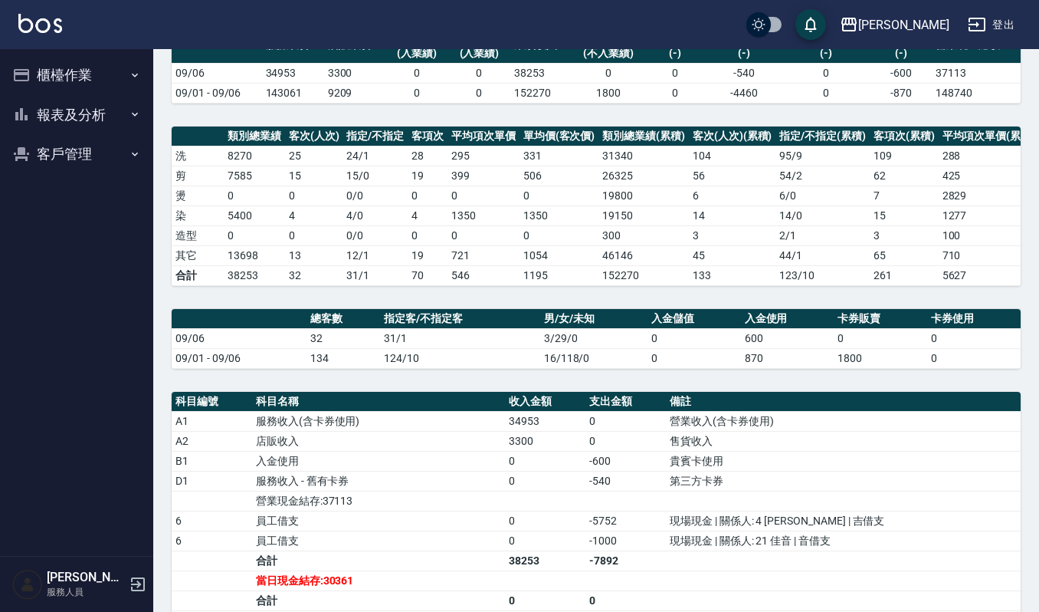
scroll to position [204, 0]
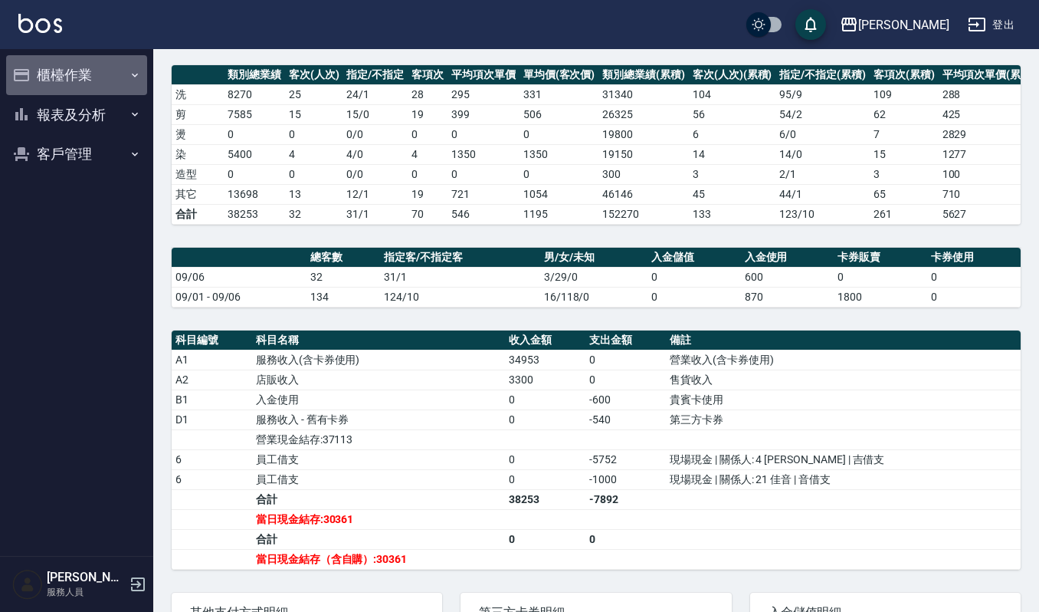
click at [68, 71] on button "櫃檯作業" at bounding box center [76, 75] width 141 height 40
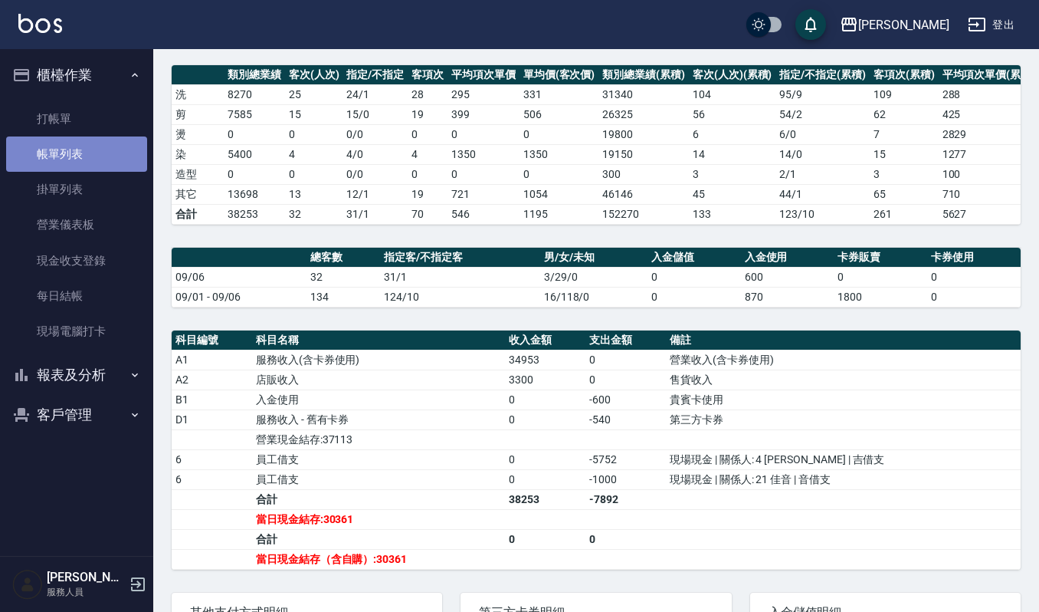
drag, startPoint x: 86, startPoint y: 153, endPoint x: 132, endPoint y: 149, distance: 46.2
click at [86, 156] on link "帳單列表" at bounding box center [76, 153] width 141 height 35
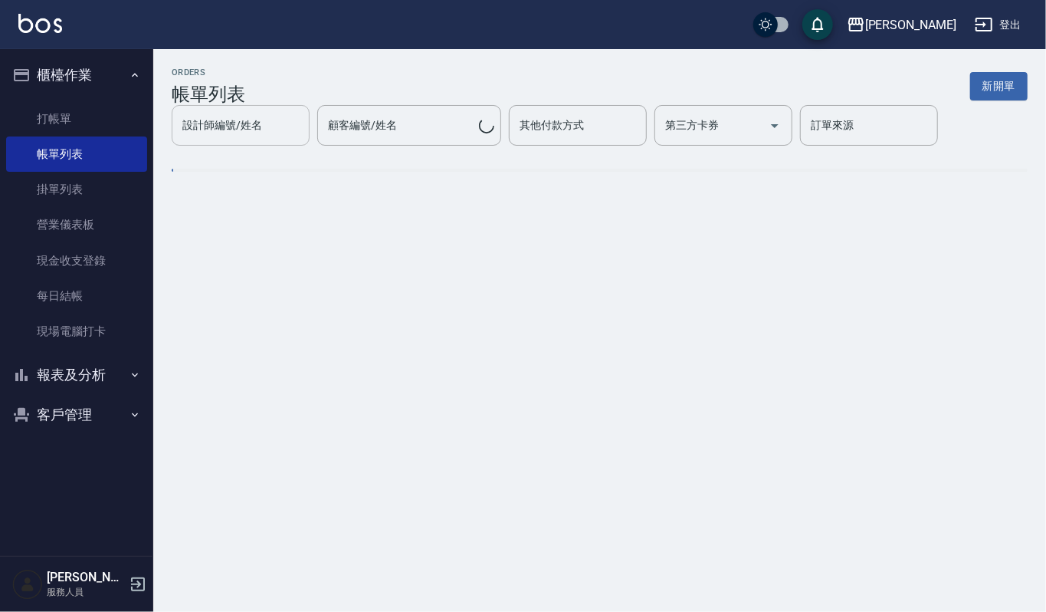
click at [245, 126] on div "設計師編號/姓名 設計師編號/姓名" at bounding box center [241, 125] width 138 height 41
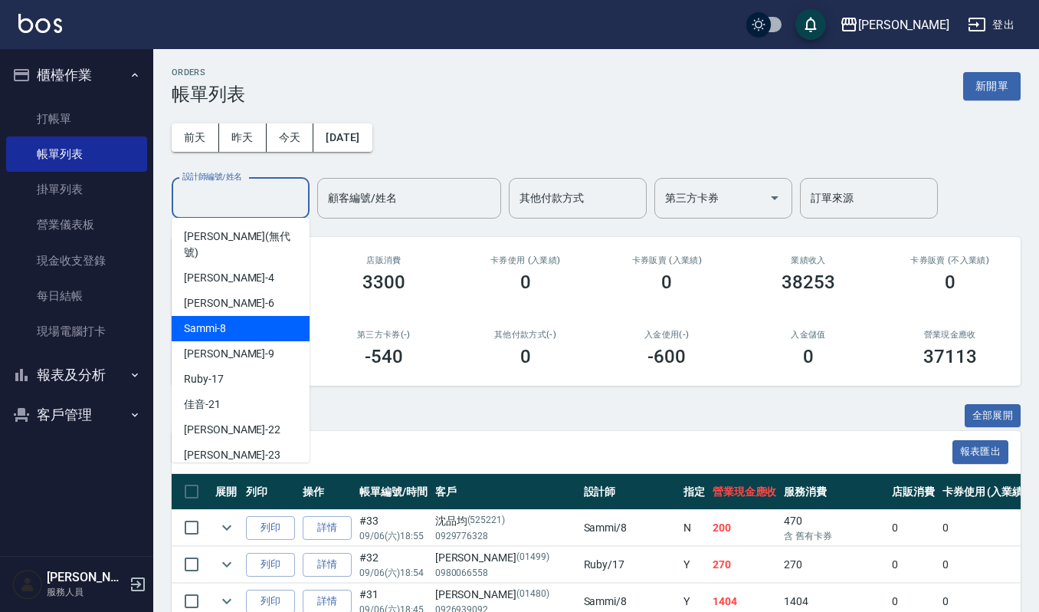
click at [238, 316] on div "Sammi -8" at bounding box center [241, 328] width 138 height 25
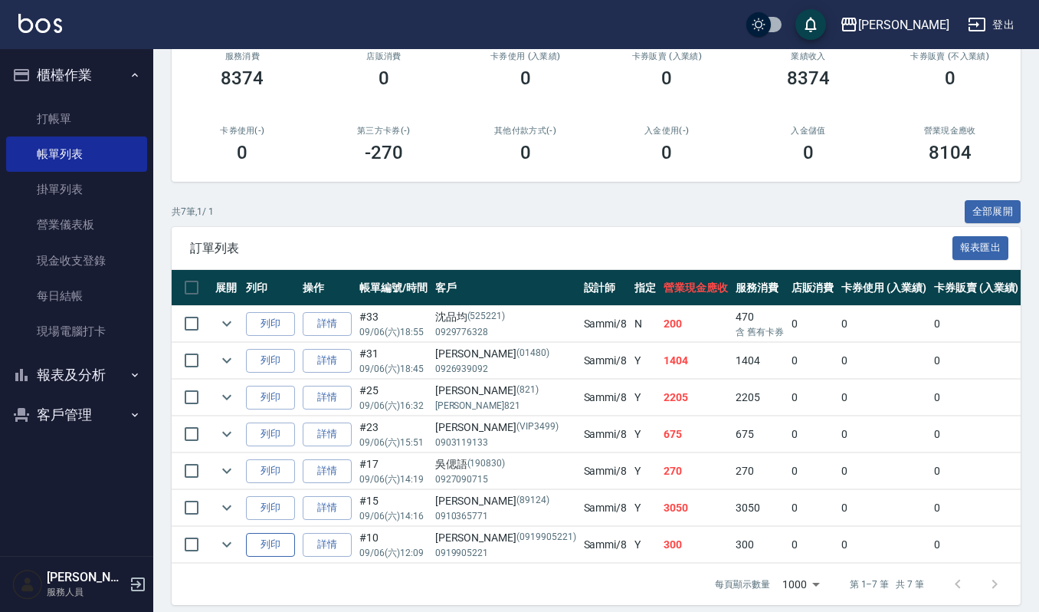
scroll to position [234, 0]
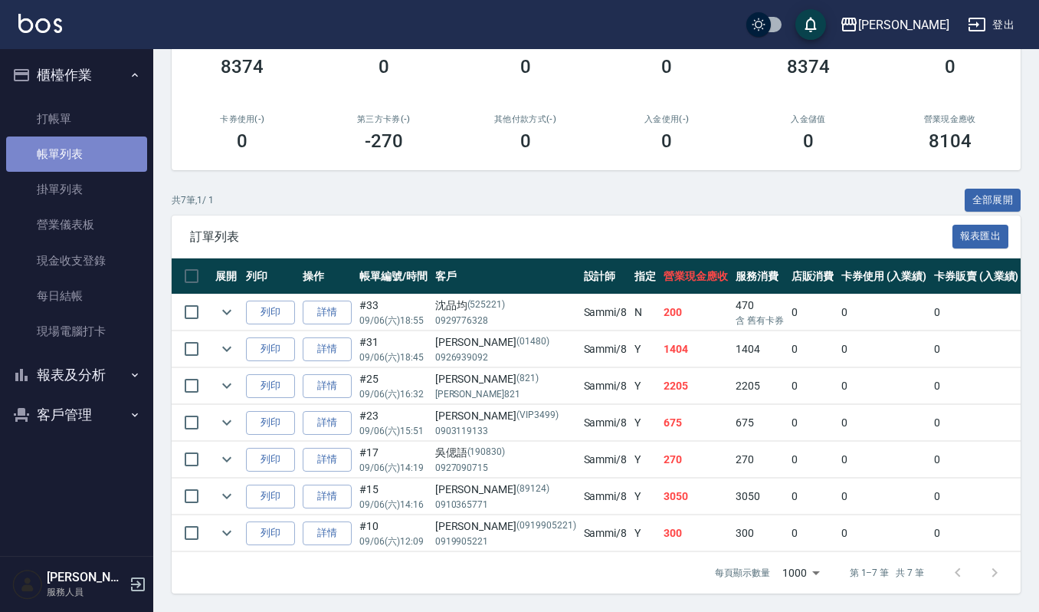
click at [86, 162] on link "帳單列表" at bounding box center [76, 153] width 141 height 35
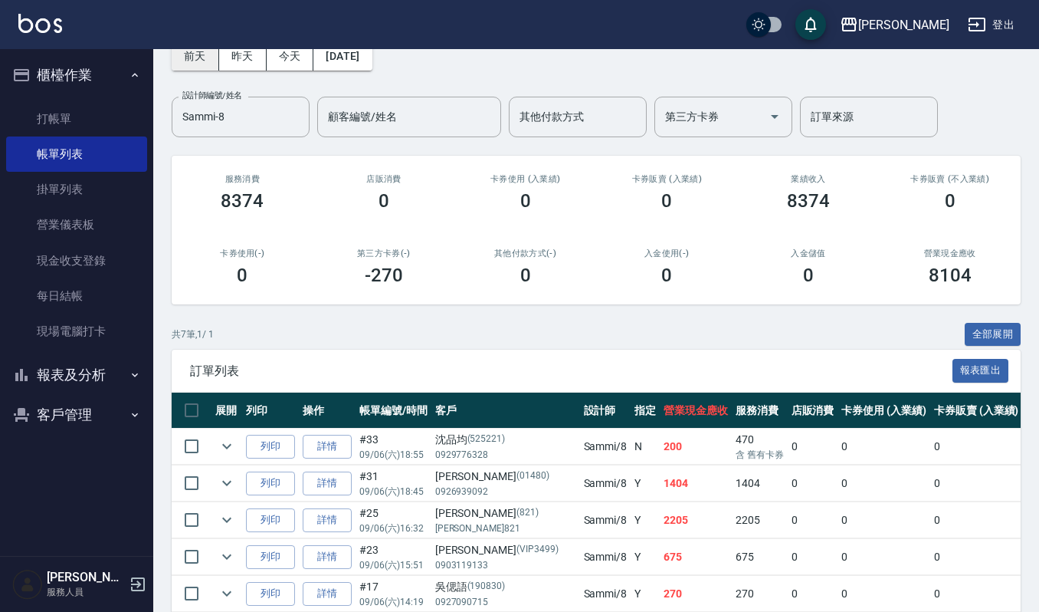
scroll to position [0, 0]
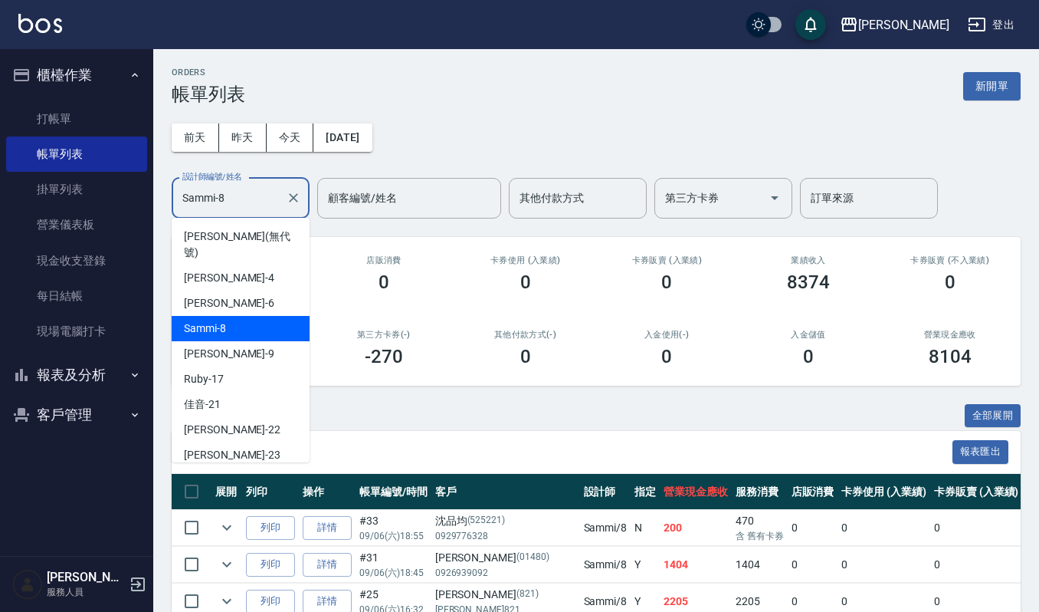
click at [261, 205] on input "Sammi-8" at bounding box center [229, 198] width 101 height 27
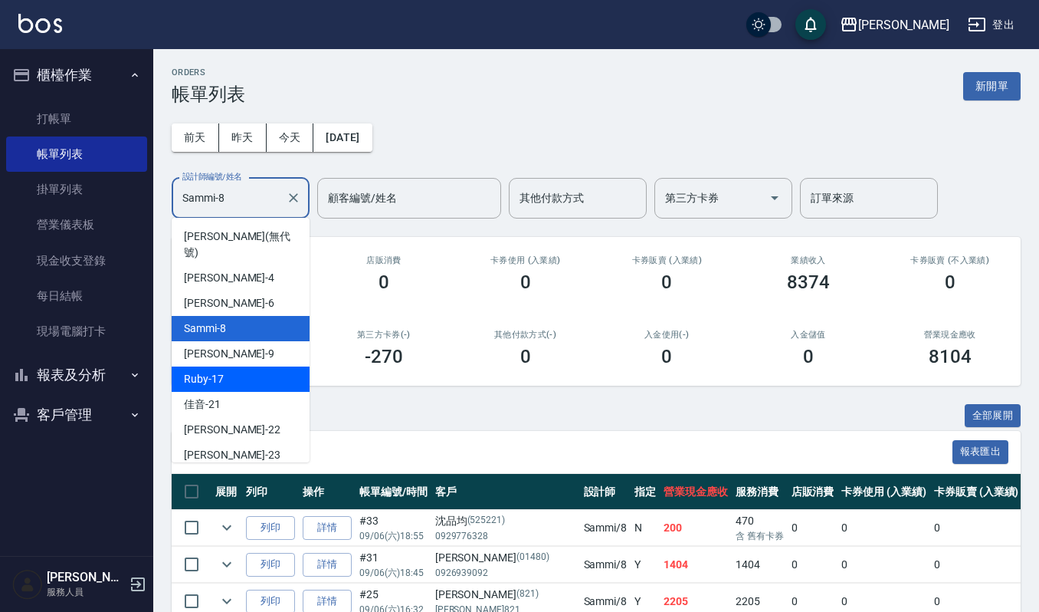
click at [252, 366] on div "Ruby -17" at bounding box center [241, 378] width 138 height 25
type input "Ruby-17"
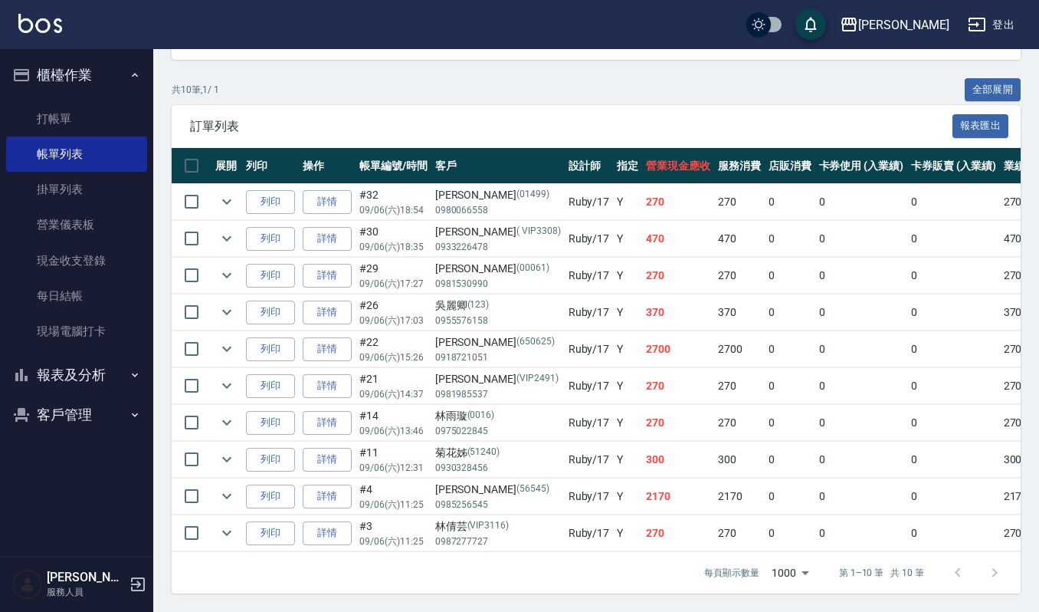
scroll to position [142, 0]
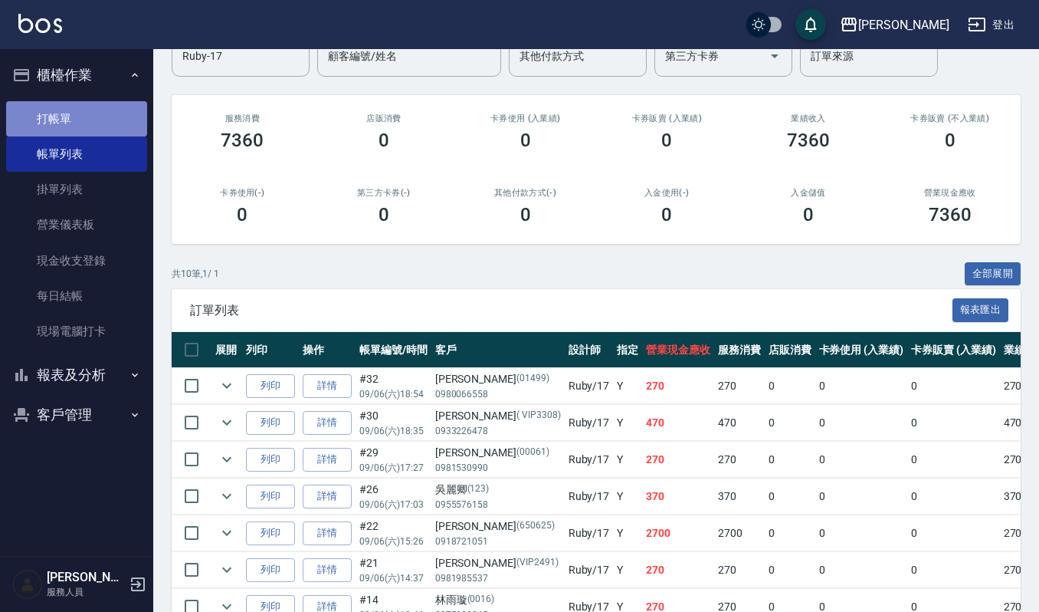
click at [93, 111] on link "打帳單" at bounding box center [76, 118] width 141 height 35
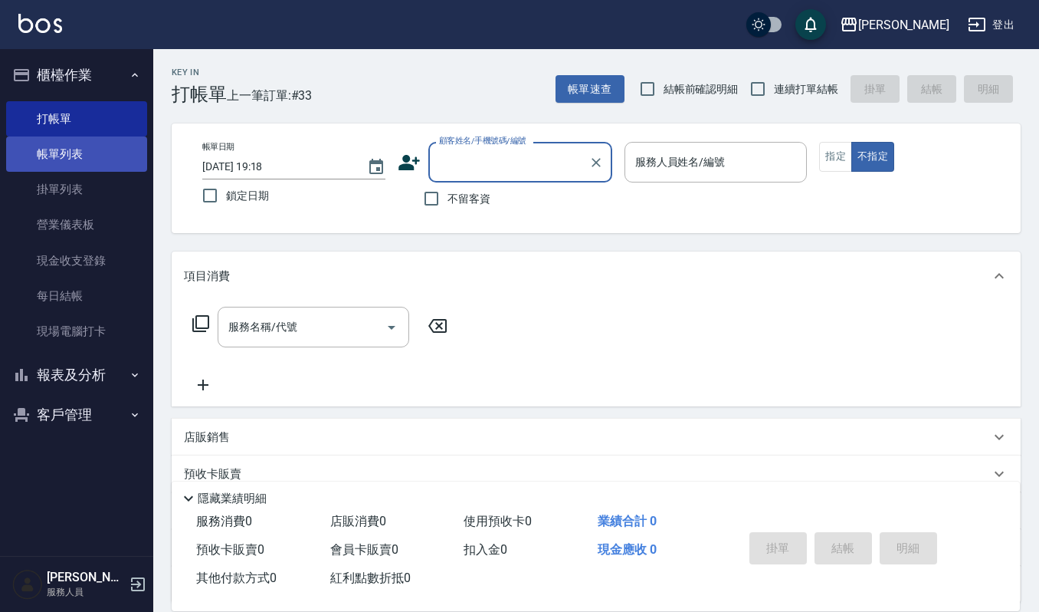
click at [80, 149] on link "帳單列表" at bounding box center [76, 153] width 141 height 35
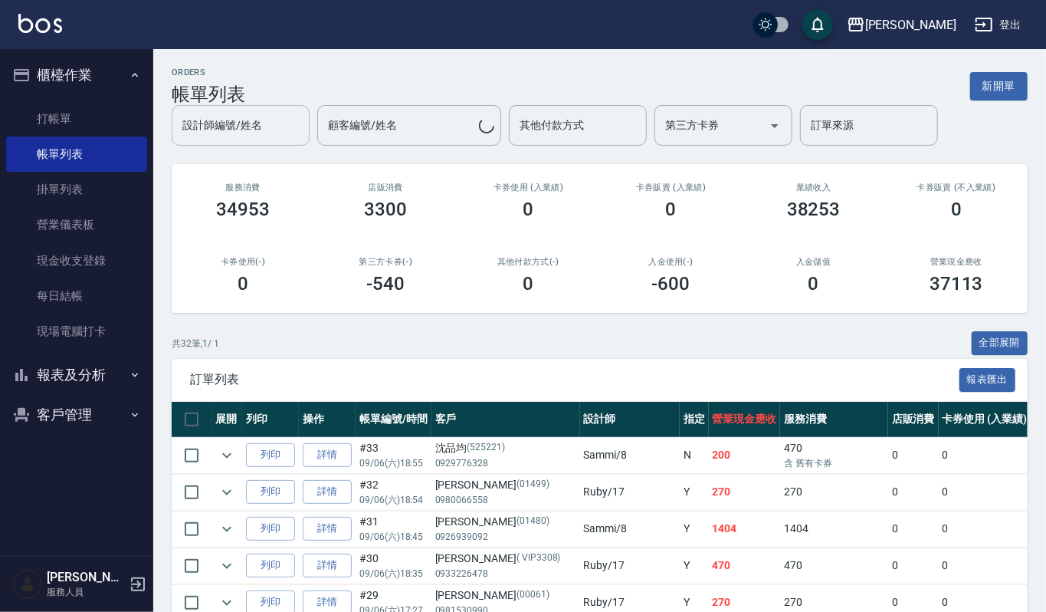
click at [259, 123] on input "設計師編號/姓名" at bounding box center [241, 125] width 124 height 27
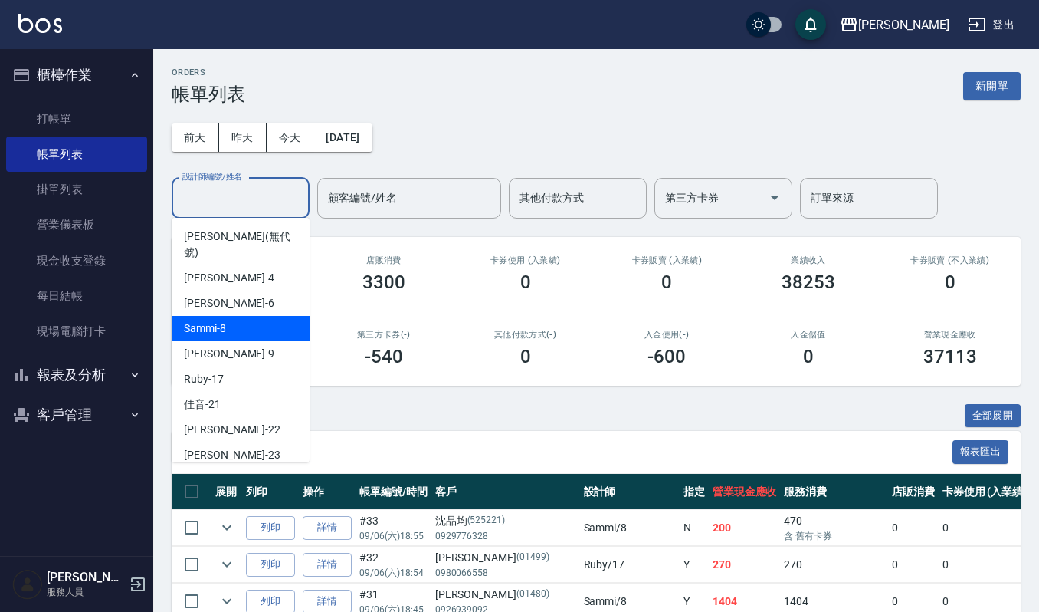
click at [224, 320] on span "Sammi -8" at bounding box center [205, 328] width 42 height 16
type input "Sammi-8"
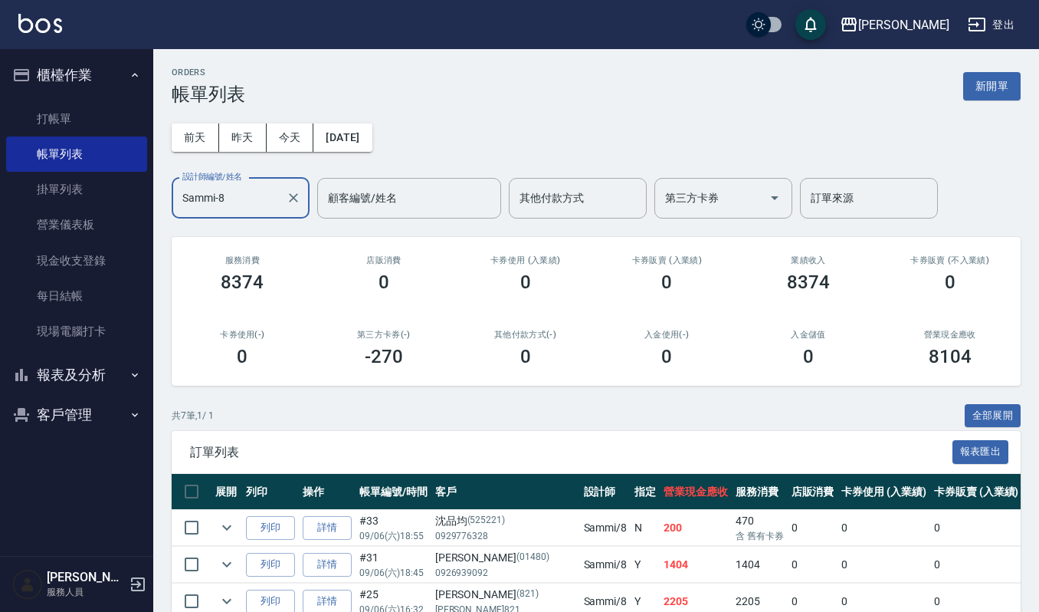
scroll to position [204, 0]
